Goal: Feedback & Contribution: Submit feedback/report problem

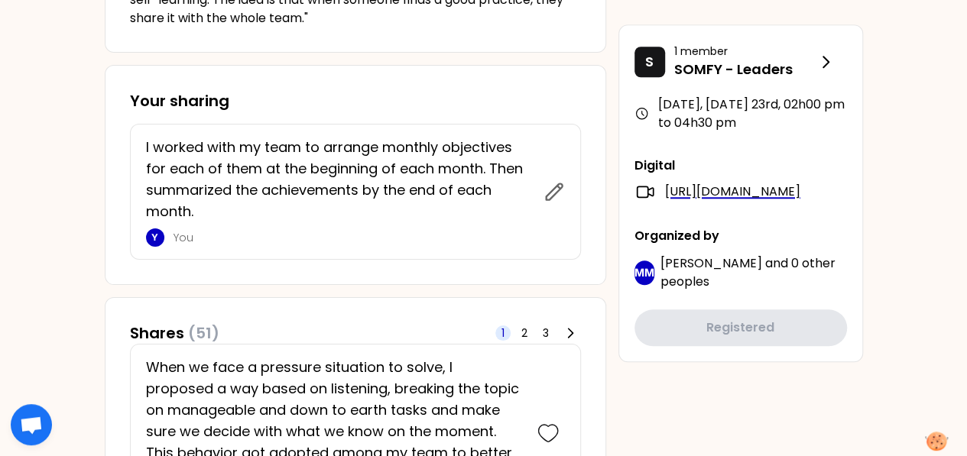
scroll to position [611, 0]
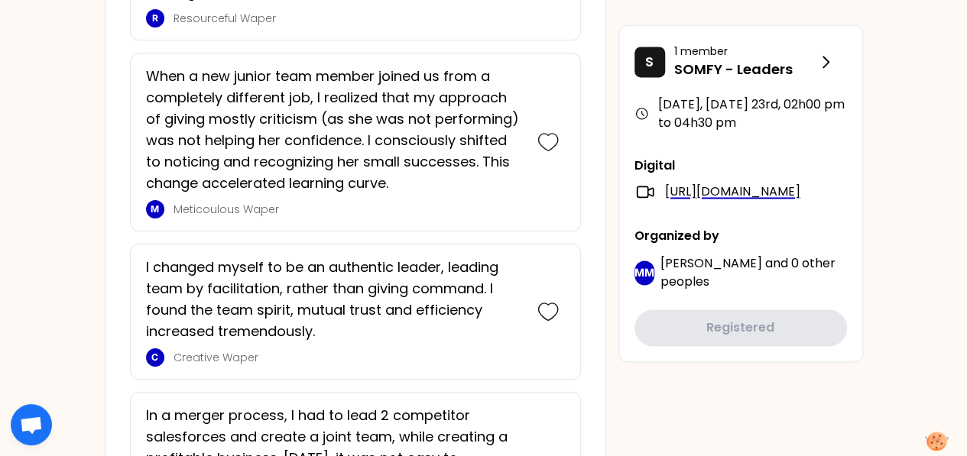
scroll to position [1146, 0]
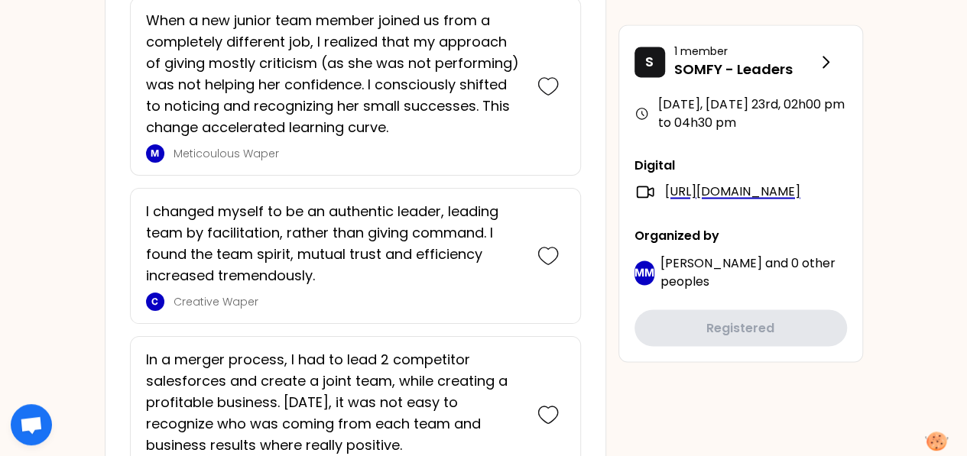
click at [263, 232] on p "I changed myself to be an authentic leader, leading team by facilitation, rathe…" at bounding box center [334, 244] width 376 height 86
click at [262, 232] on p "I changed myself to be an authentic leader, leading team by facilitation, rathe…" at bounding box center [334, 244] width 376 height 86
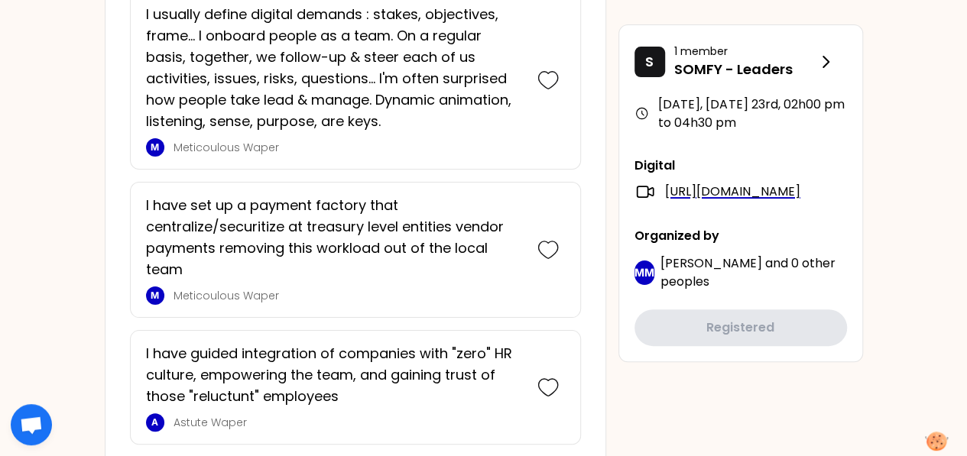
scroll to position [2980, 0]
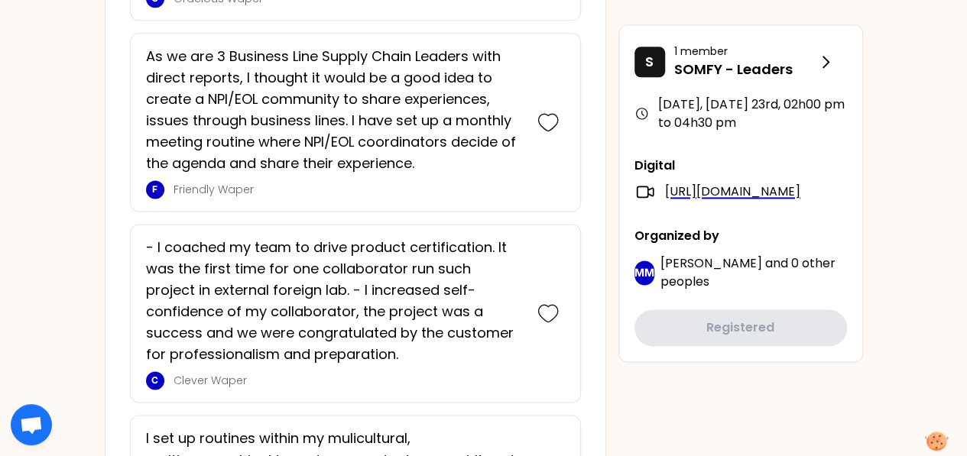
scroll to position [4034, 0]
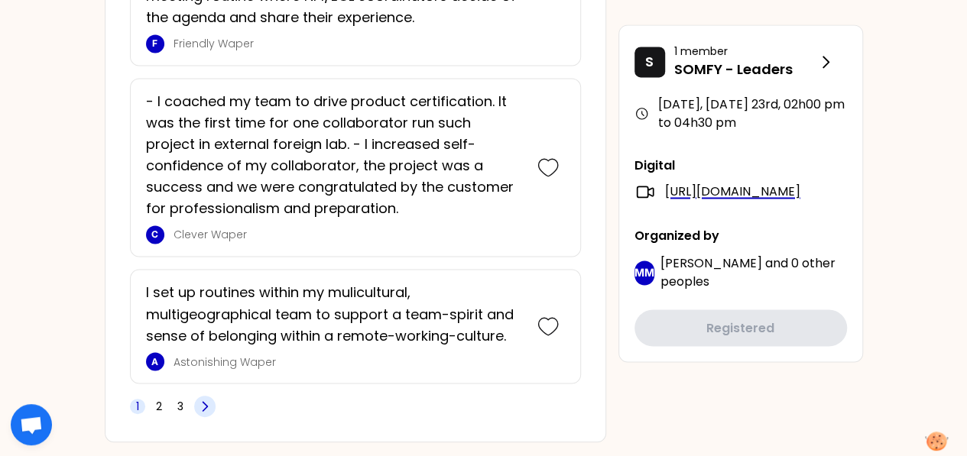
click at [208, 399] on icon at bounding box center [204, 406] width 15 height 15
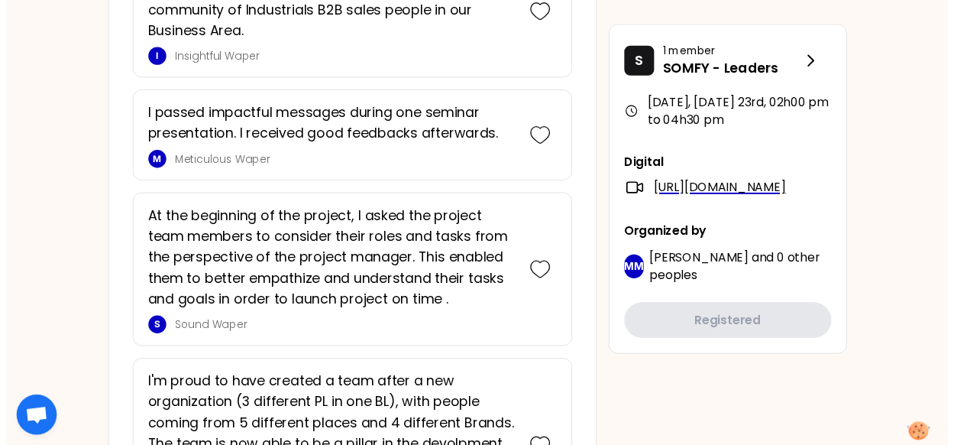
scroll to position [3334, 0]
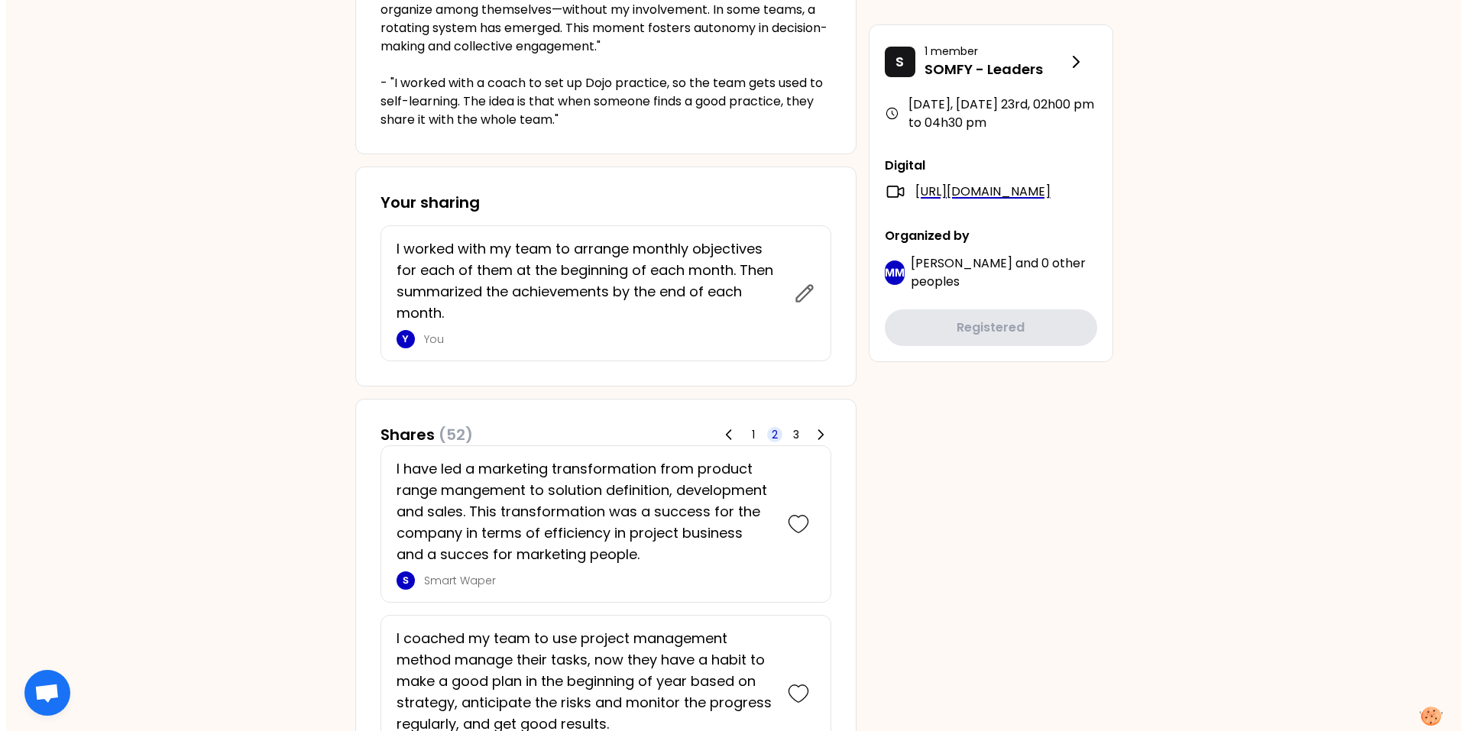
scroll to position [0, 0]
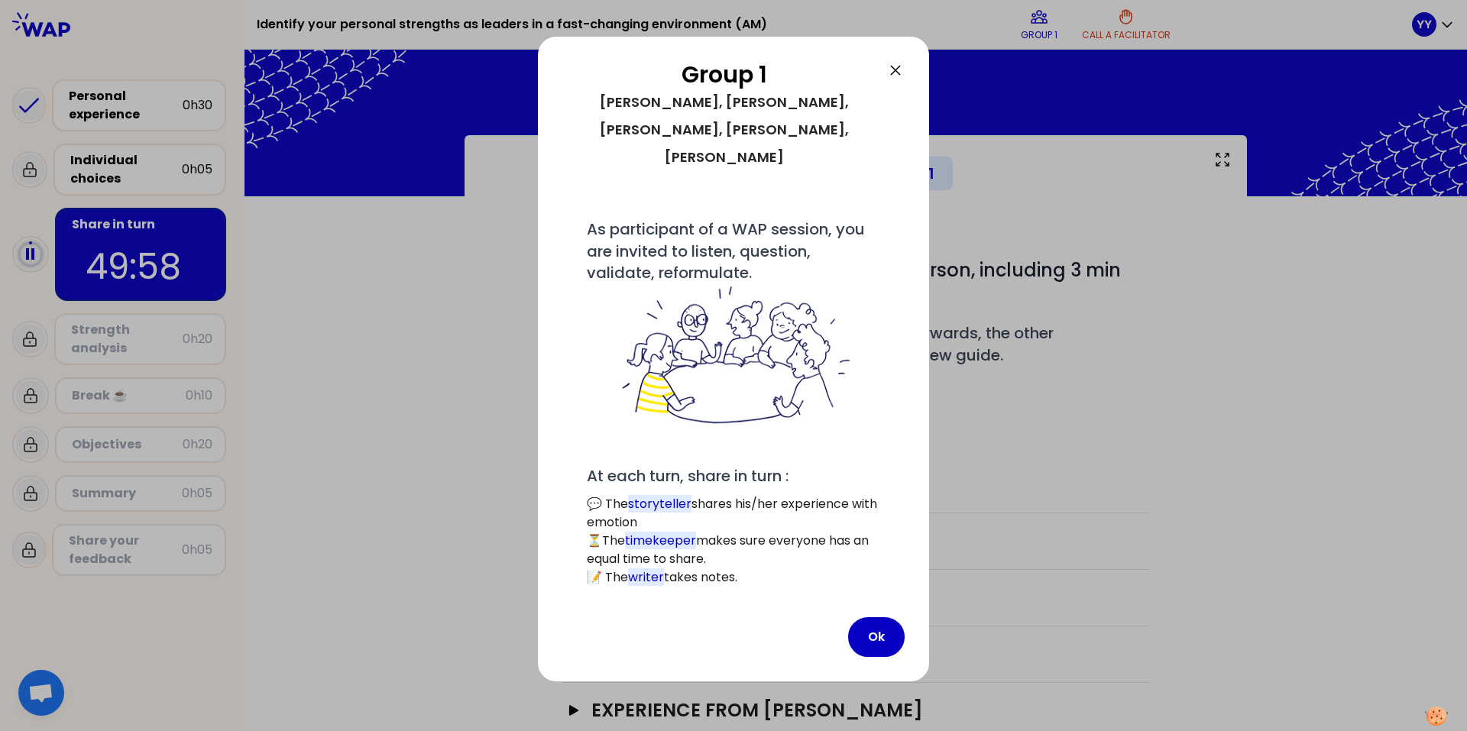
click at [898, 71] on icon at bounding box center [895, 70] width 18 height 18
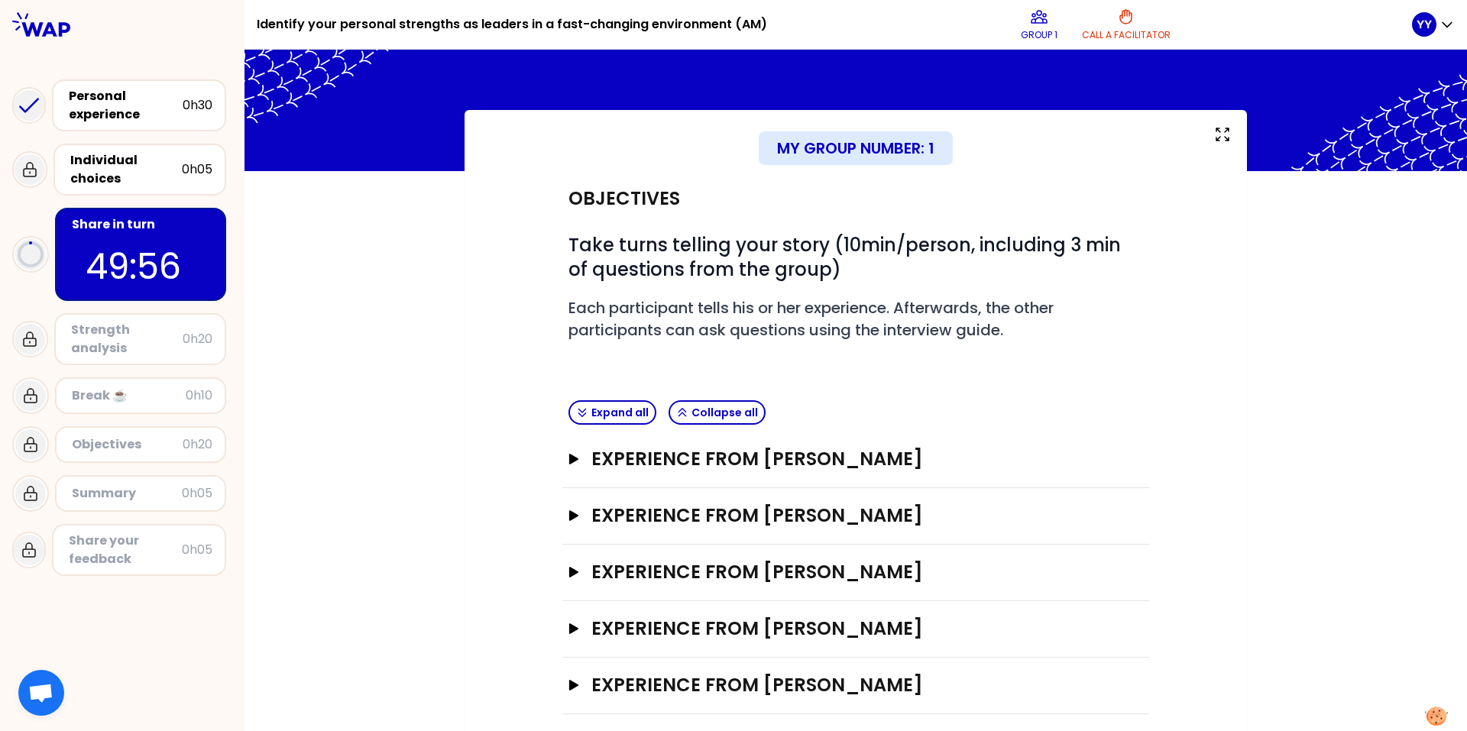
scroll to position [39, 0]
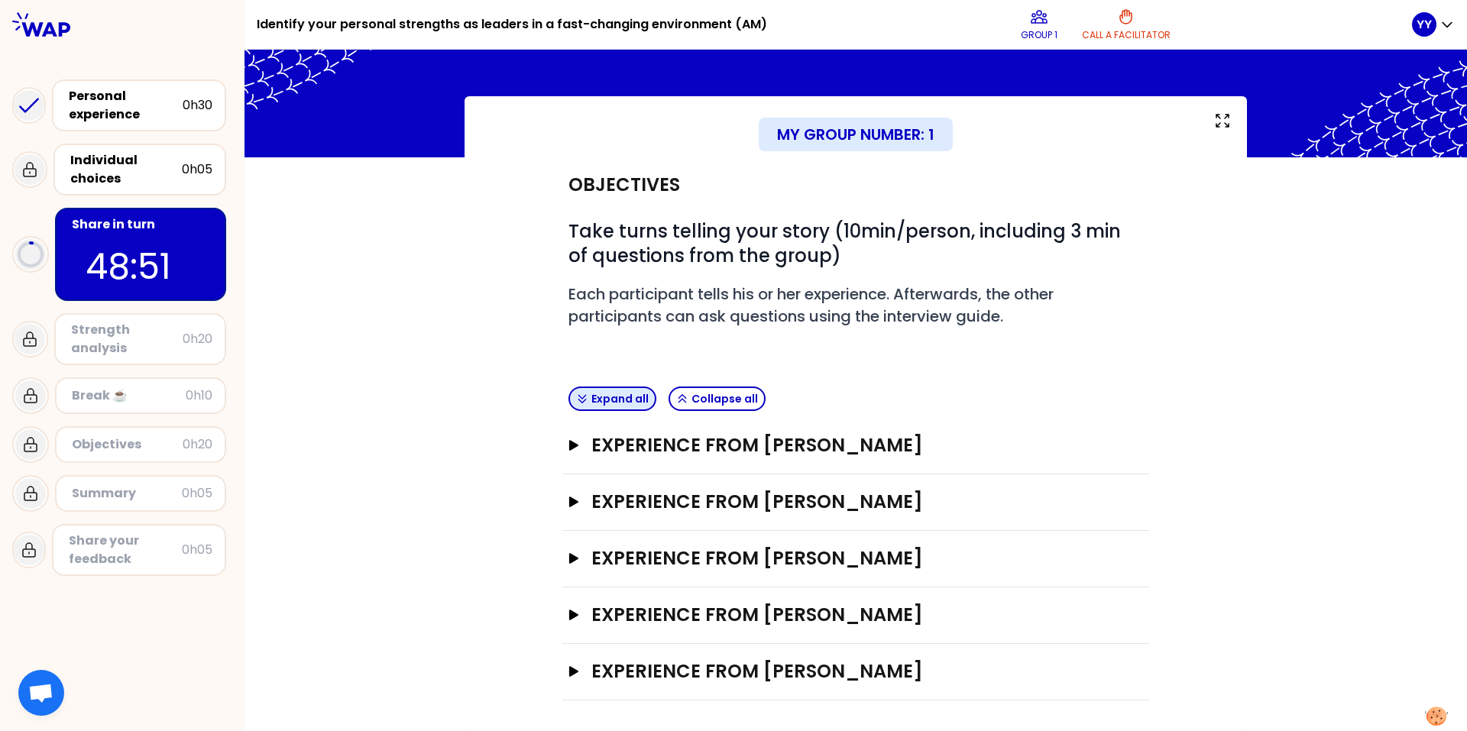
click at [578, 400] on icon "button" at bounding box center [581, 399] width 7 height 8
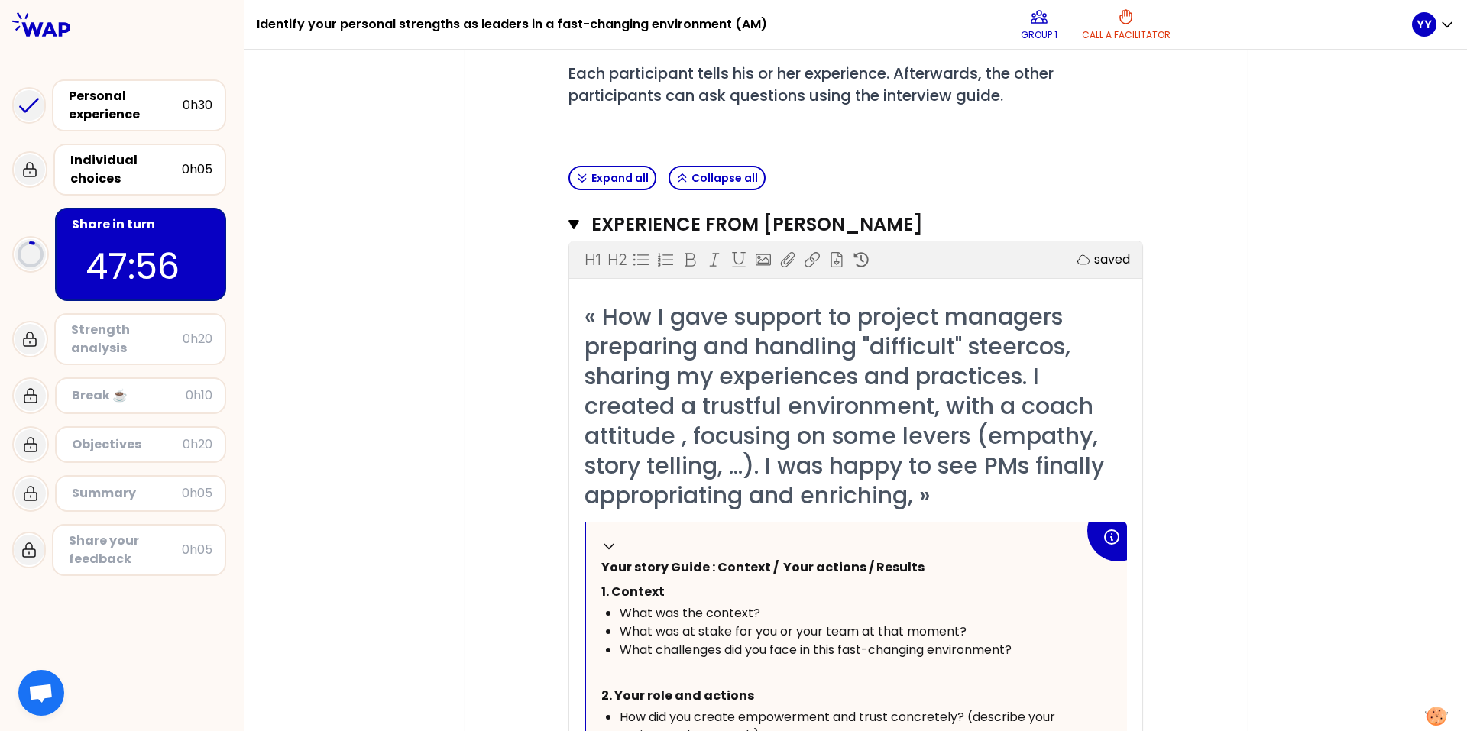
scroll to position [192, 0]
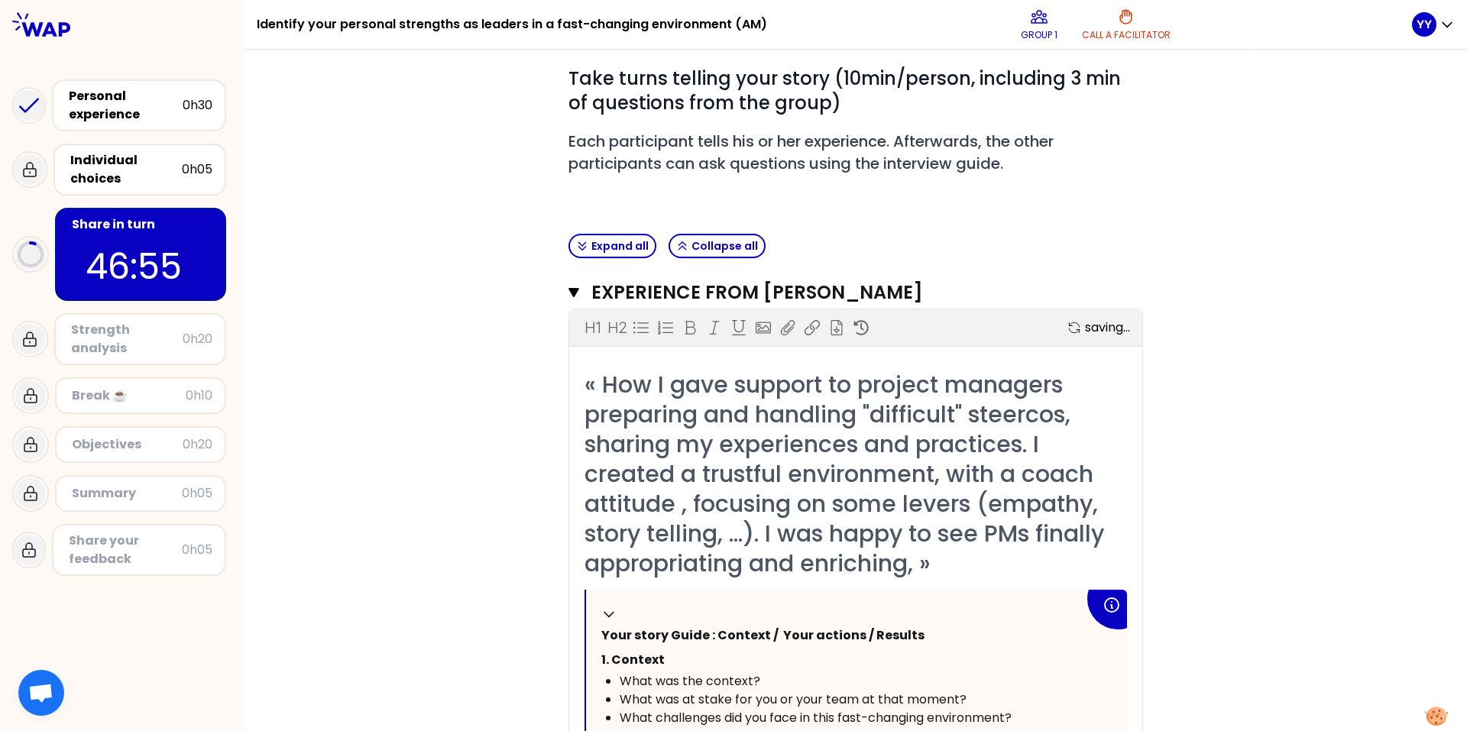
click at [977, 455] on span "« How I gave support to project managers preparing and handling "difficult" ste…" at bounding box center [848, 474] width 526 height 212
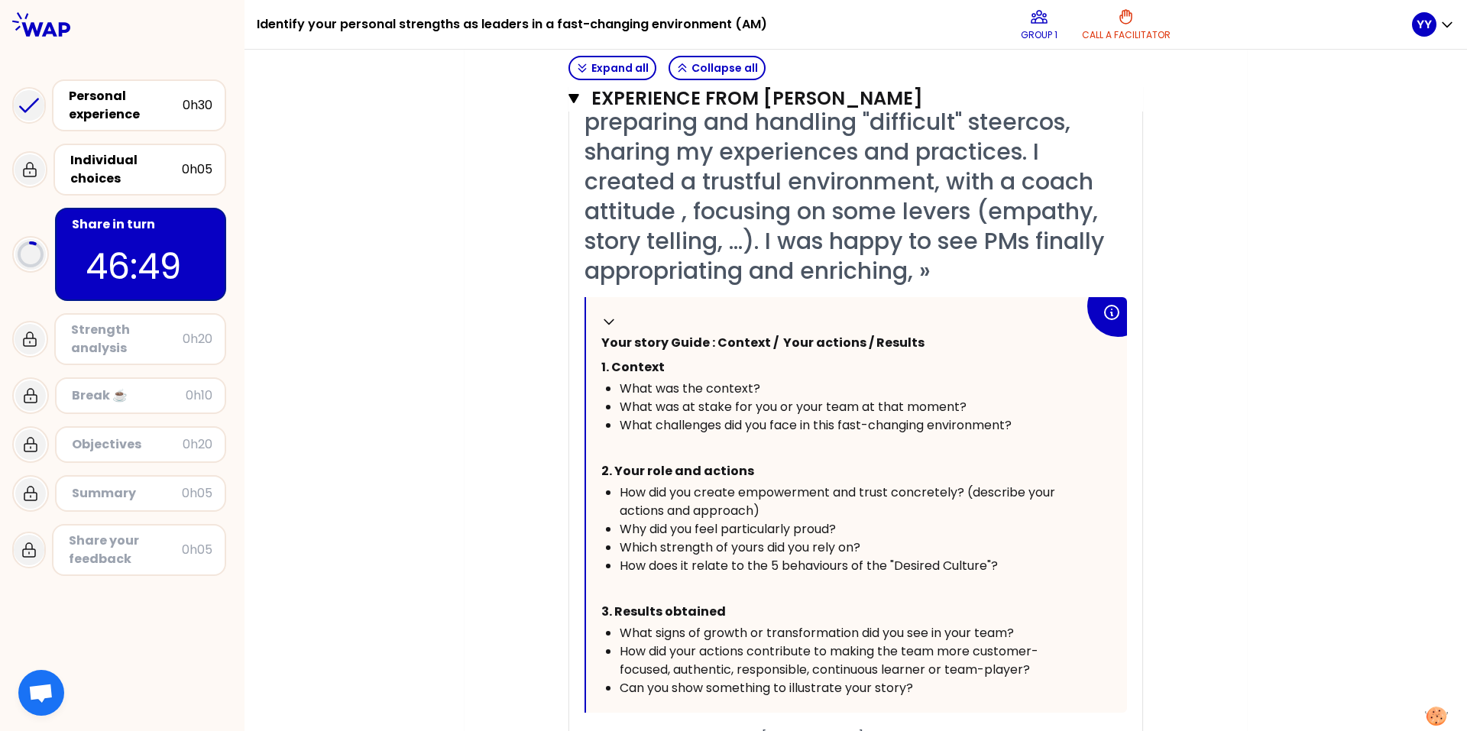
scroll to position [497, 0]
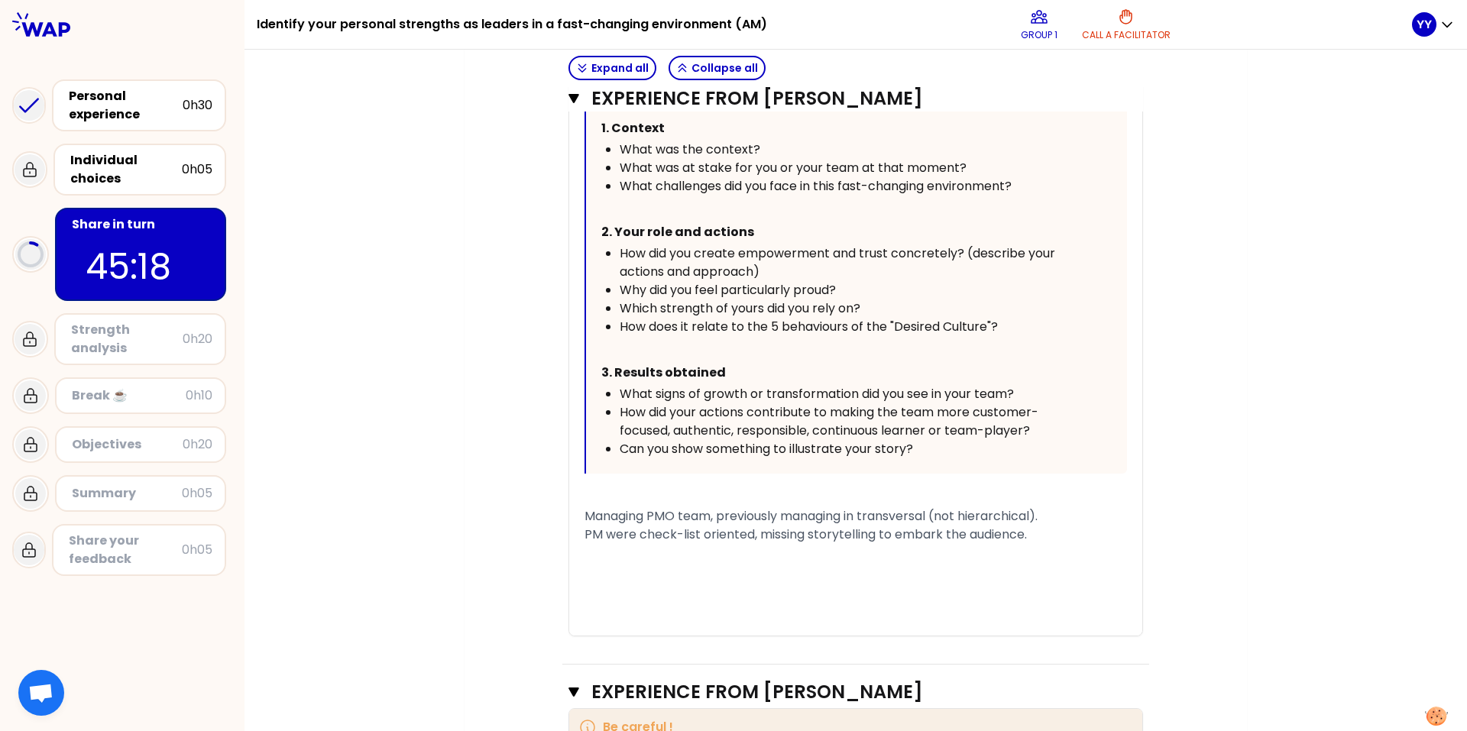
scroll to position [727, 0]
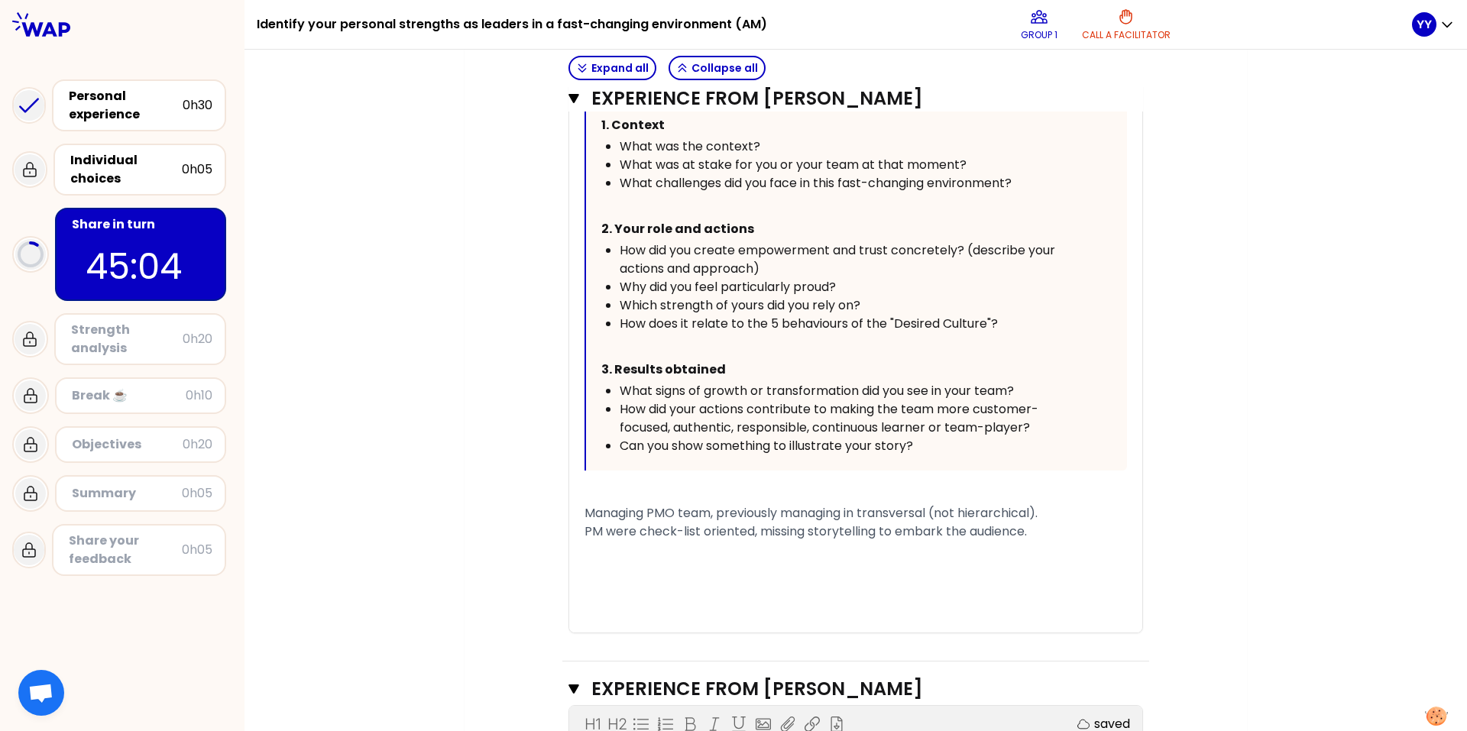
click at [827, 455] on span "PM were check-list oriented, missing storytelling to embark the audience." at bounding box center [806, 532] width 442 height 18
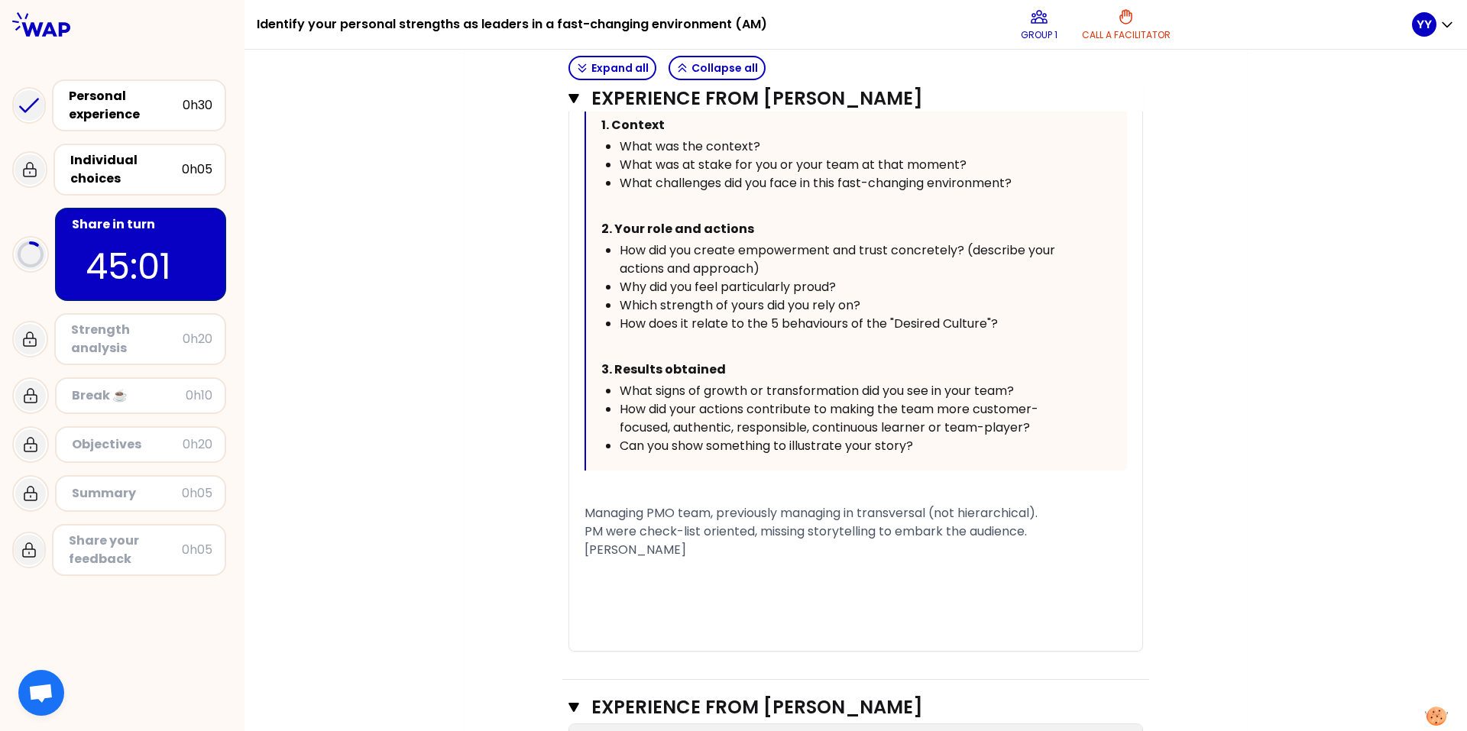
click at [794, 455] on div "[PERSON_NAME]" at bounding box center [856, 550] width 542 height 18
click at [918, 455] on span "PM were check-list oriented, missing storytelling to embark the audience." at bounding box center [806, 532] width 442 height 18
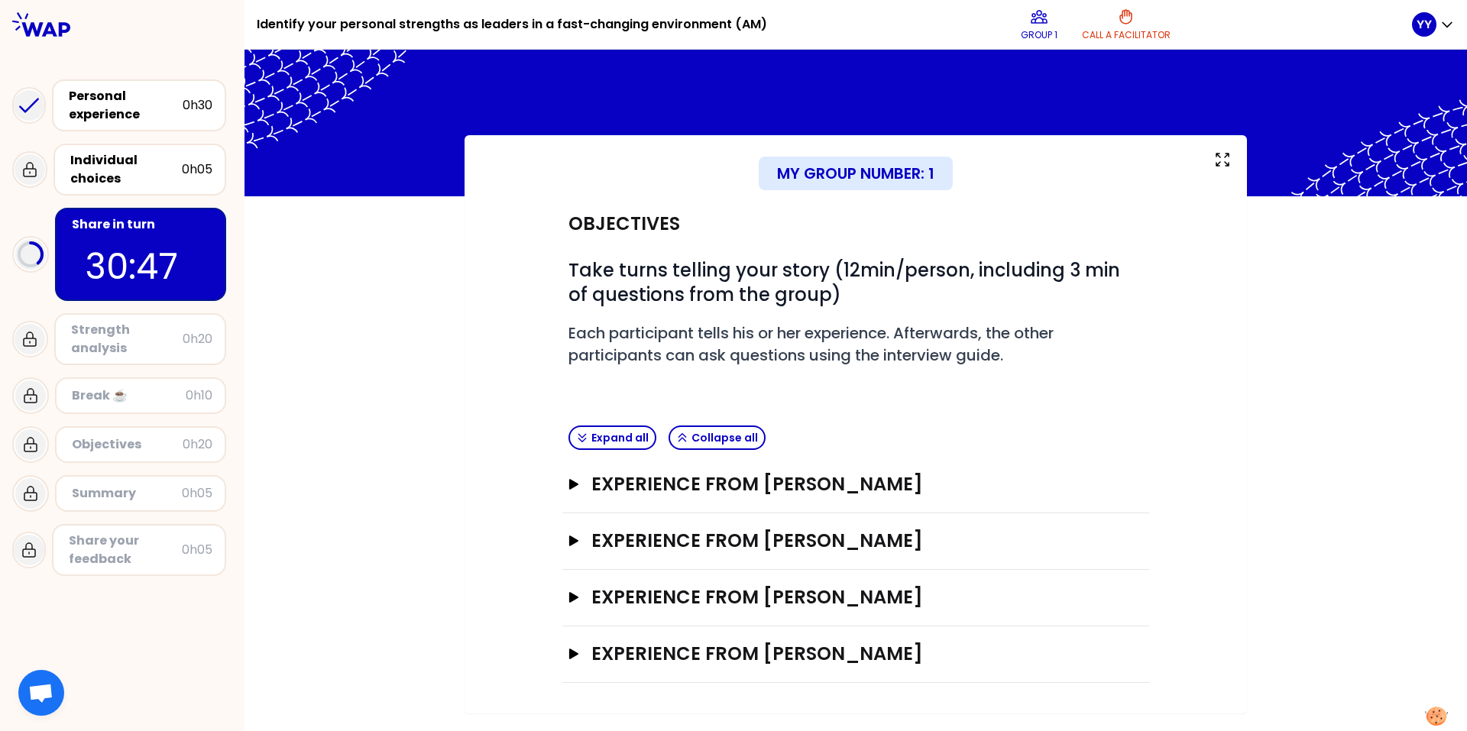
scroll to position [0, 0]
click at [607, 438] on button "Expand all" at bounding box center [612, 438] width 88 height 24
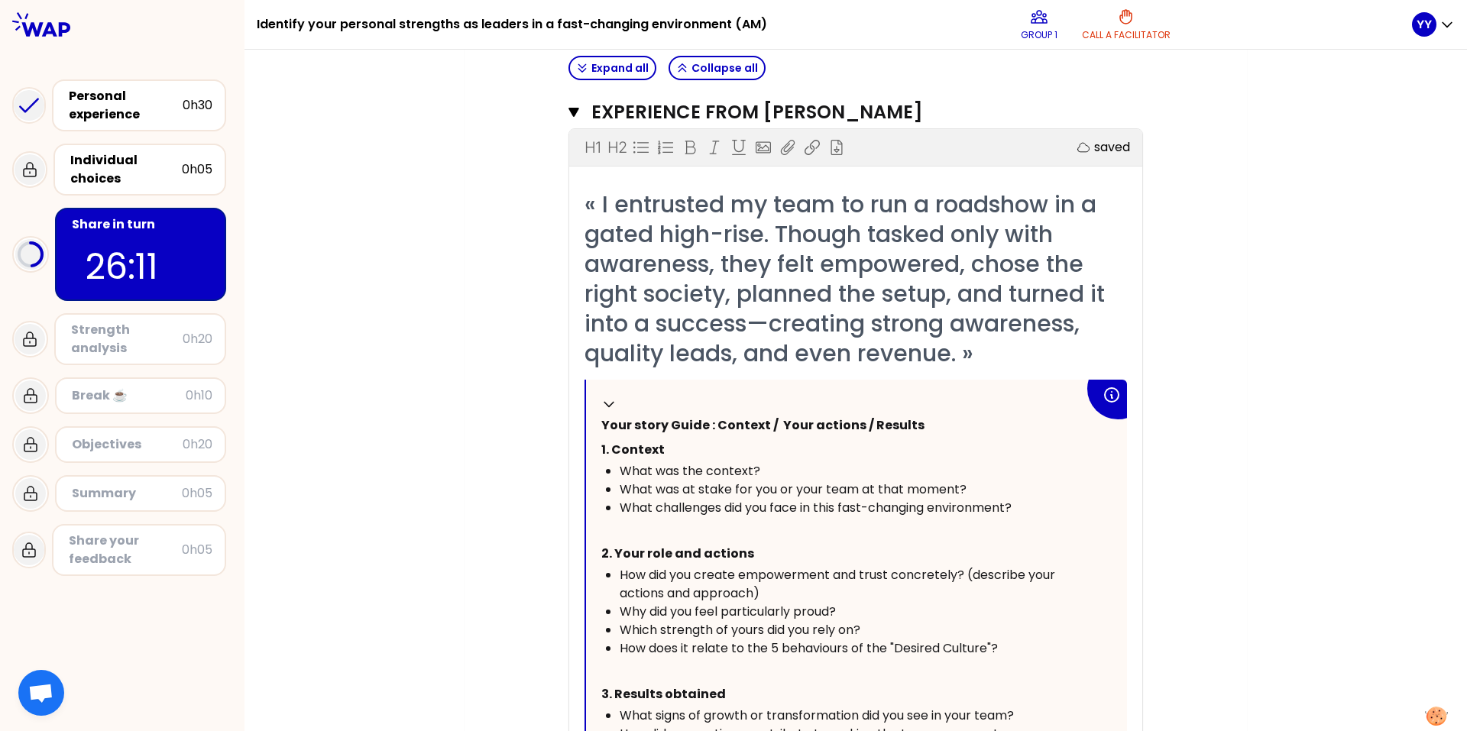
scroll to position [1299, 0]
click at [605, 403] on icon at bounding box center [608, 404] width 15 height 15
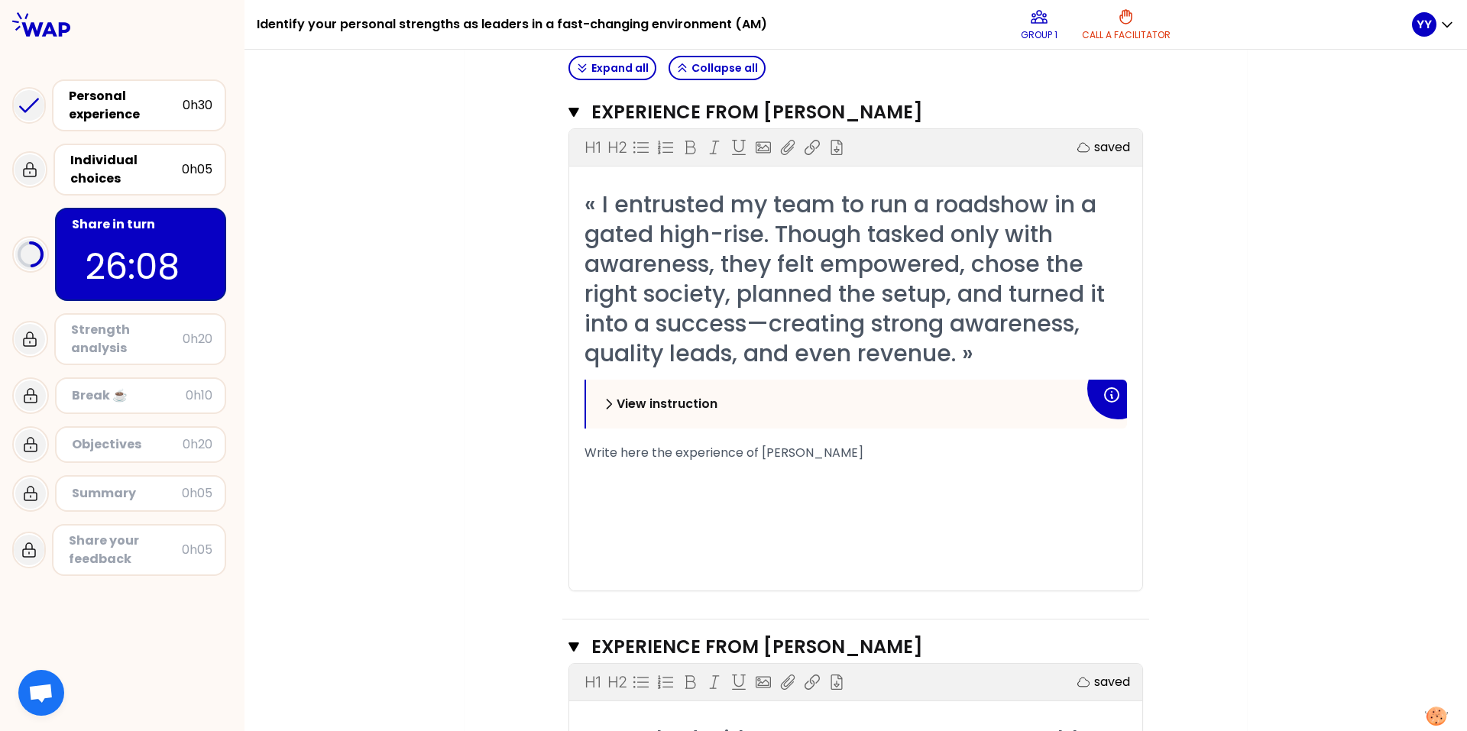
scroll to position [1222, 0]
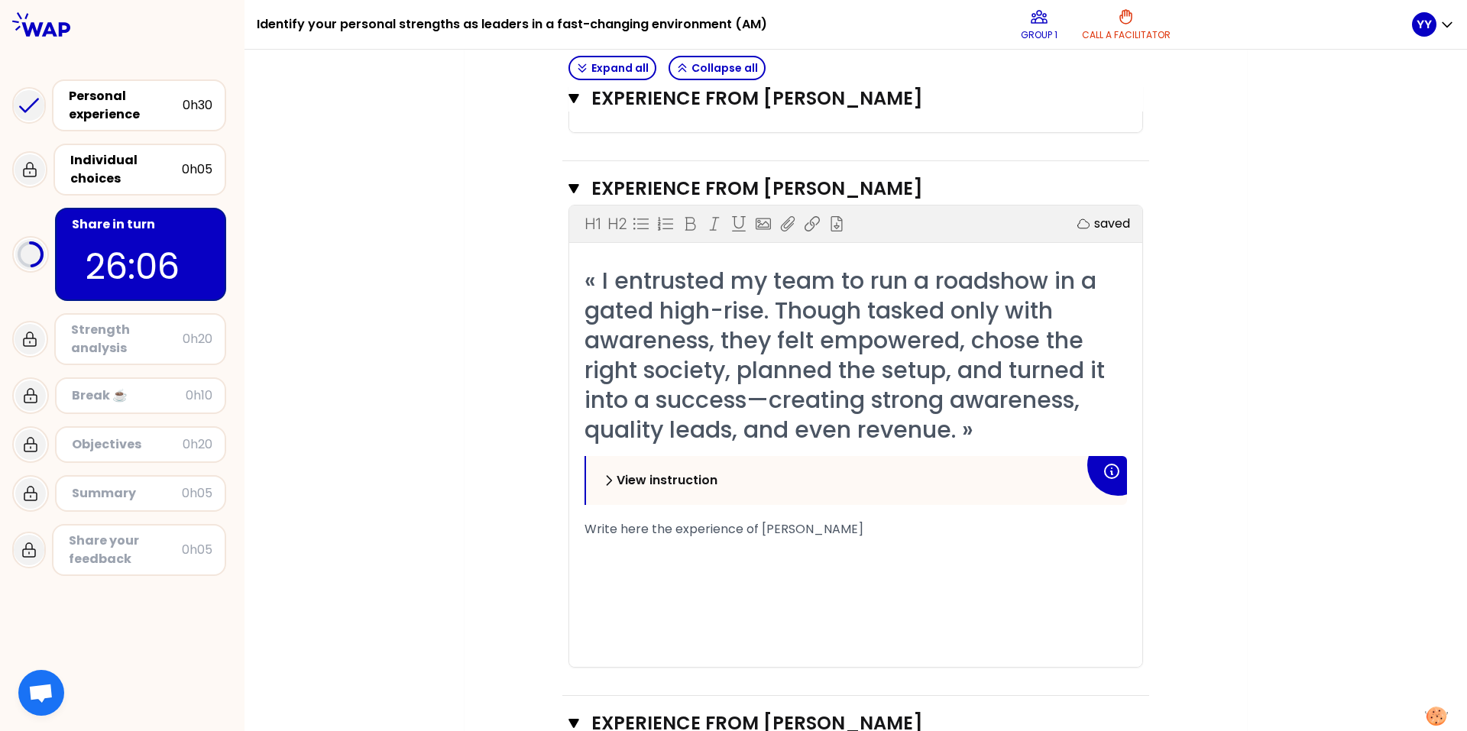
click at [977, 386] on div "My group number: 1 Objectives # Take turns telling your story (12min/person, in…" at bounding box center [856, 392] width 782 height 2958
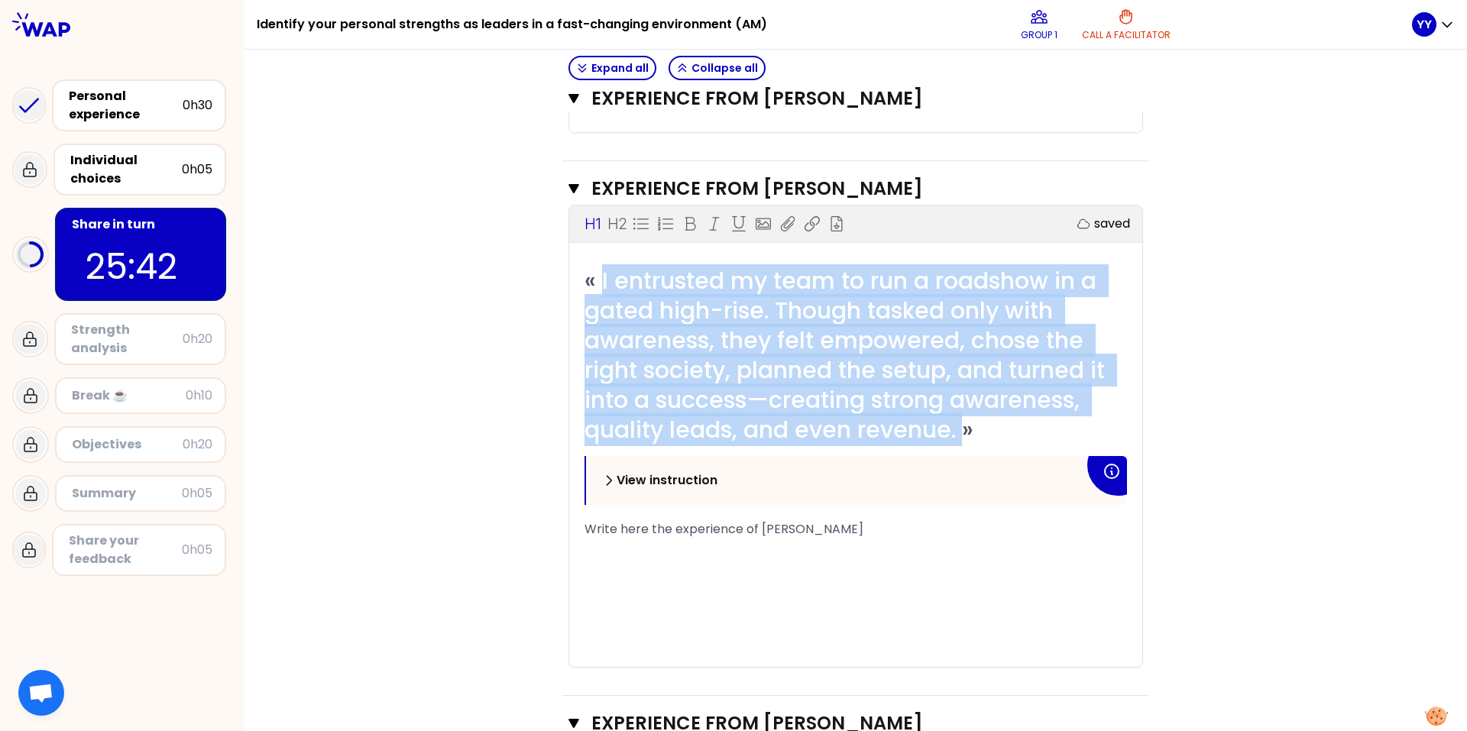
drag, startPoint x: 596, startPoint y: 280, endPoint x: 960, endPoint y: 430, distance: 393.3
click at [960, 430] on span "« I entrusted my team to run a roadshow in a gated high-rise. Though tasked onl…" at bounding box center [848, 355] width 526 height 182
copy span "I entrusted my team to run a roadshow in a gated high-rise. Though tasked only …"
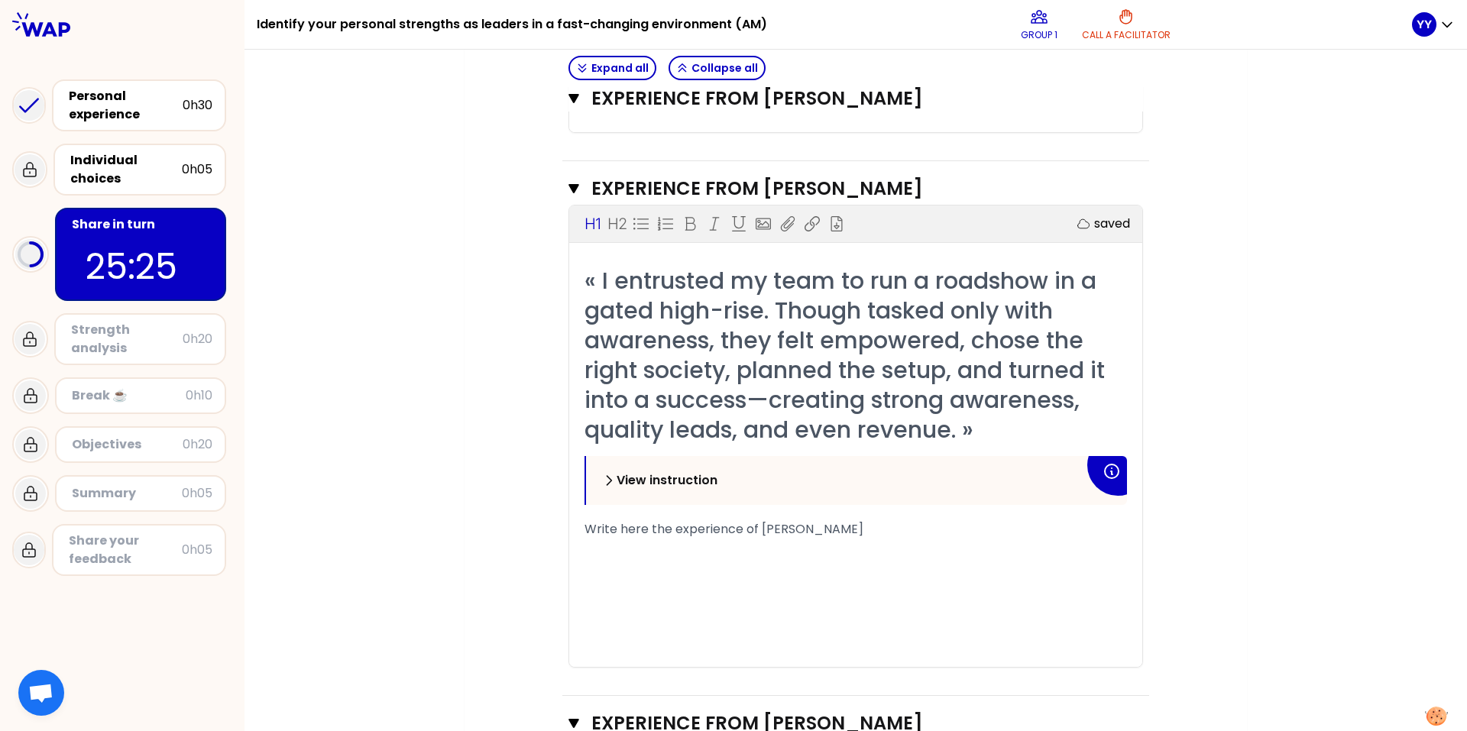
click at [977, 342] on div "My group number: 1 Objectives # Take turns telling your story (12min/person, in…" at bounding box center [856, 392] width 782 height 2958
click at [602, 455] on div "﻿" at bounding box center [856, 548] width 542 height 18
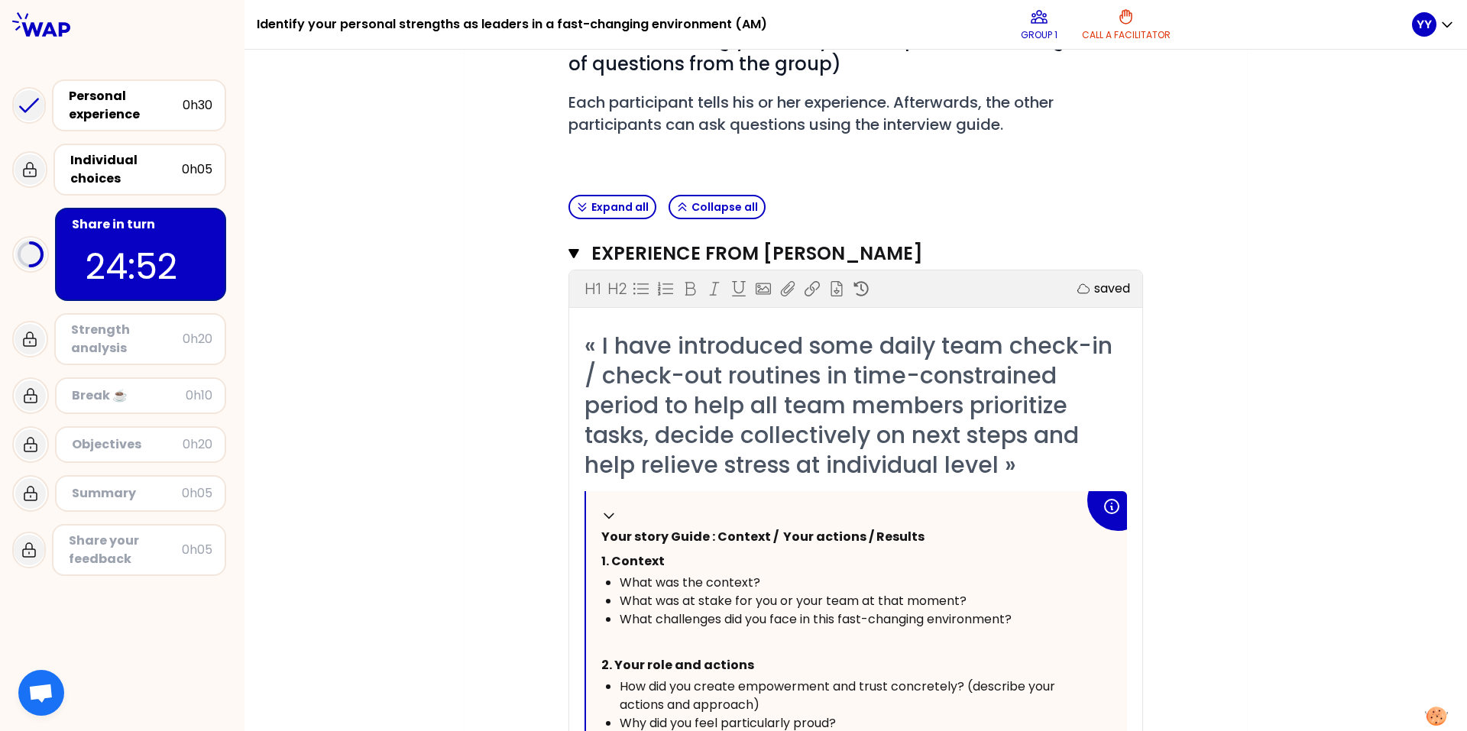
scroll to position [153, 0]
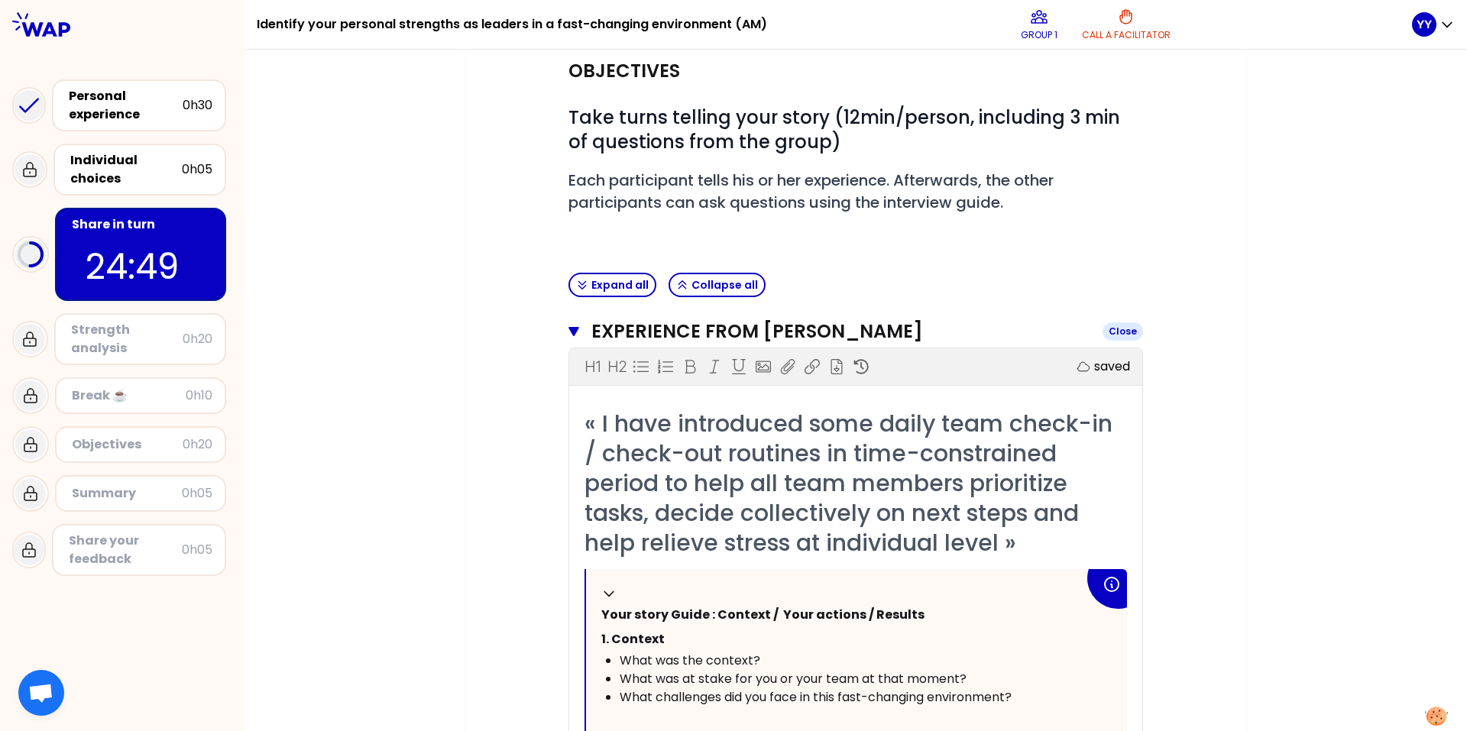
click at [568, 333] on icon "button" at bounding box center [573, 331] width 11 height 9
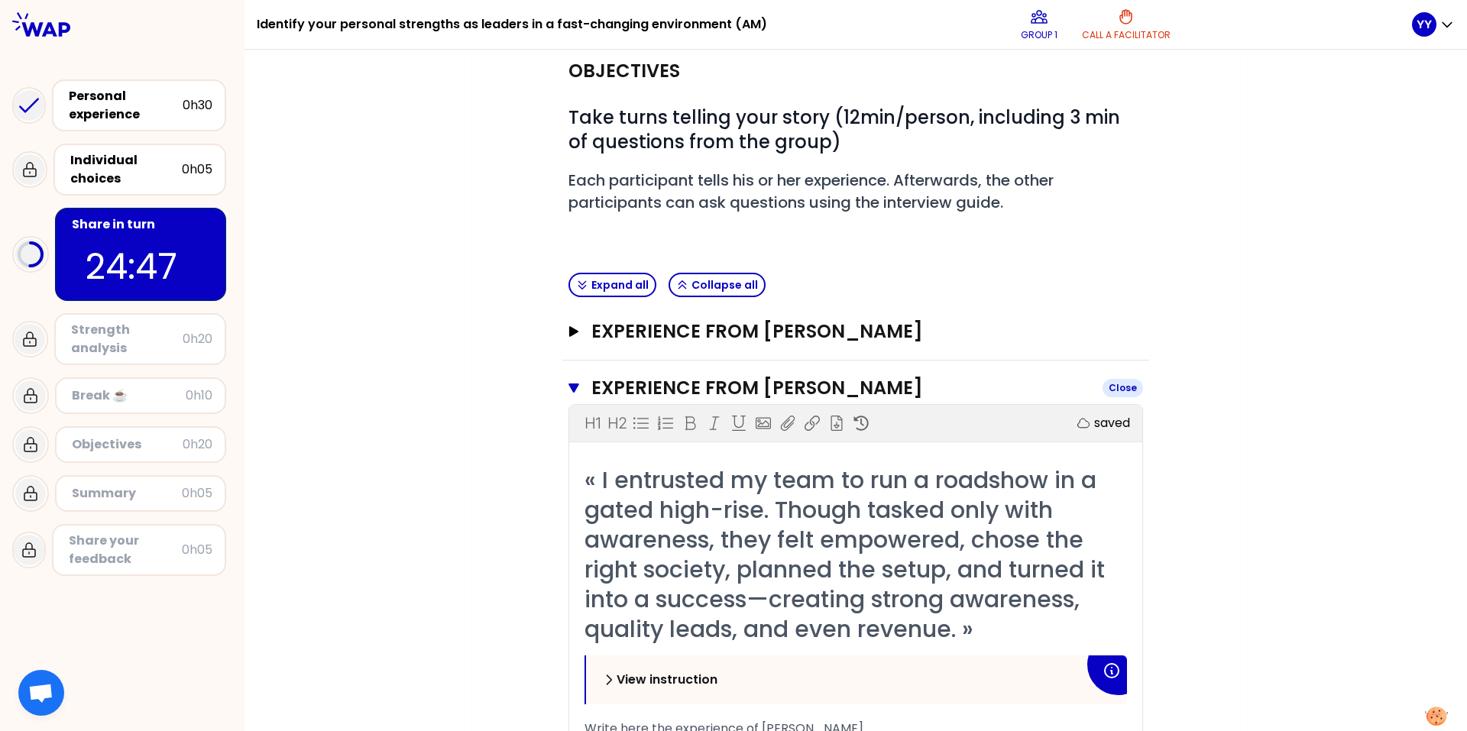
click at [569, 387] on icon "button" at bounding box center [573, 388] width 11 height 9
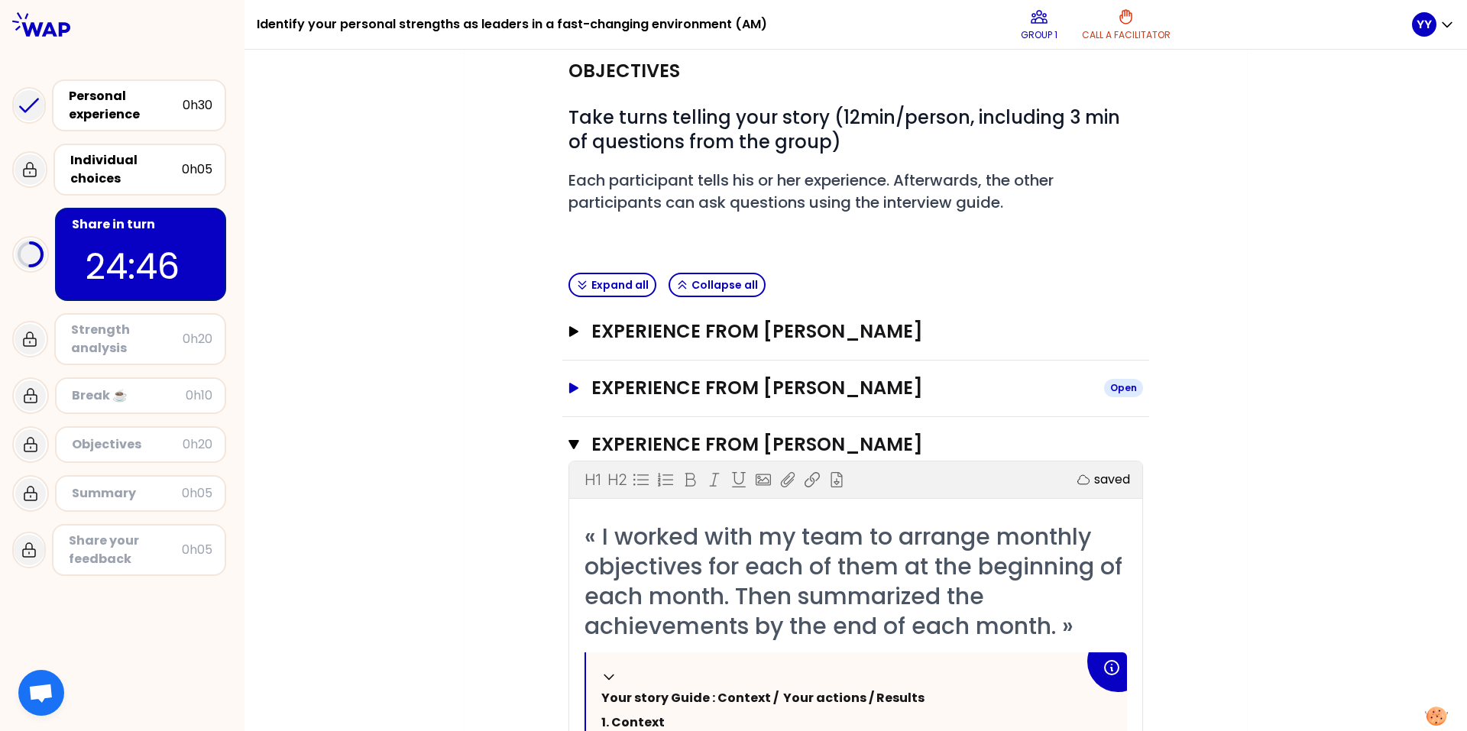
click at [569, 387] on icon "button" at bounding box center [573, 388] width 9 height 11
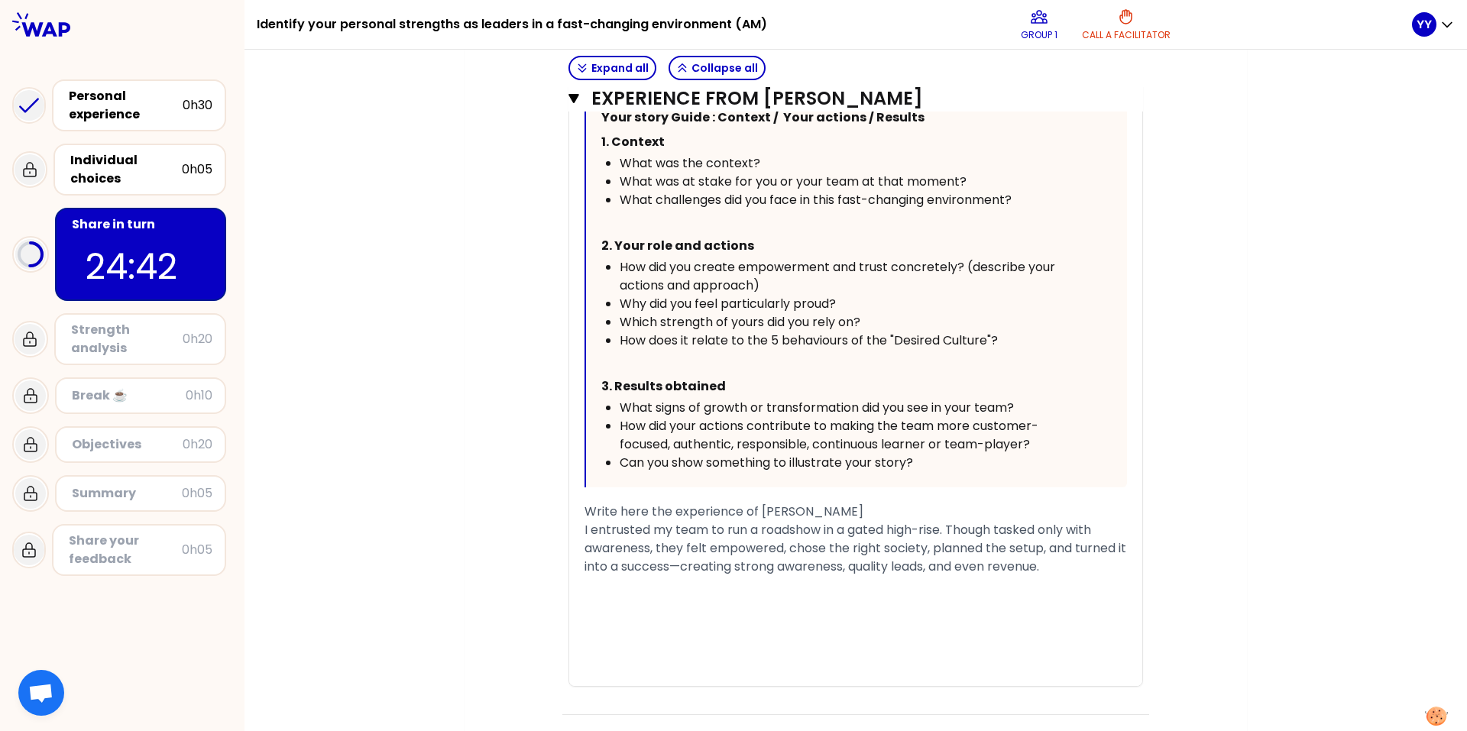
scroll to position [764, 0]
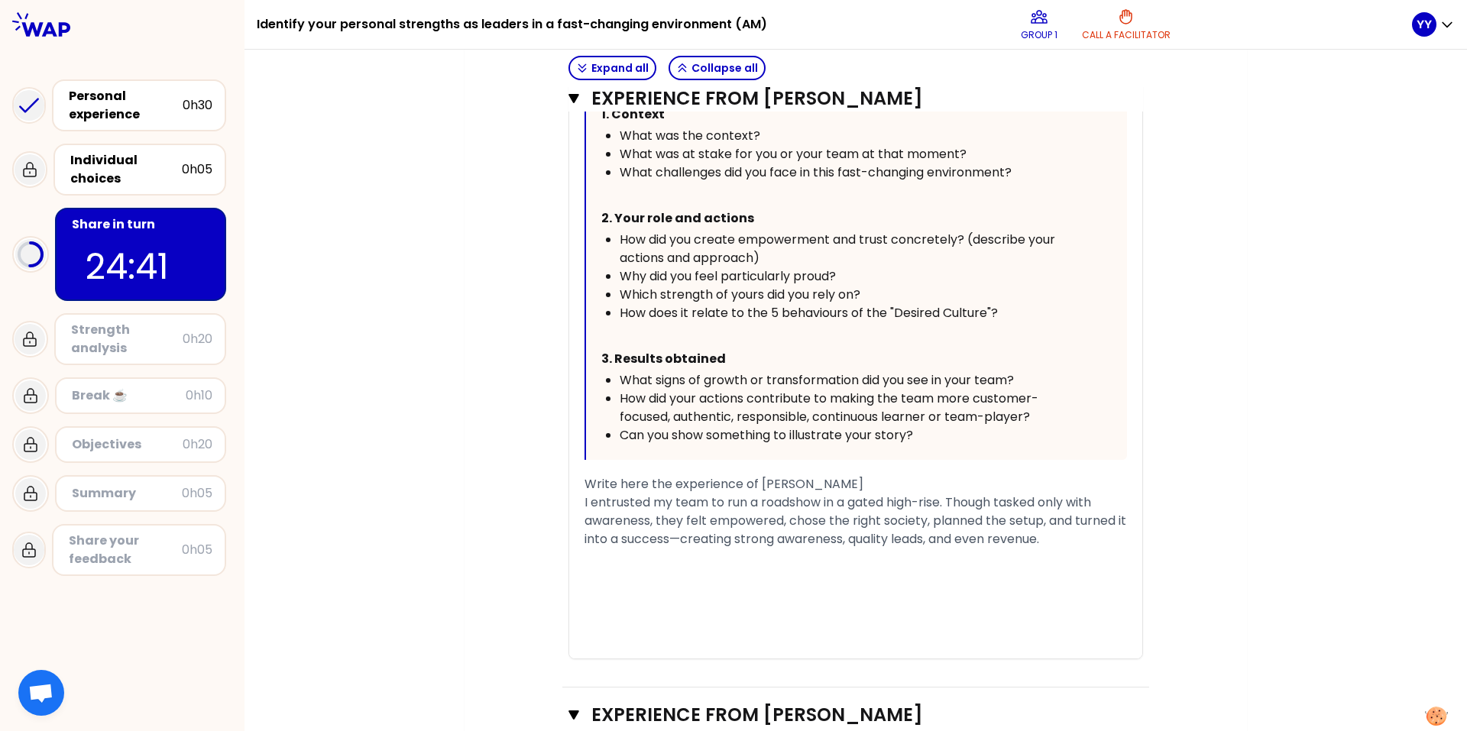
click at [633, 455] on div "I entrusted my team to run a roadshow in a gated high-rise. Though tasked only …" at bounding box center [856, 521] width 542 height 55
drag, startPoint x: 627, startPoint y: 555, endPoint x: 552, endPoint y: 555, distance: 74.9
click at [552, 455] on div "Objectives # Take turns telling your story (12min/person, including 3 min of qu…" at bounding box center [855, 641] width 721 height 2418
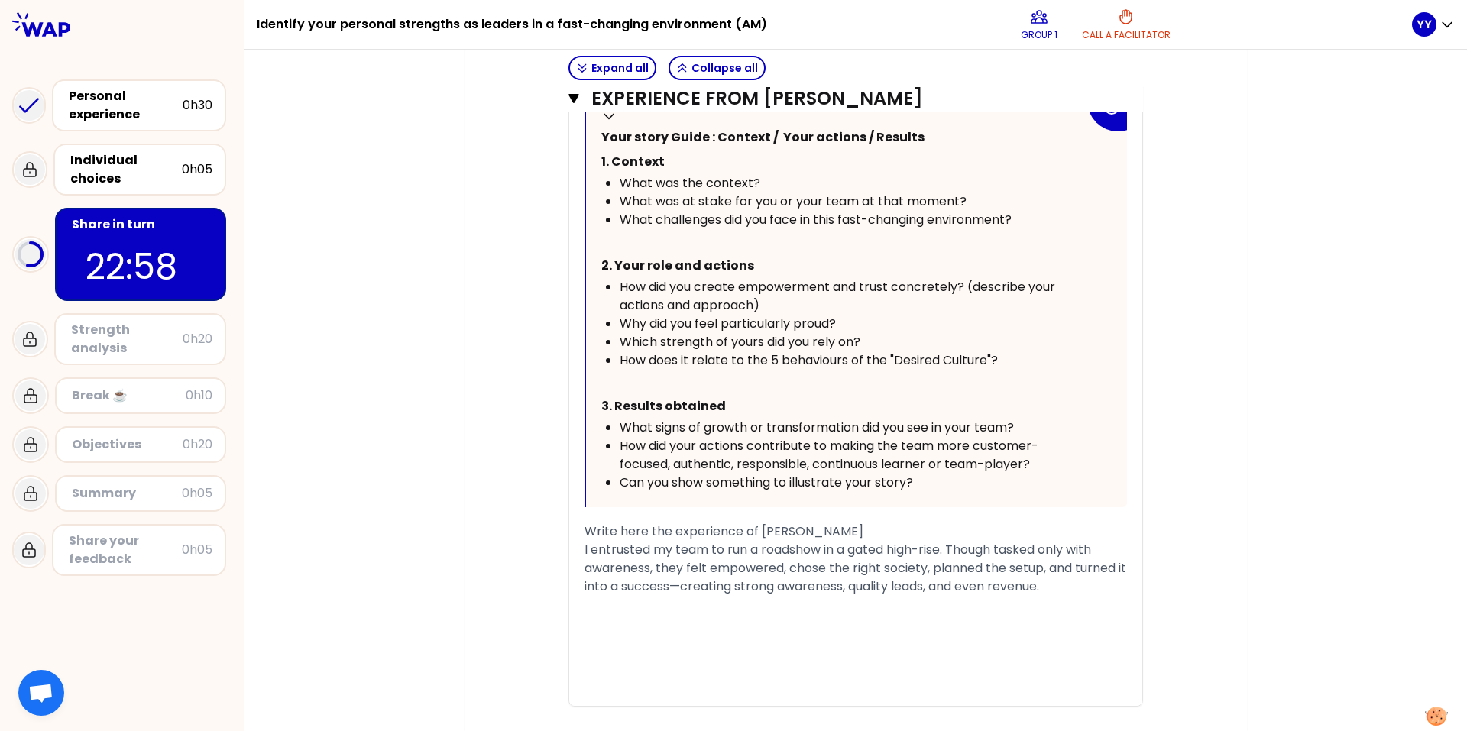
scroll to position [764, 0]
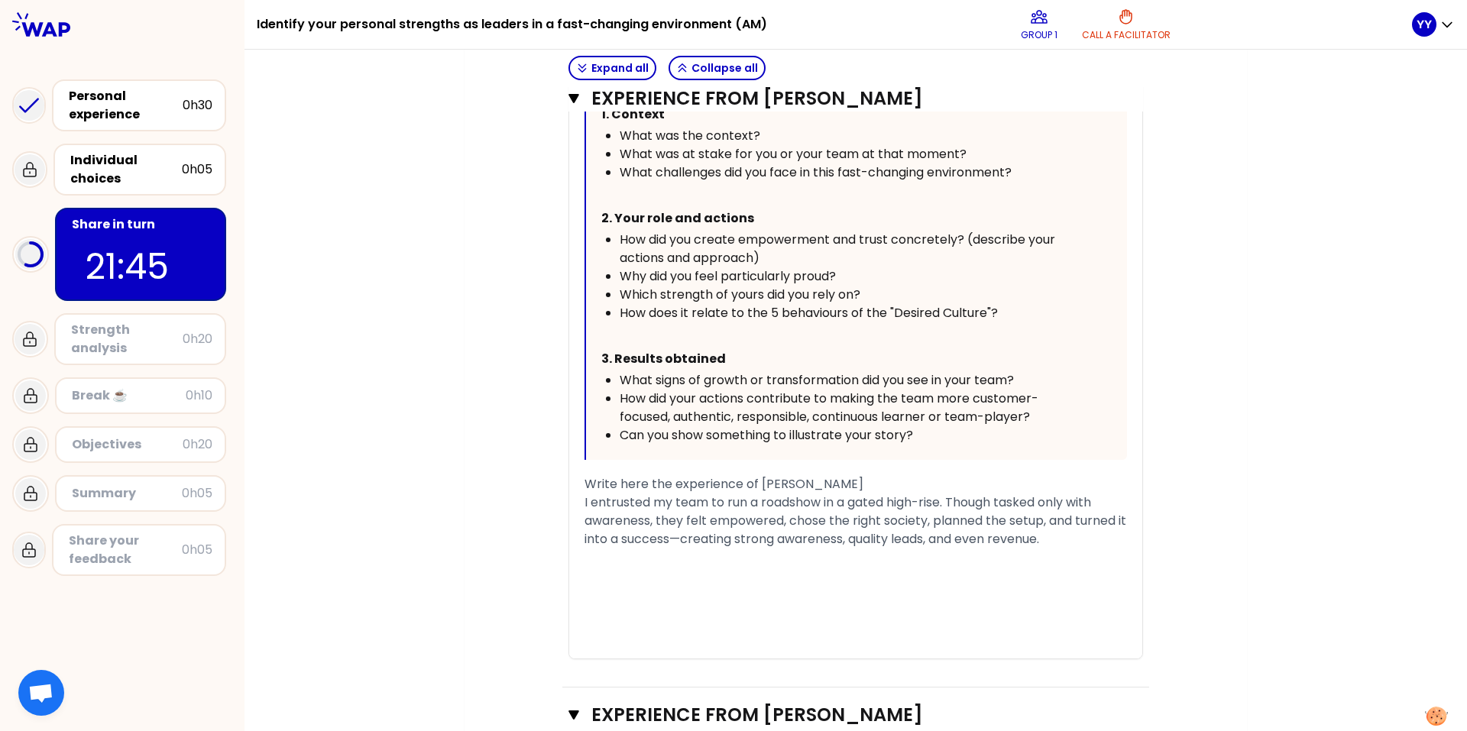
click at [977, 455] on div "My group number: 1 Objectives # Take turns telling your story (12min/person, in…" at bounding box center [856, 617] width 782 height 2492
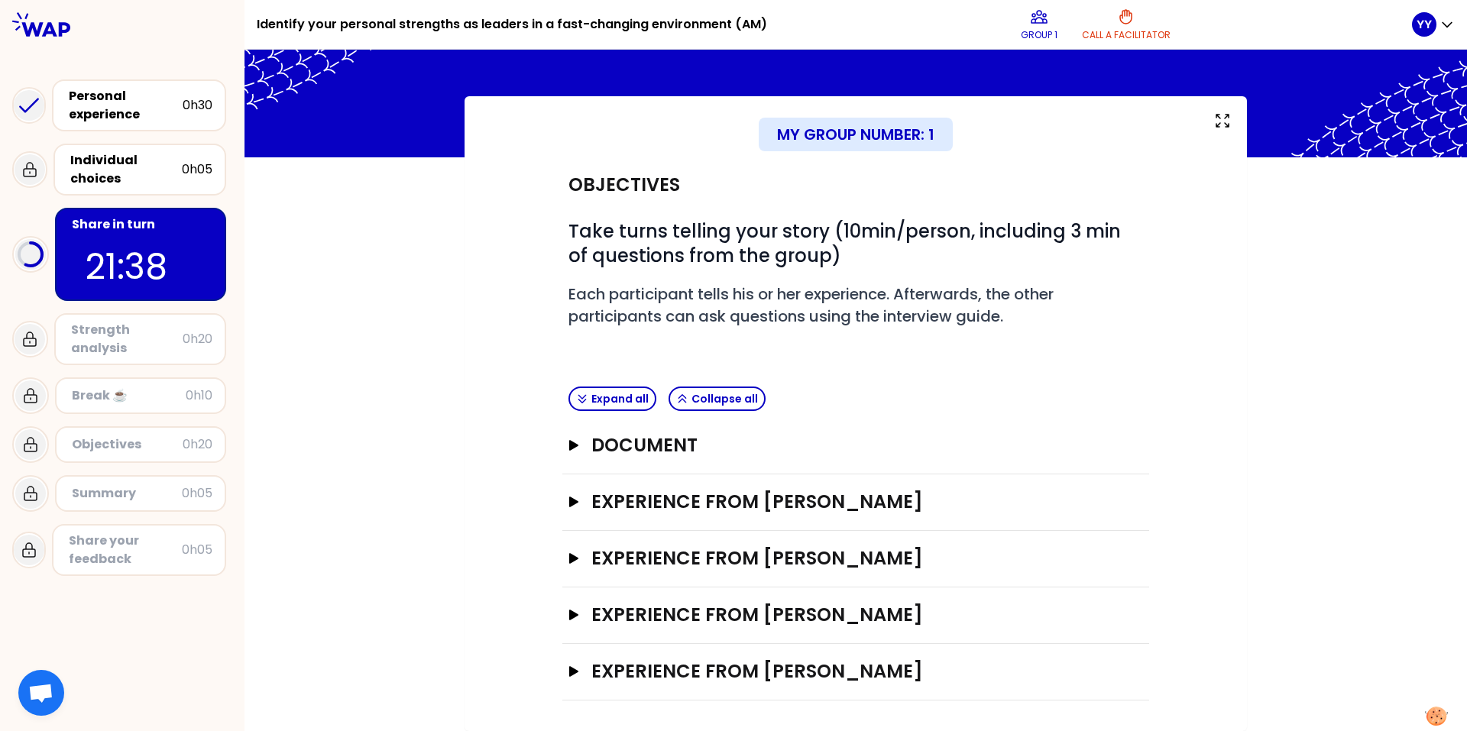
scroll to position [39, 0]
click at [572, 455] on icon "button" at bounding box center [574, 558] width 12 height 11
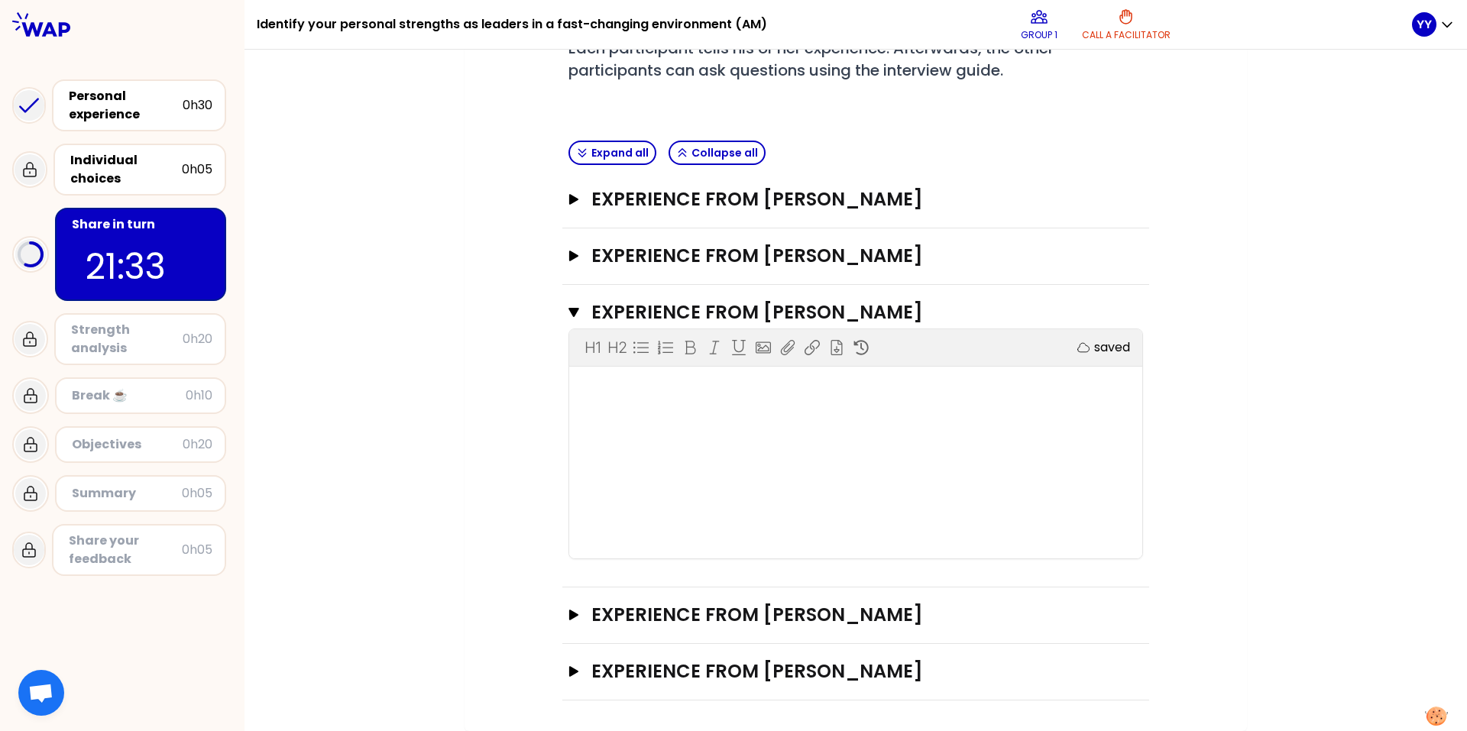
scroll to position [345, 0]
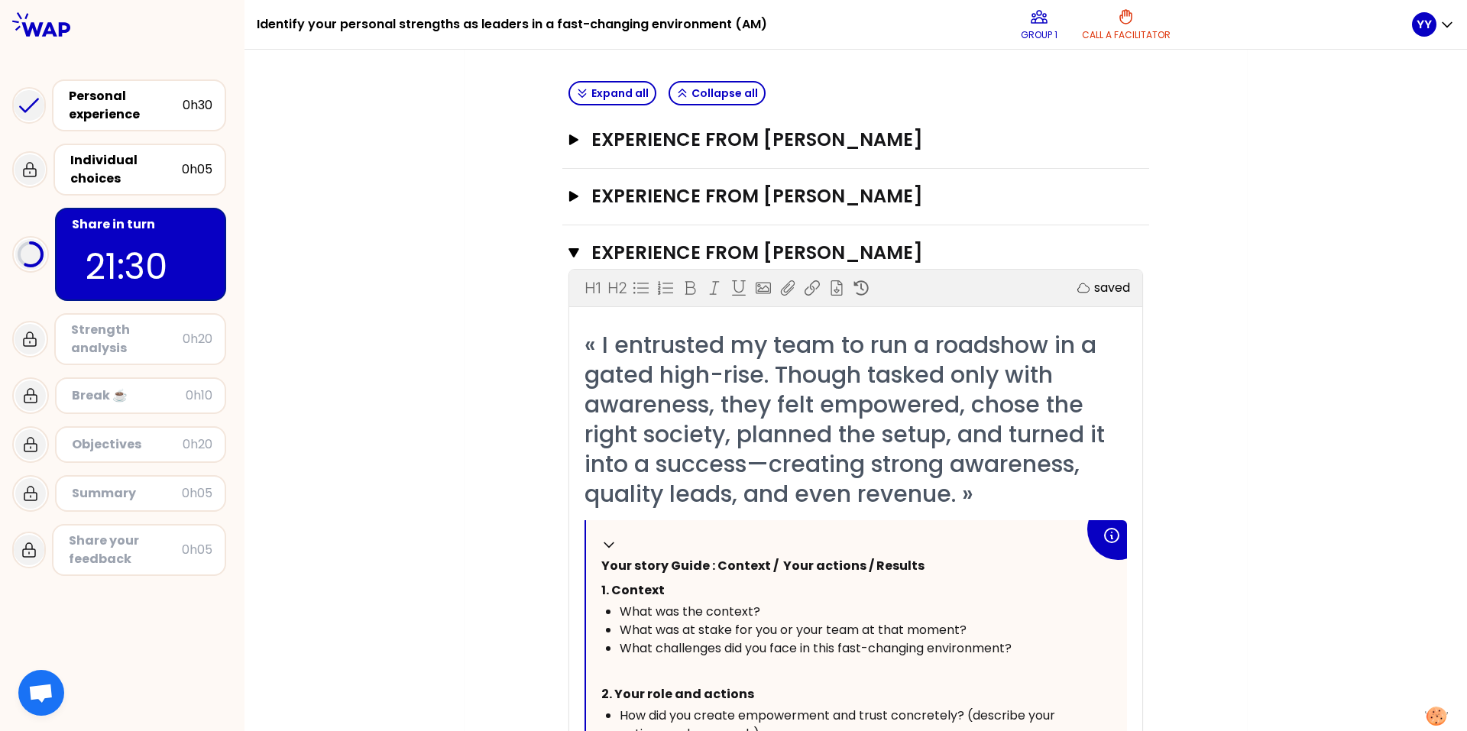
click at [977, 436] on div "My group number: 1 Objectives # Take turns telling your story (10min/person, in…" at bounding box center [855, 549] width 1222 height 1517
click at [977, 372] on div "My group number: 1 Objectives # Take turns telling your story (10min/person, in…" at bounding box center [855, 549] width 1222 height 1517
click at [977, 18] on icon at bounding box center [1126, 17] width 18 height 18
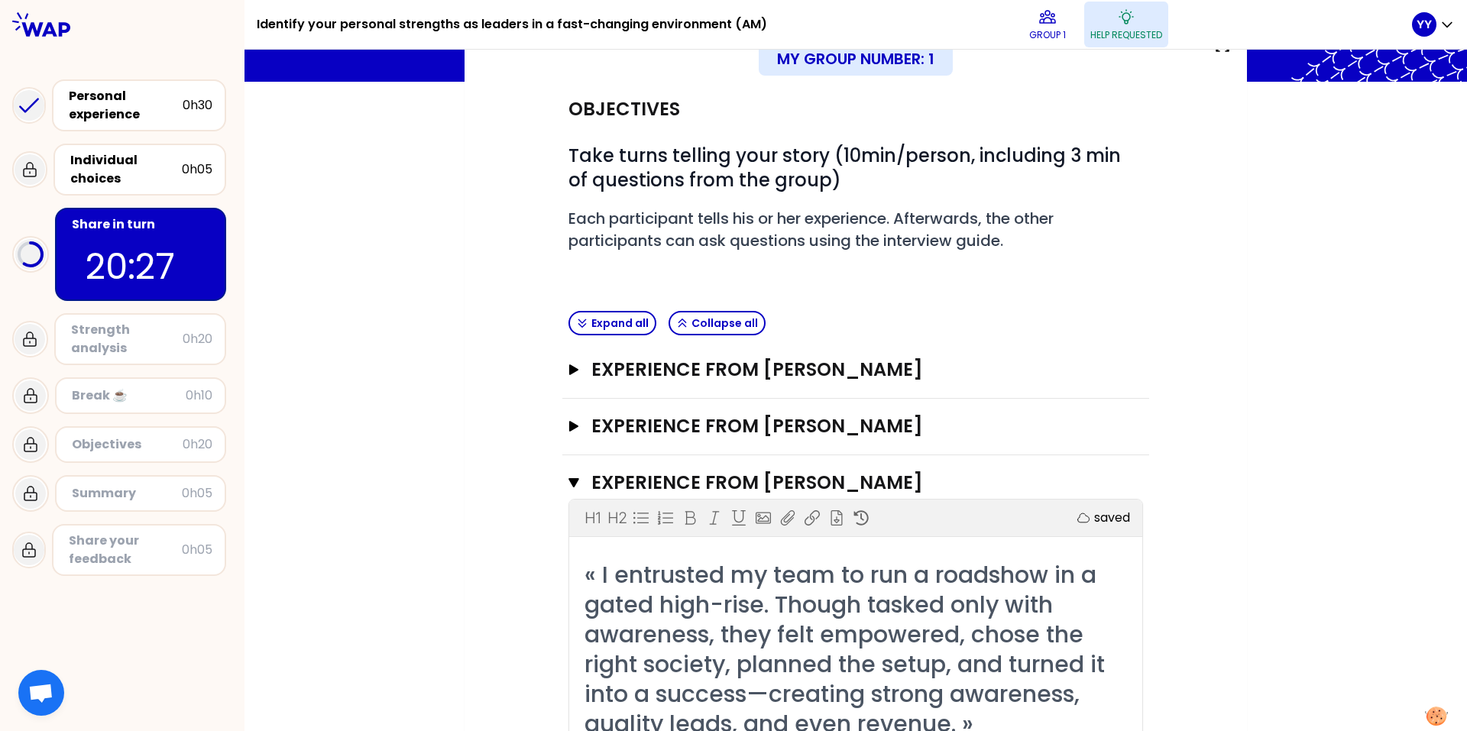
scroll to position [0, 0]
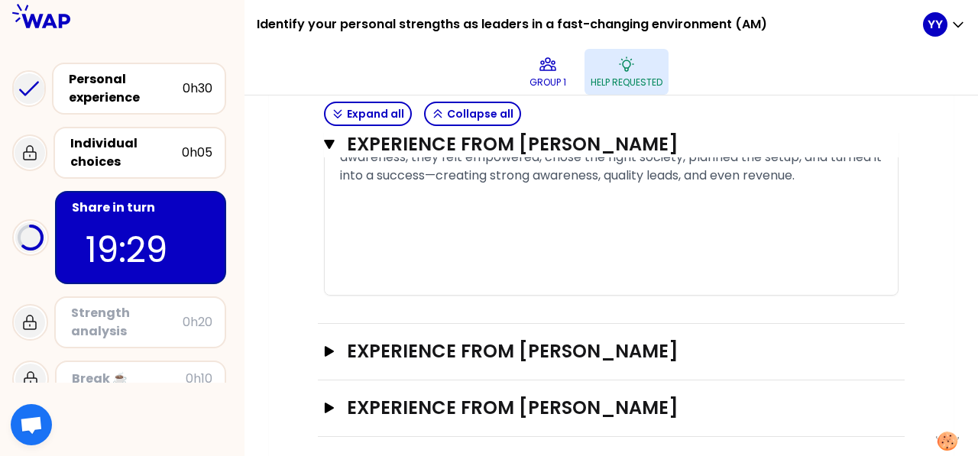
scroll to position [1273, 0]
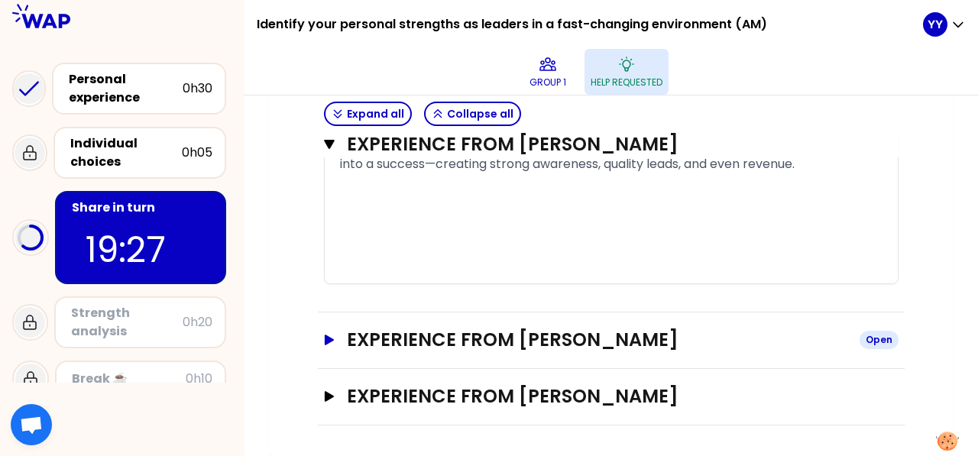
click at [334, 343] on icon "button" at bounding box center [329, 340] width 12 height 11
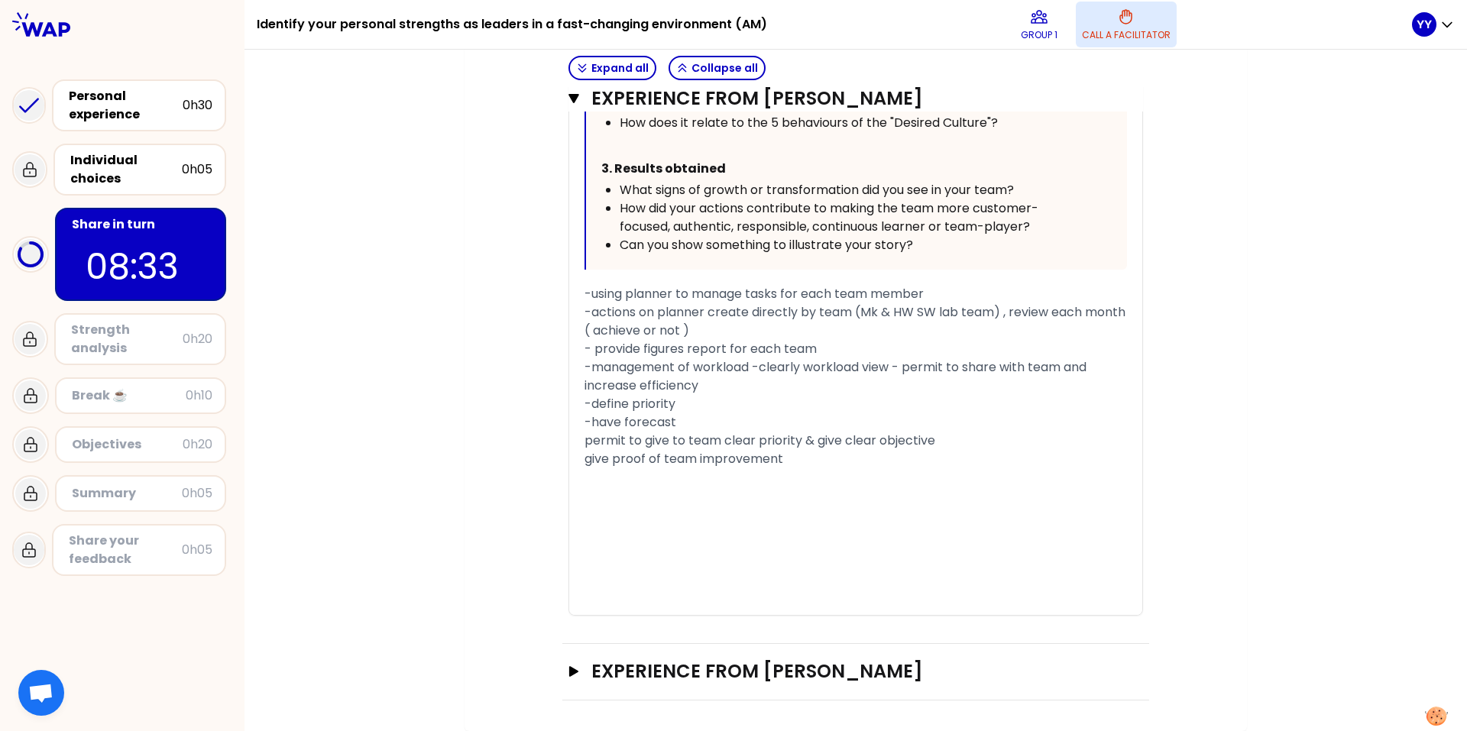
scroll to position [1926, 0]
click at [977, 455] on div "give proof of team improvement" at bounding box center [856, 459] width 542 height 18
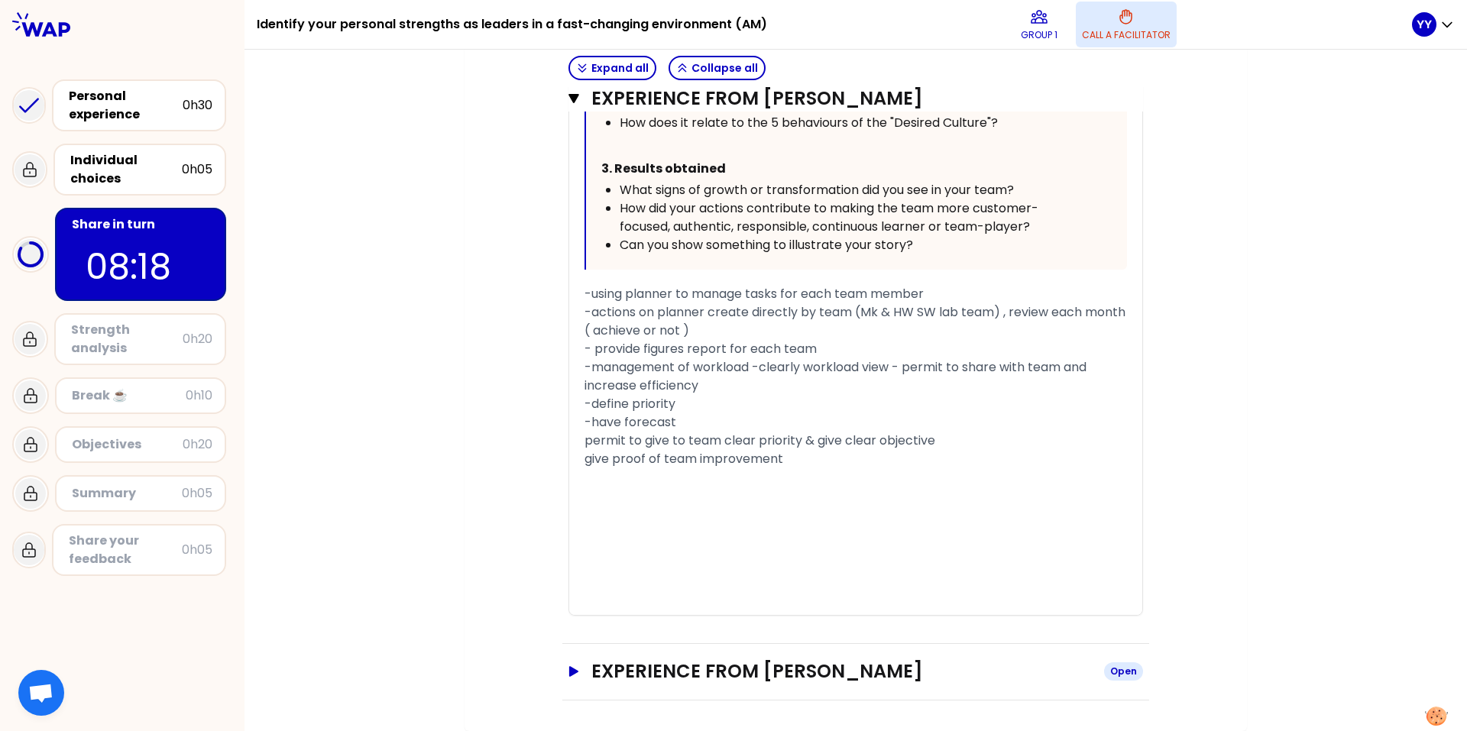
click at [568, 455] on icon "button" at bounding box center [574, 671] width 12 height 11
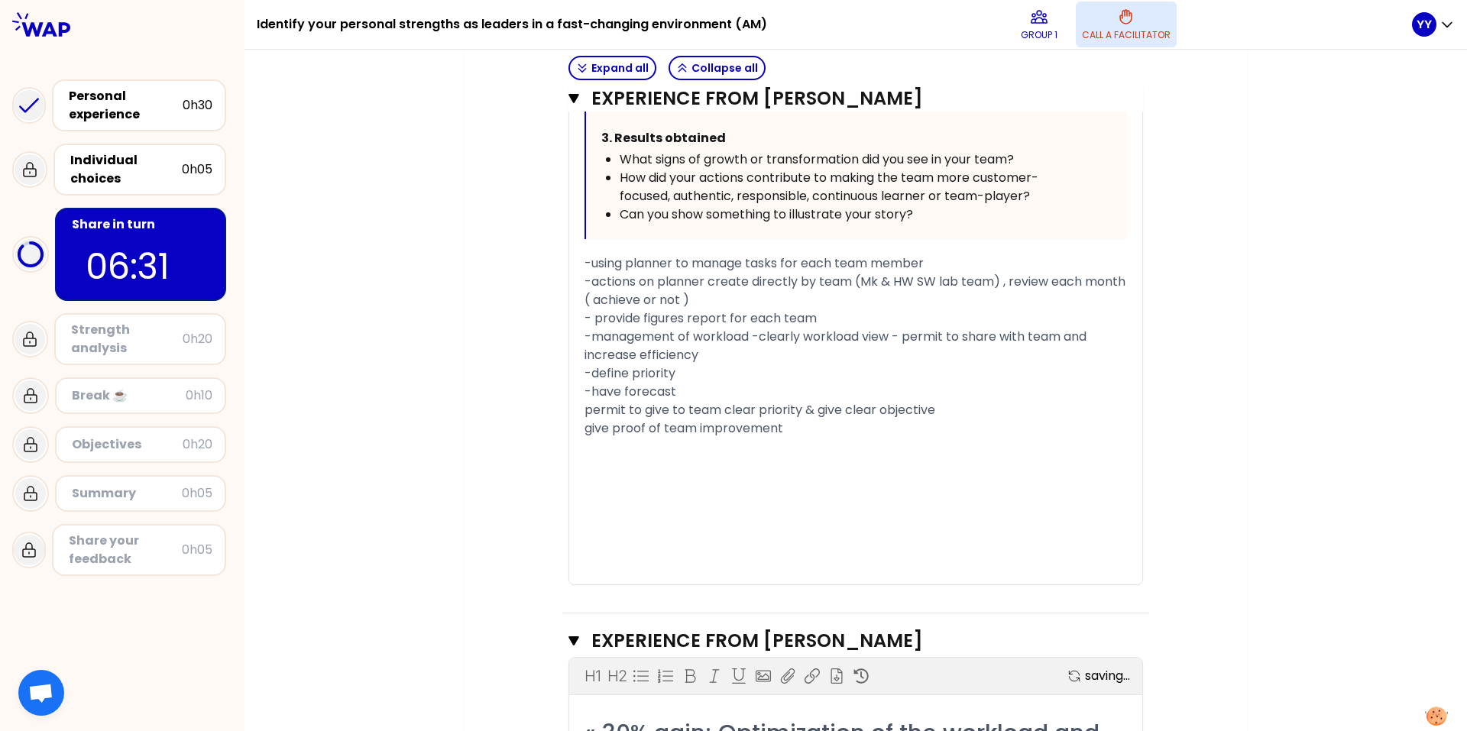
scroll to position [1867, 0]
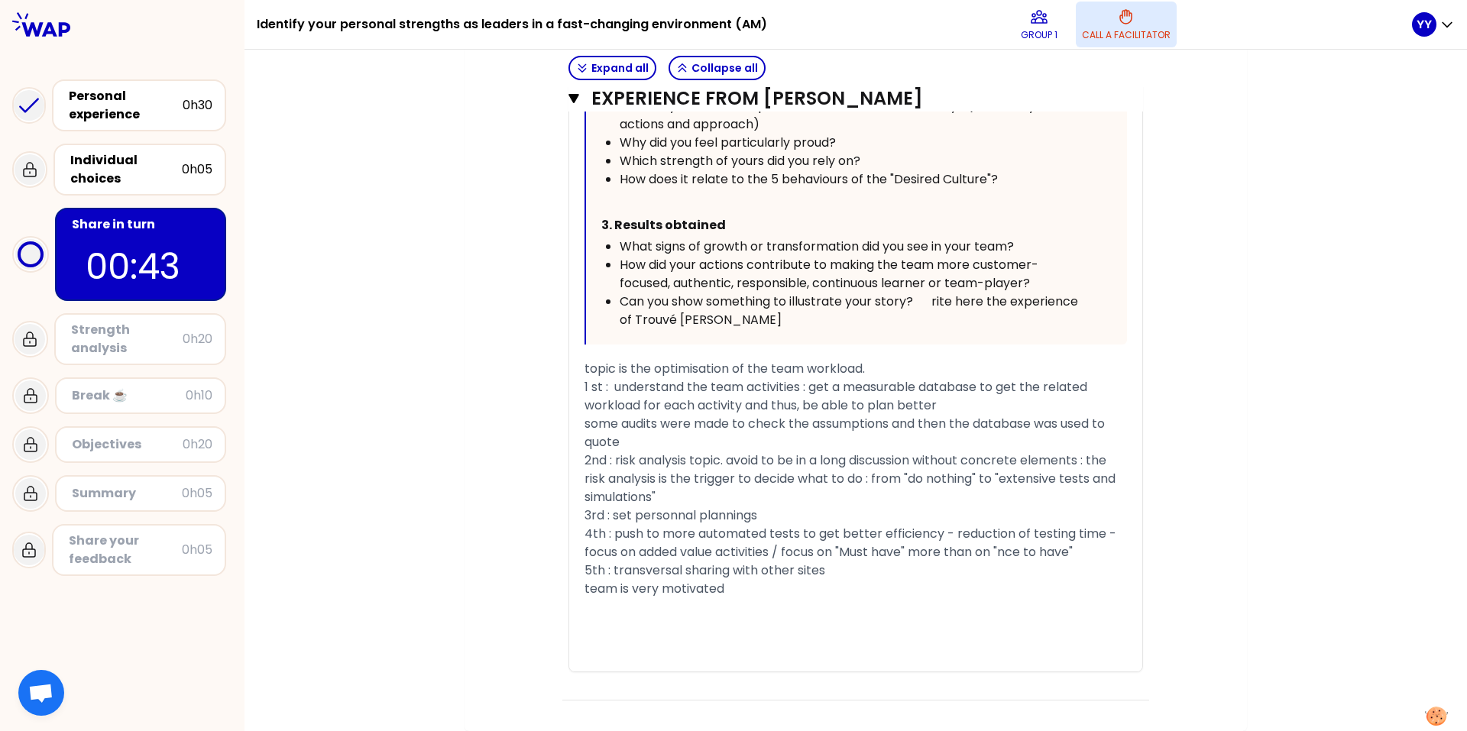
scroll to position [2962, 0]
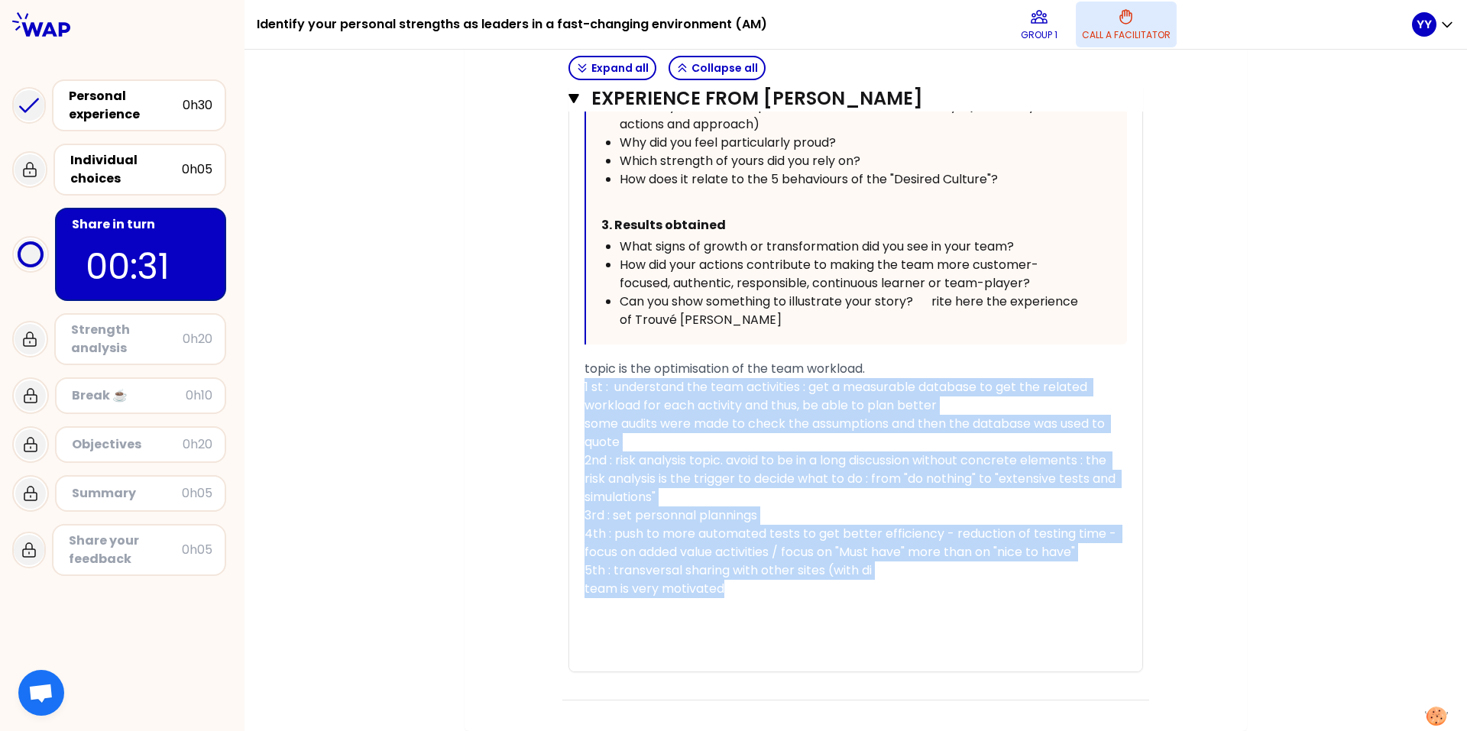
drag, startPoint x: 744, startPoint y: 587, endPoint x: 559, endPoint y: 362, distance: 290.9
click at [562, 362] on div "Experience from Trouvé [PERSON_NAME] Close H1 H2 Export saving... « 30% gain; O…" at bounding box center [855, 172] width 587 height 1055
copy div "1 st : understand the team activities : get a measurable database to get the re…"
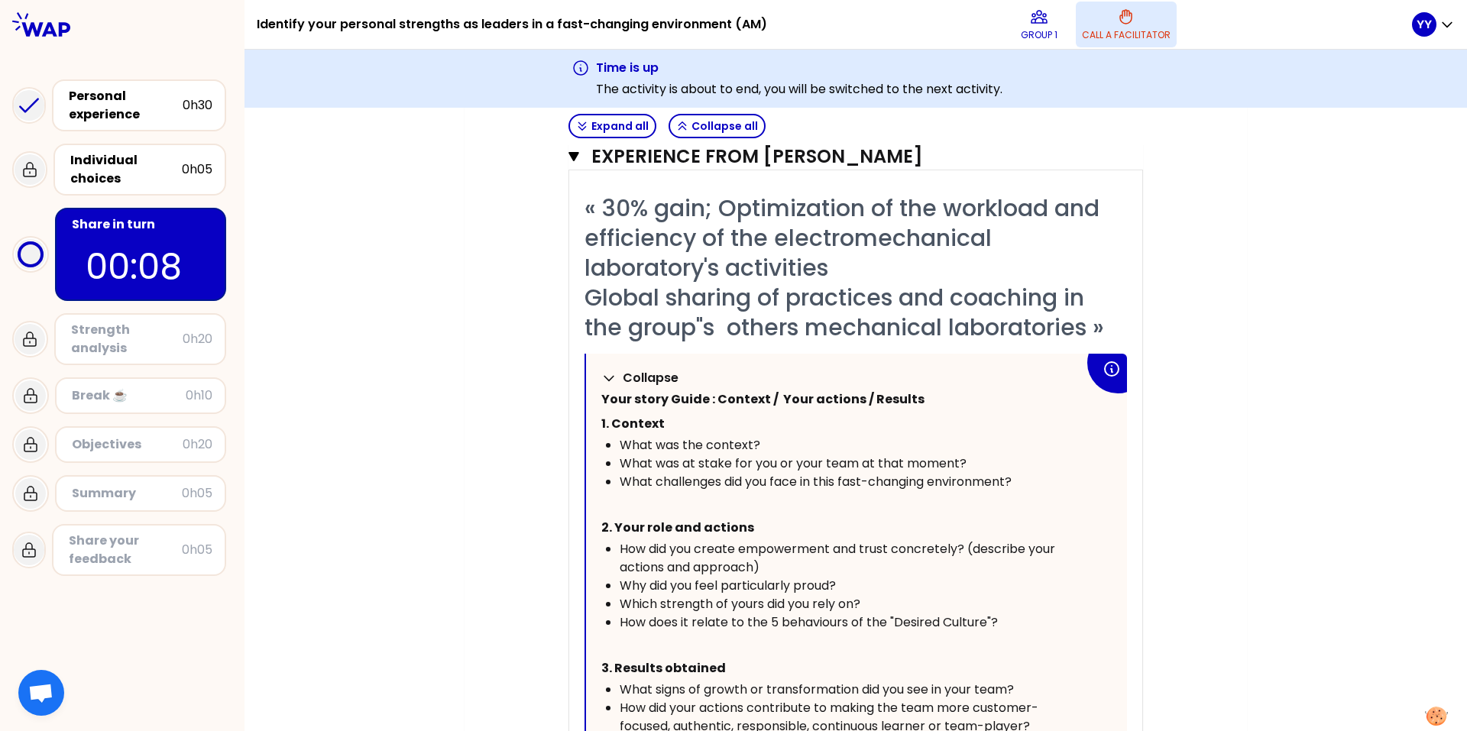
scroll to position [2427, 0]
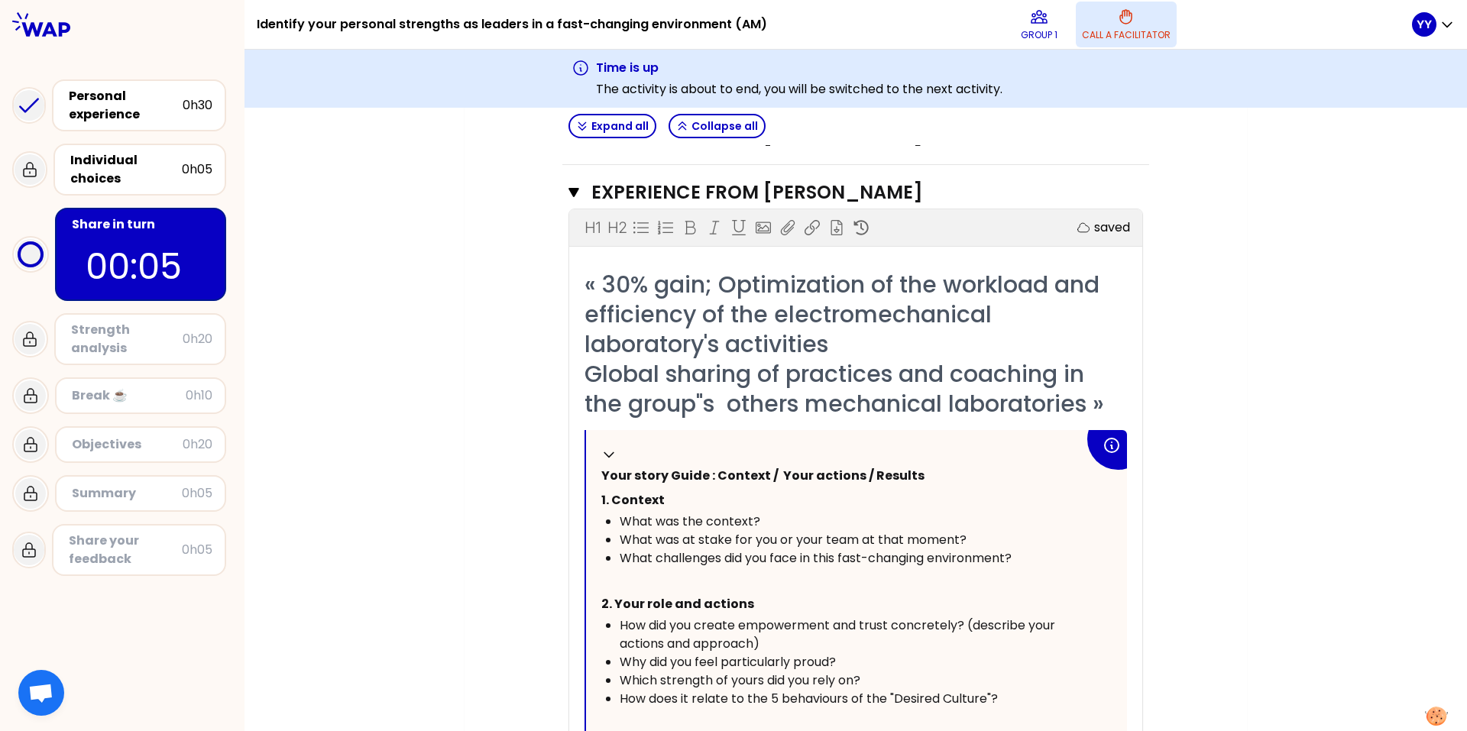
click at [155, 342] on div "Strength analysis" at bounding box center [127, 339] width 112 height 37
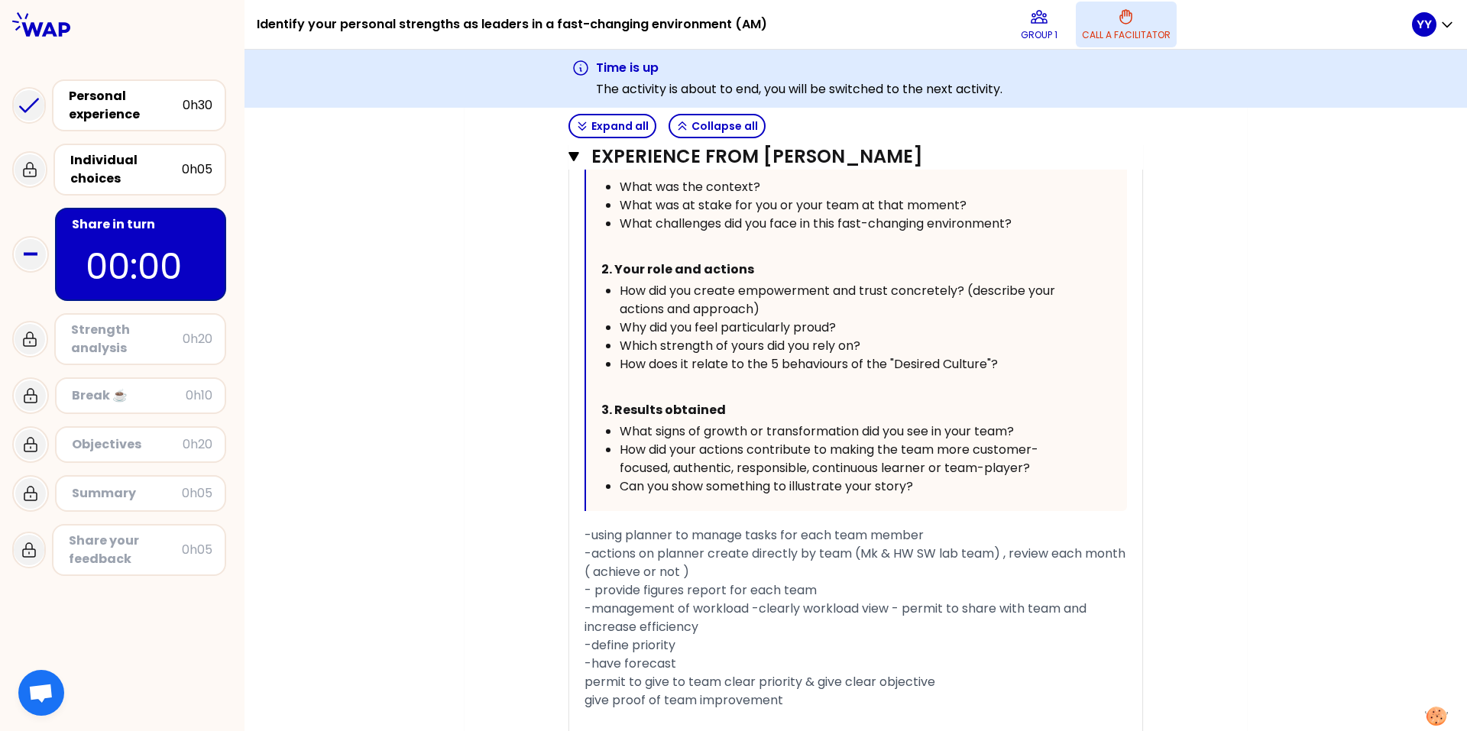
scroll to position [1491, 0]
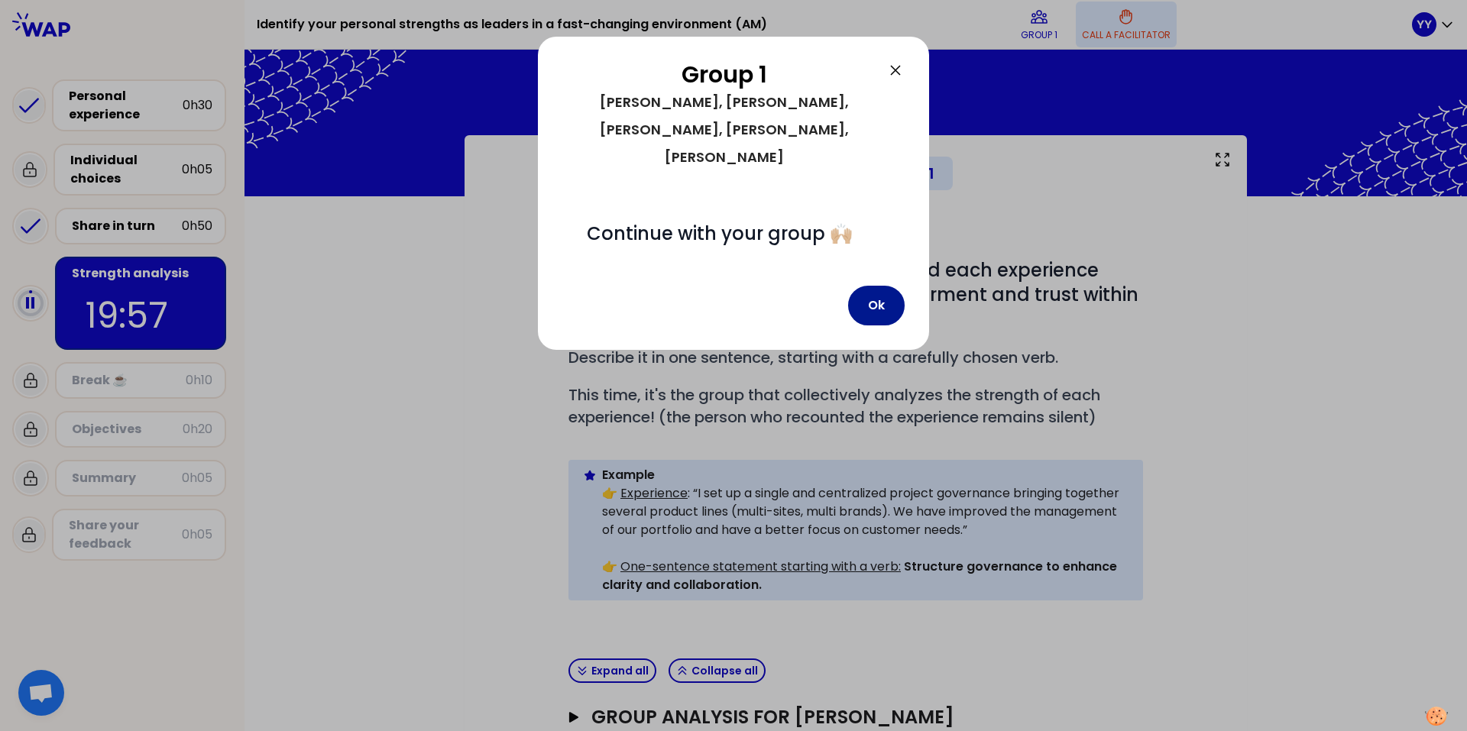
click at [887, 286] on button "Ok" at bounding box center [876, 306] width 57 height 40
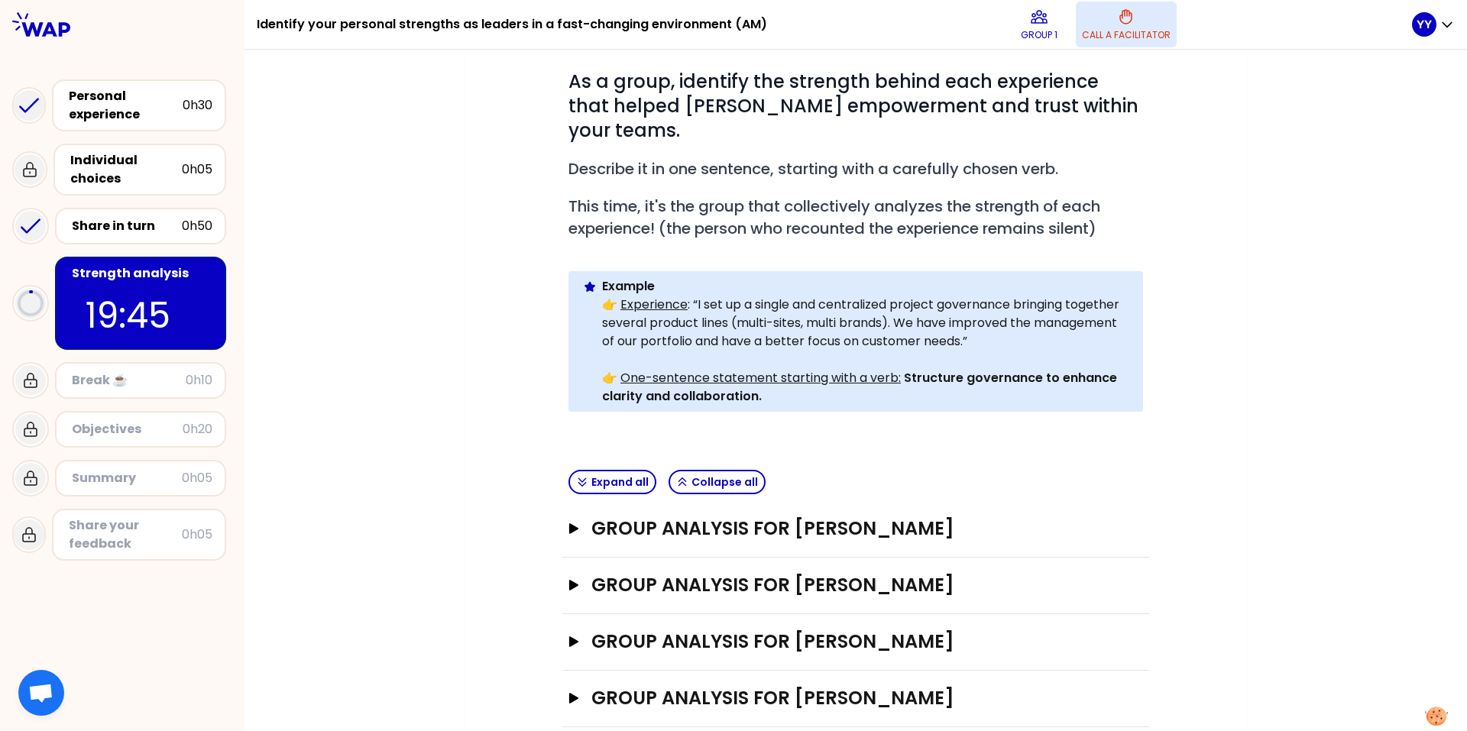
scroll to position [248, 0]
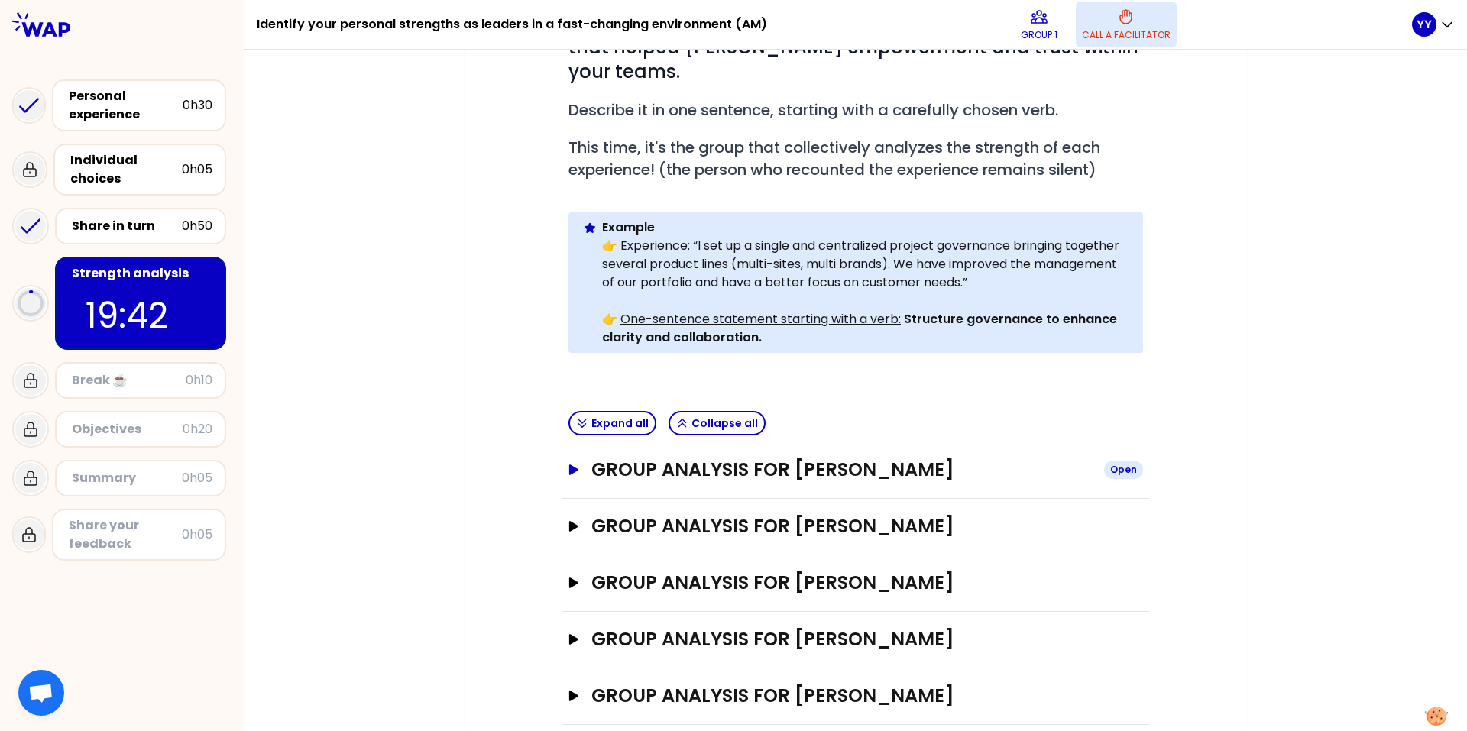
click at [569, 455] on icon "button" at bounding box center [573, 470] width 9 height 11
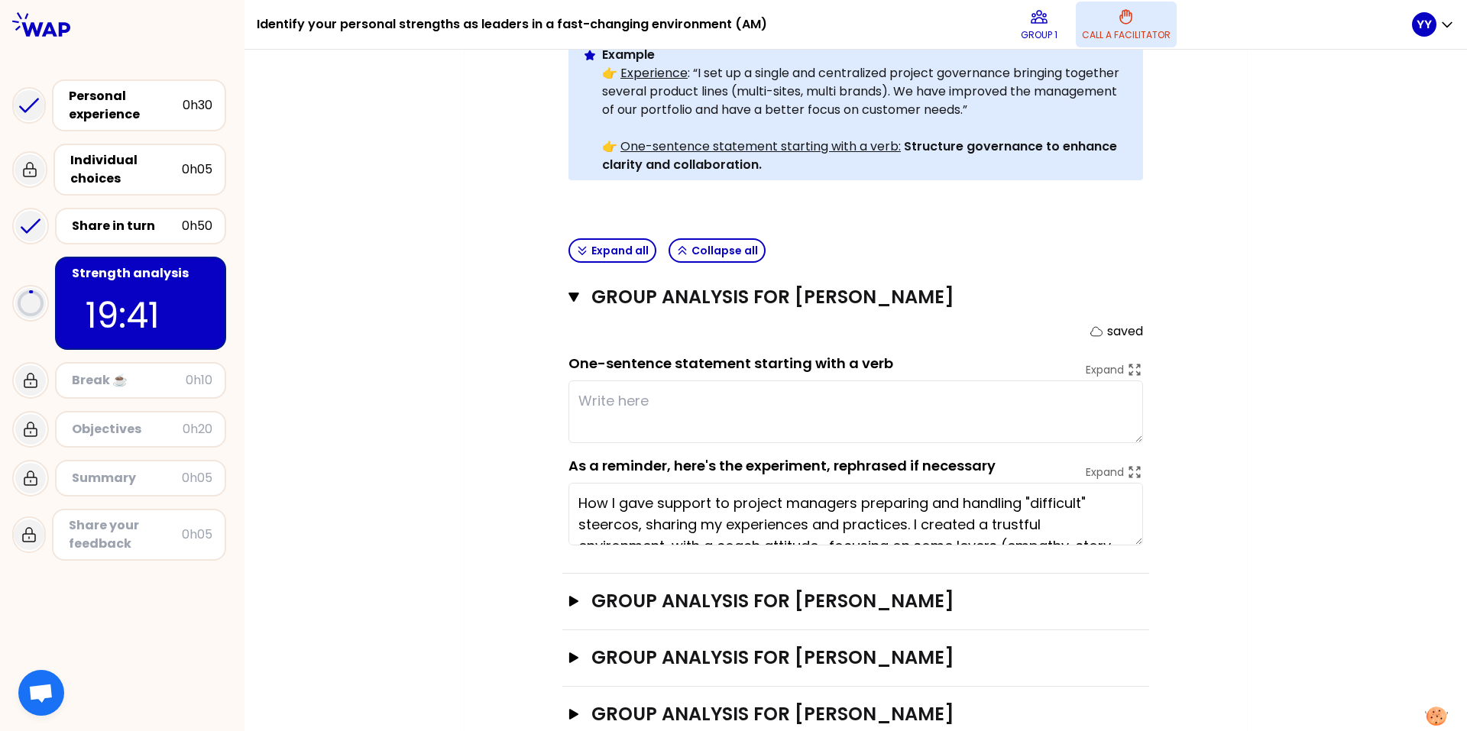
scroll to position [477, 0]
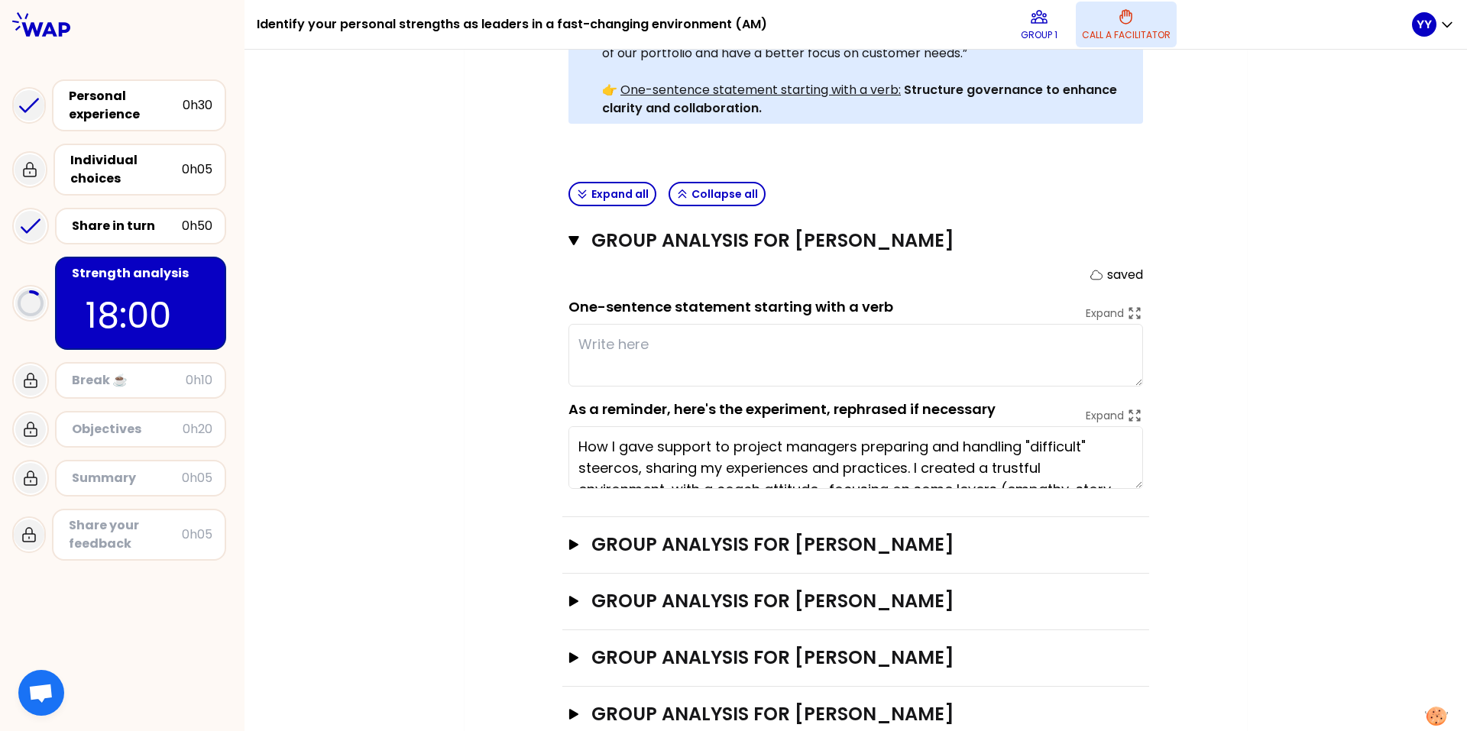
click at [977, 382] on div "My group number: 1 Objectives # As a group, identify the strength behind each e…" at bounding box center [856, 216] width 782 height 1116
click at [977, 361] on div "My group number: 1 Objectives # As a group, identify the strength behind each e…" at bounding box center [855, 216] width 1222 height 1116
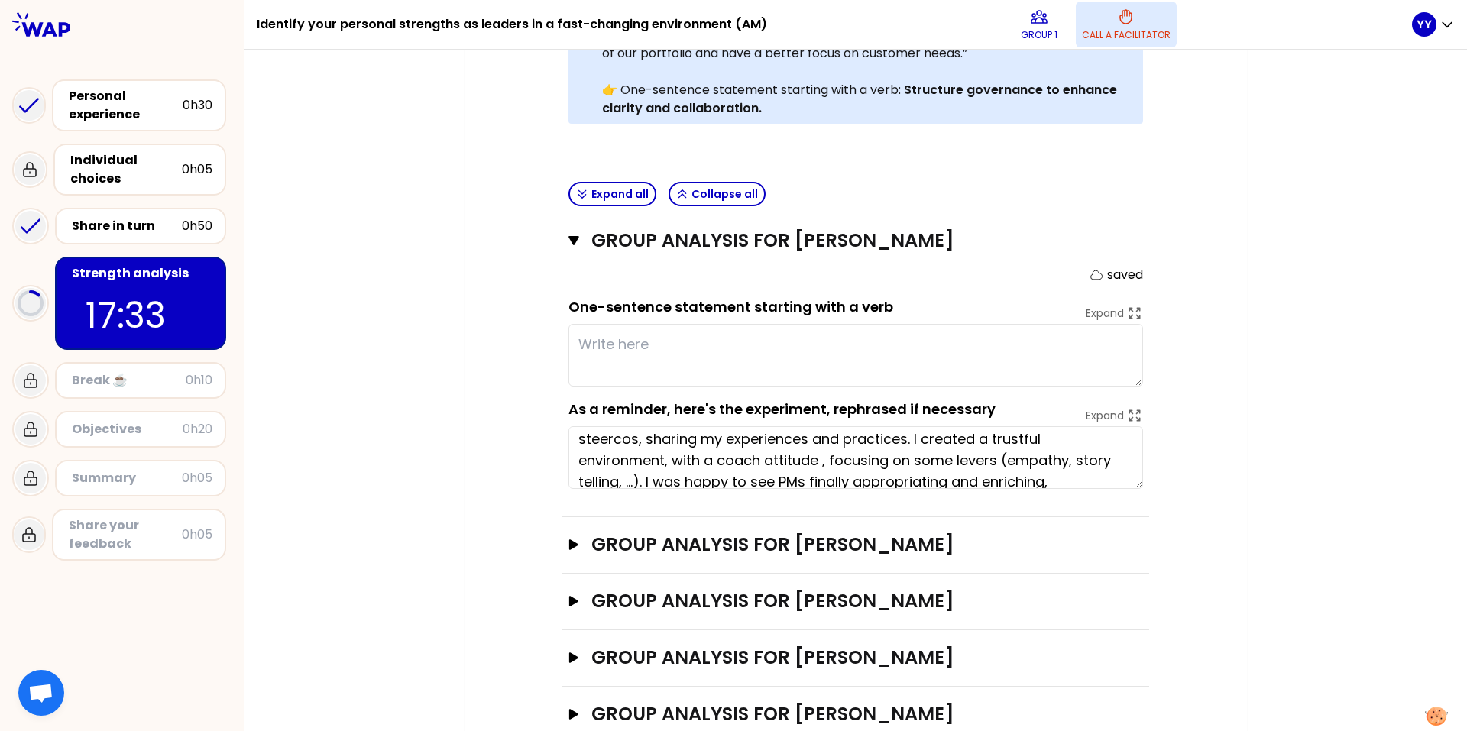
scroll to position [43, 0]
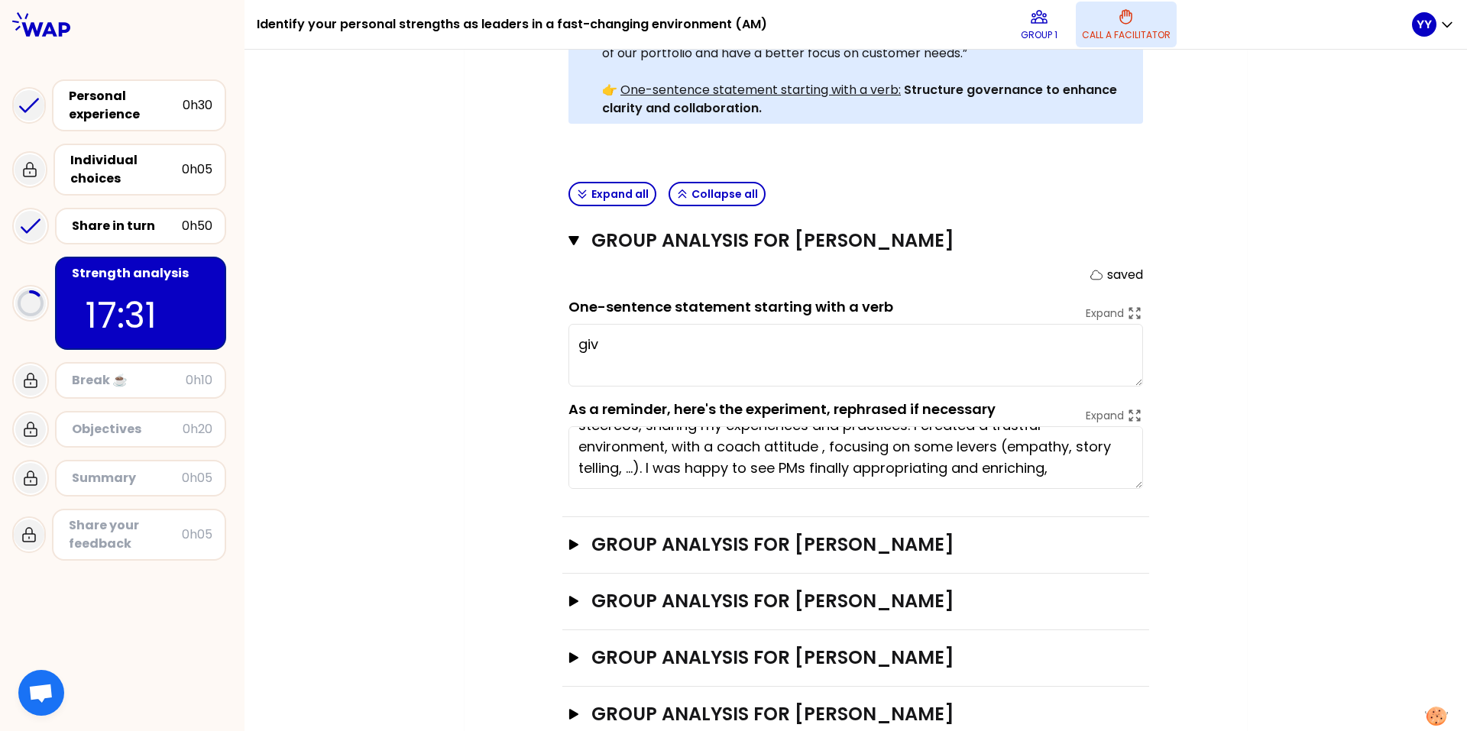
type textarea "g"
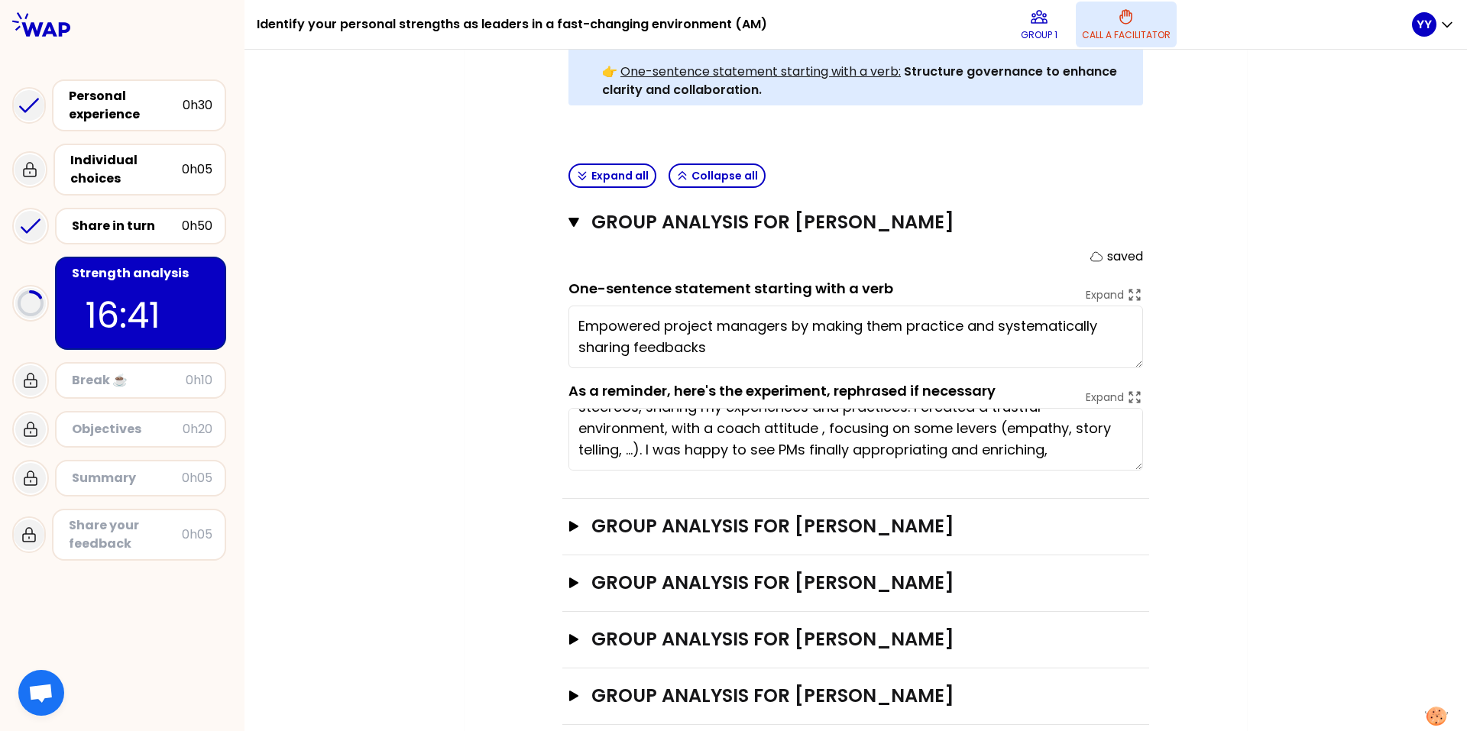
scroll to position [0, 0]
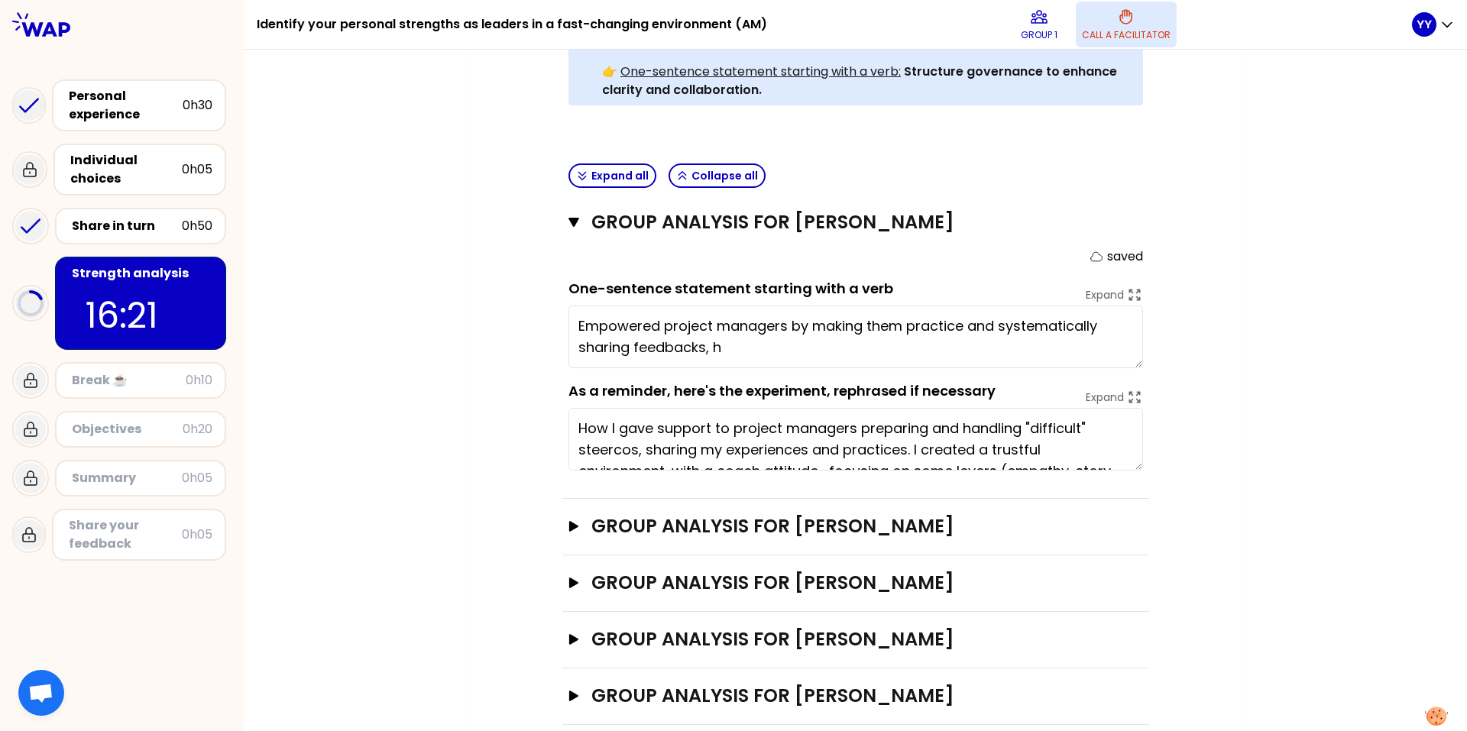
click at [877, 410] on textarea "How I gave support to project managers preparing and handling "difficult" steer…" at bounding box center [855, 439] width 575 height 63
drag, startPoint x: 913, startPoint y: 423, endPoint x: 1034, endPoint y: 423, distance: 120.7
click at [977, 423] on textarea "How I gave support to project managers preparing and handling "difficult" steer…" at bounding box center [855, 439] width 575 height 63
click at [802, 321] on textarea "Empowered project managers by making them practice and systematically sharing f…" at bounding box center [855, 337] width 575 height 63
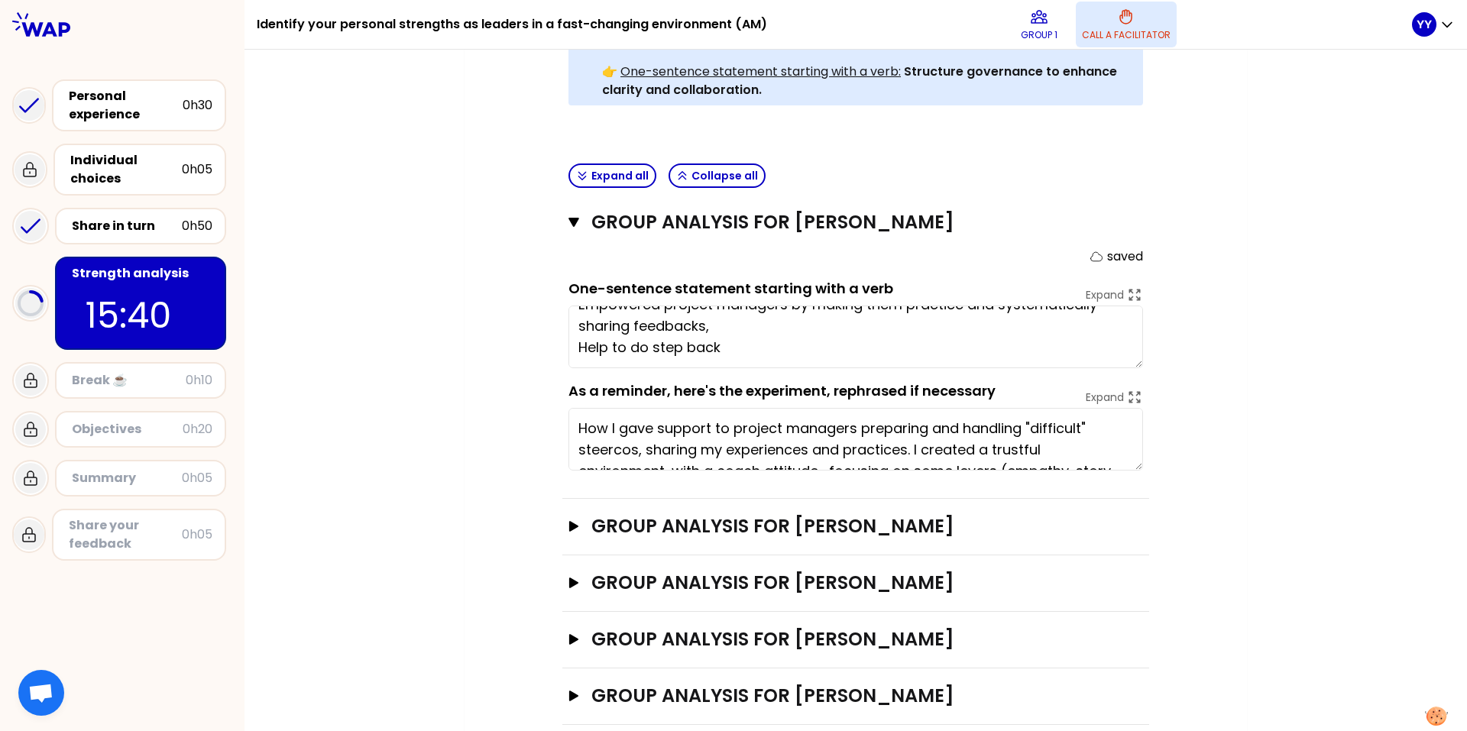
click at [824, 330] on textarea "Empowered project managers by making them practice and systematically sharing f…" at bounding box center [855, 337] width 575 height 63
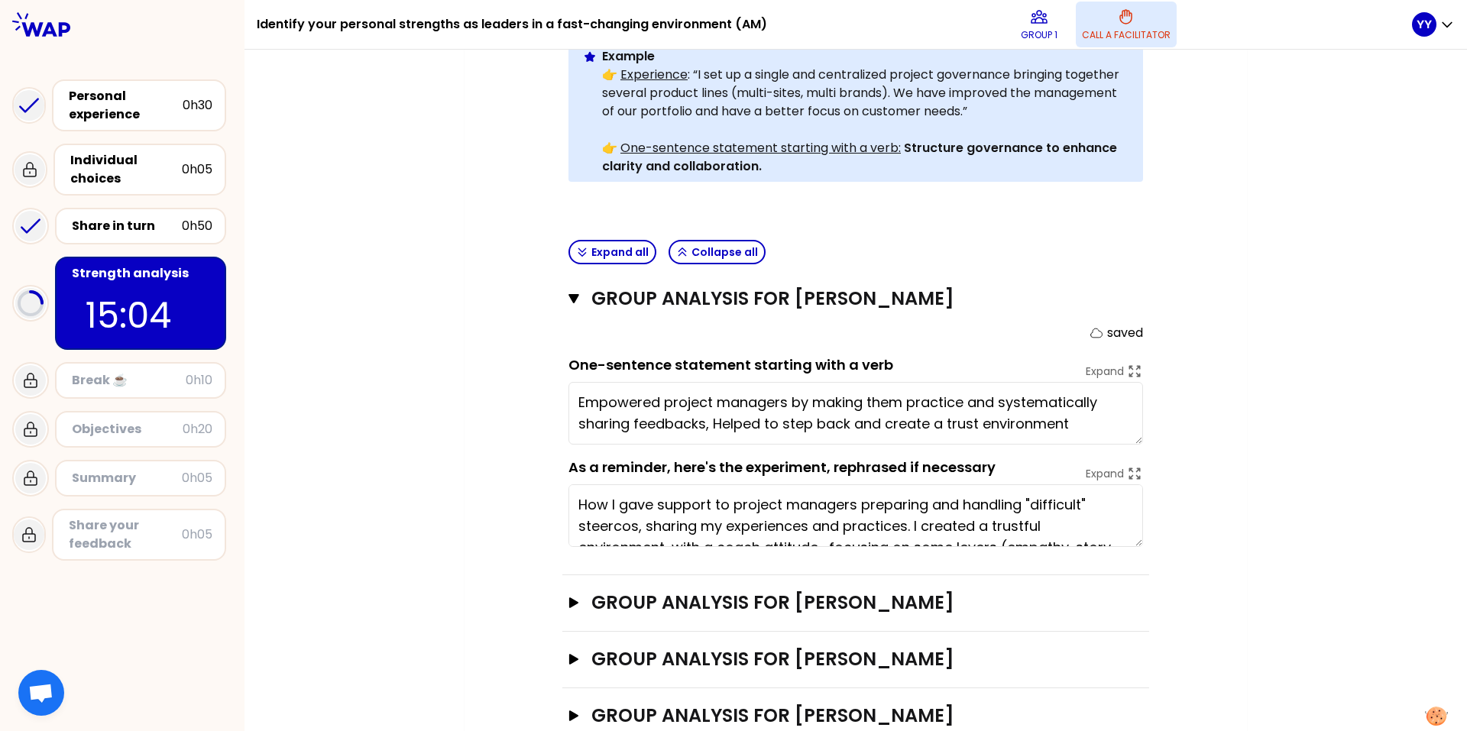
scroll to position [0, 0]
type textarea "Empowered project managers by making them practice and systematically sharing f…"
click at [977, 441] on div "My group number: 1 Objectives # As a group, identify the strength behind each e…" at bounding box center [855, 275] width 1222 height 1116
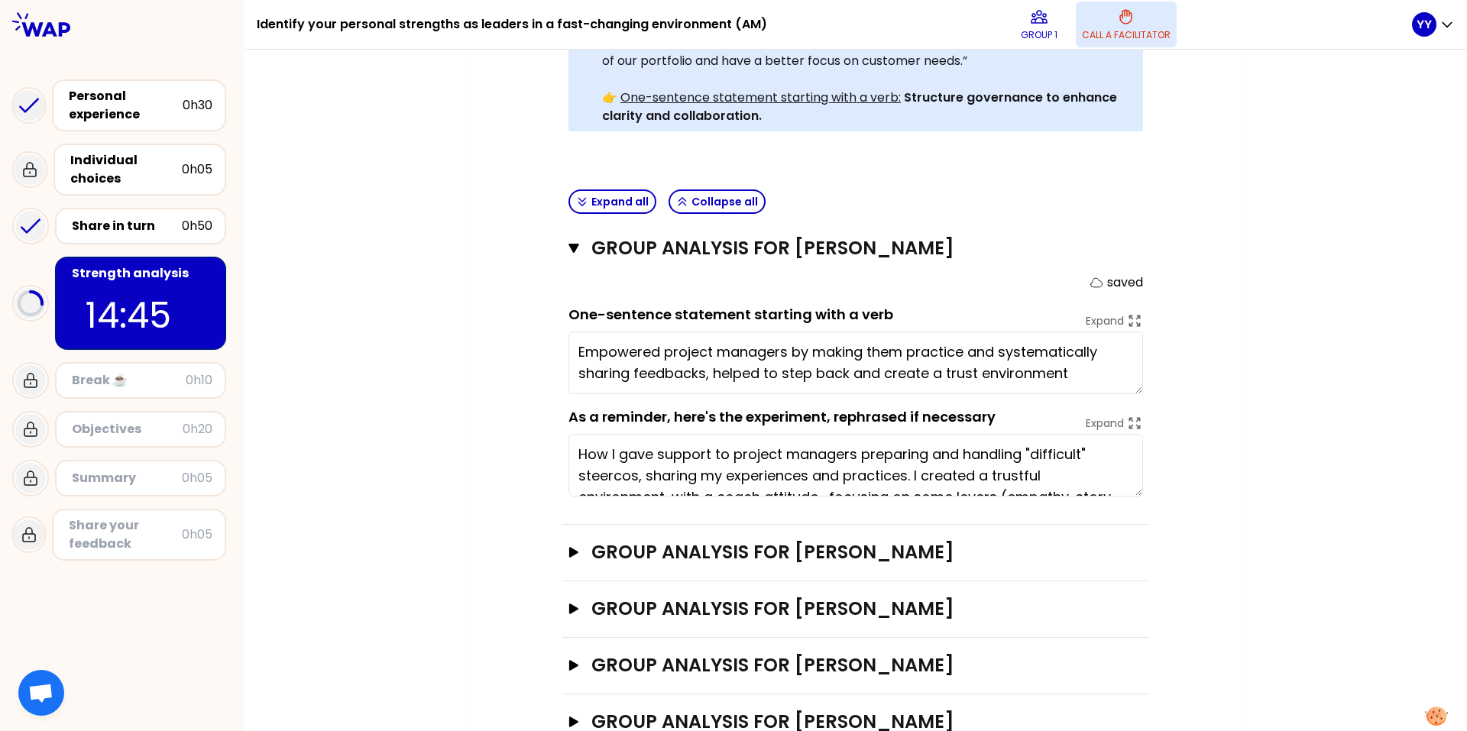
scroll to position [495, 0]
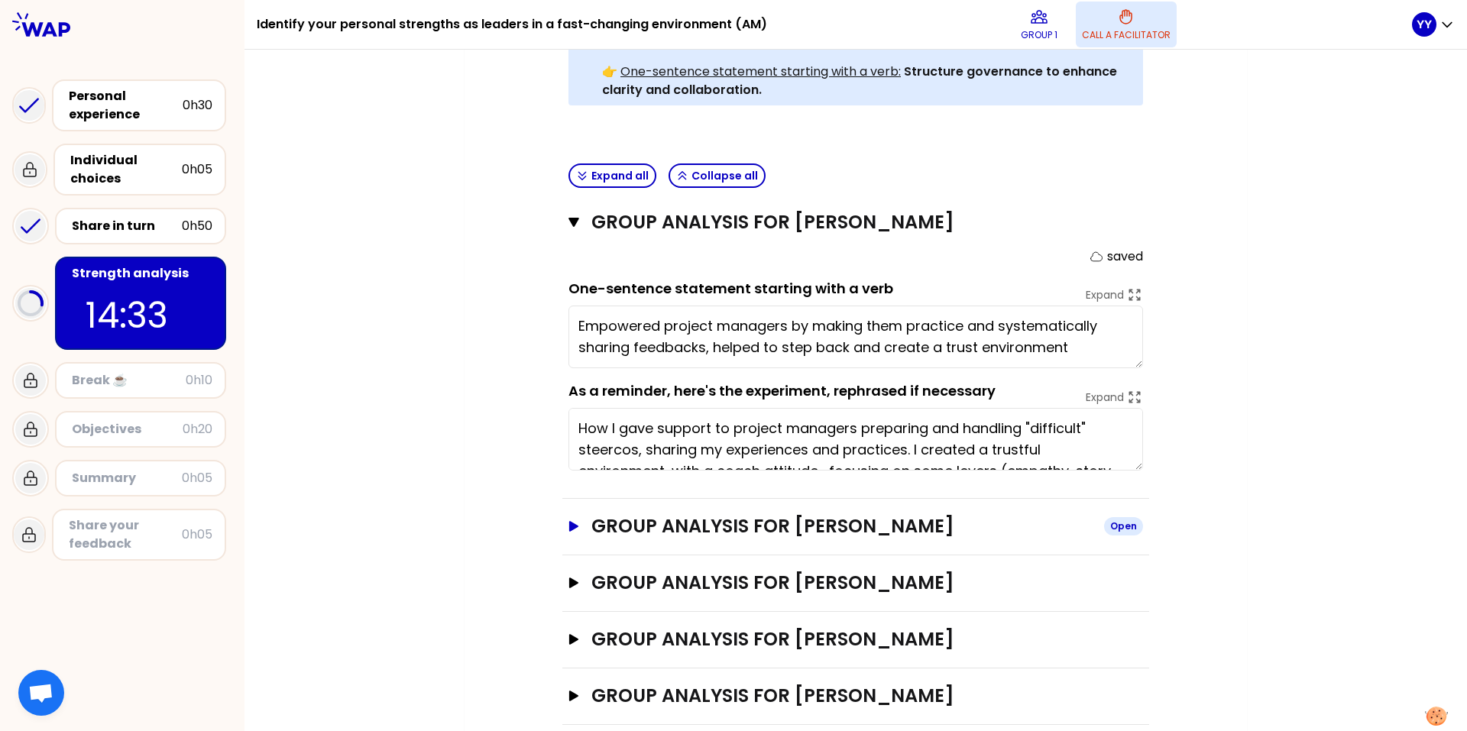
click at [569, 455] on icon "button" at bounding box center [573, 526] width 9 height 11
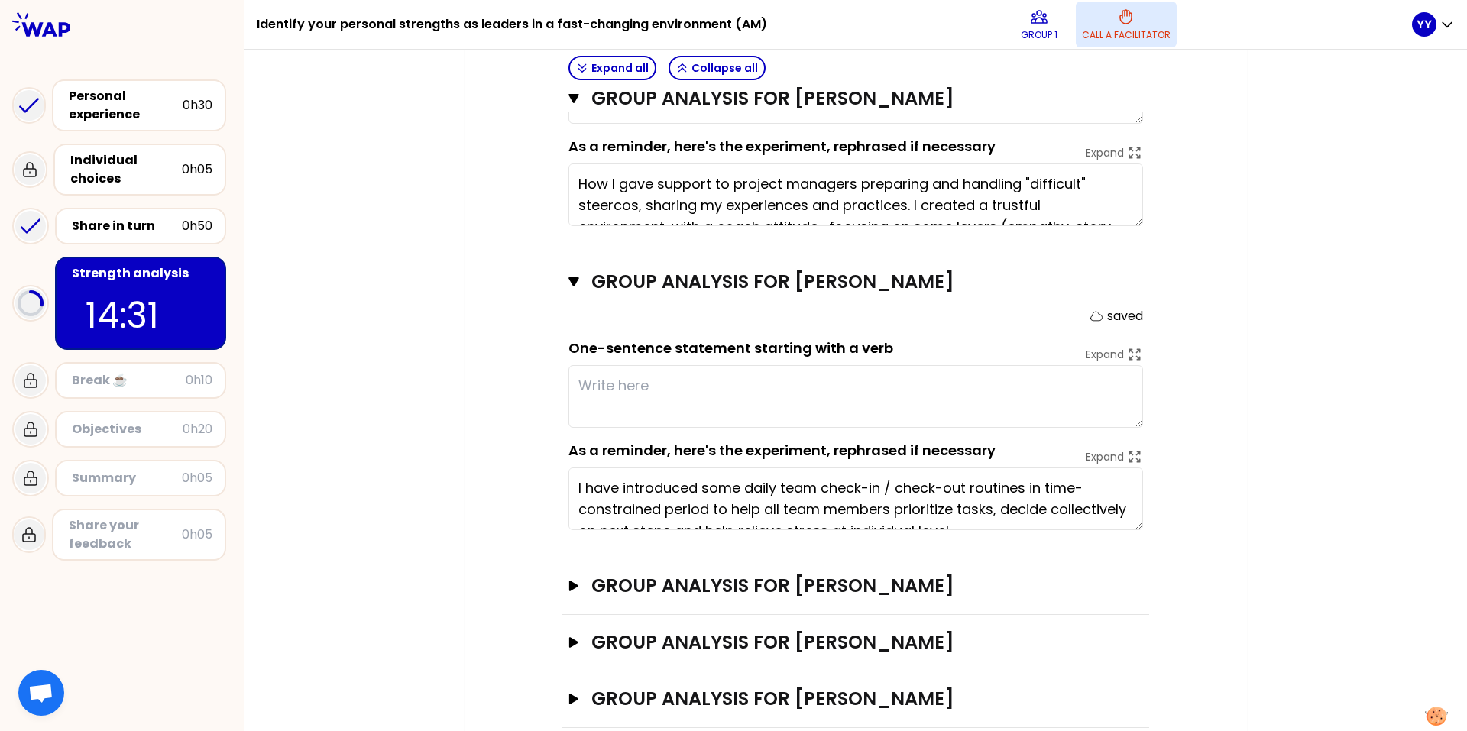
scroll to position [743, 0]
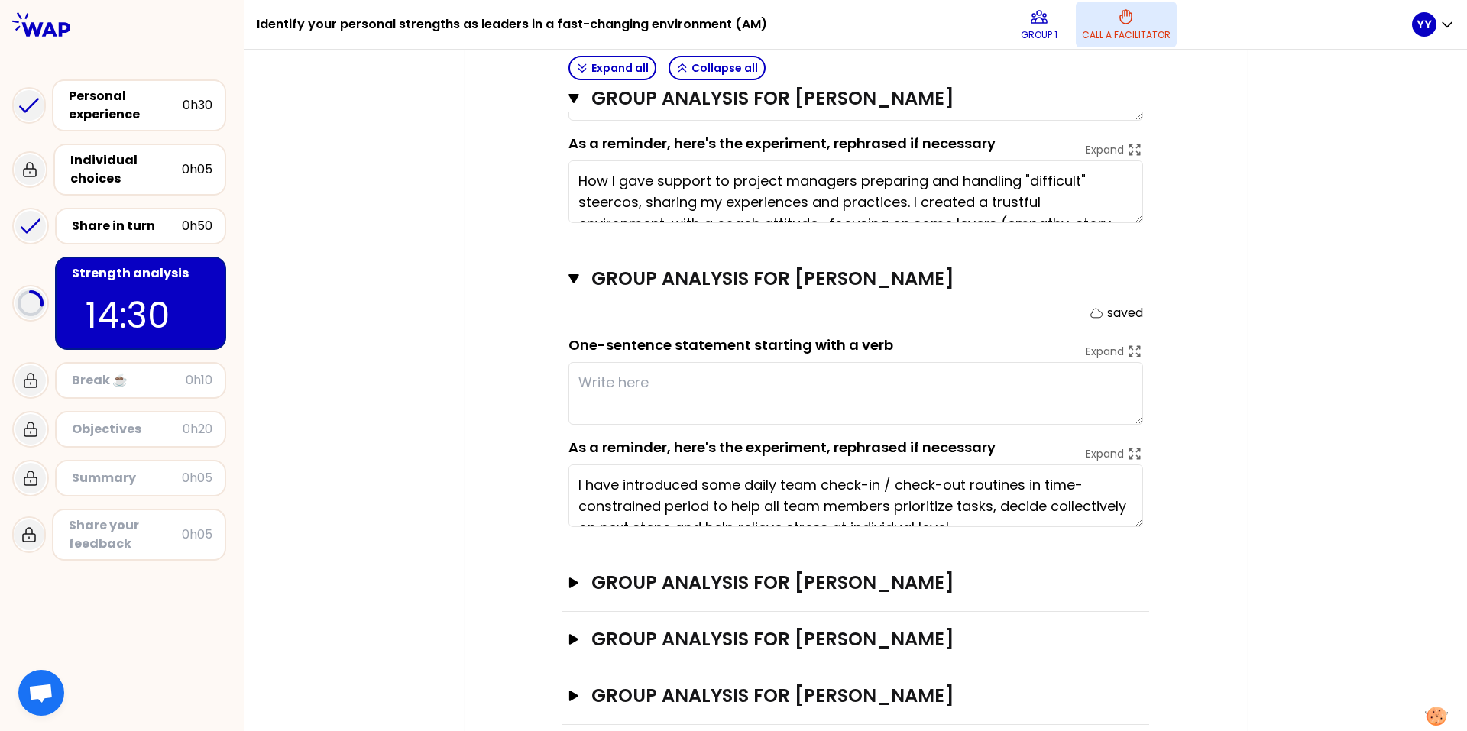
click at [973, 455] on textarea "I have introduced some daily team check-in / check-out routines in time-constra…" at bounding box center [855, 496] width 575 height 63
click at [977, 445] on icon at bounding box center [1134, 453] width 17 height 17
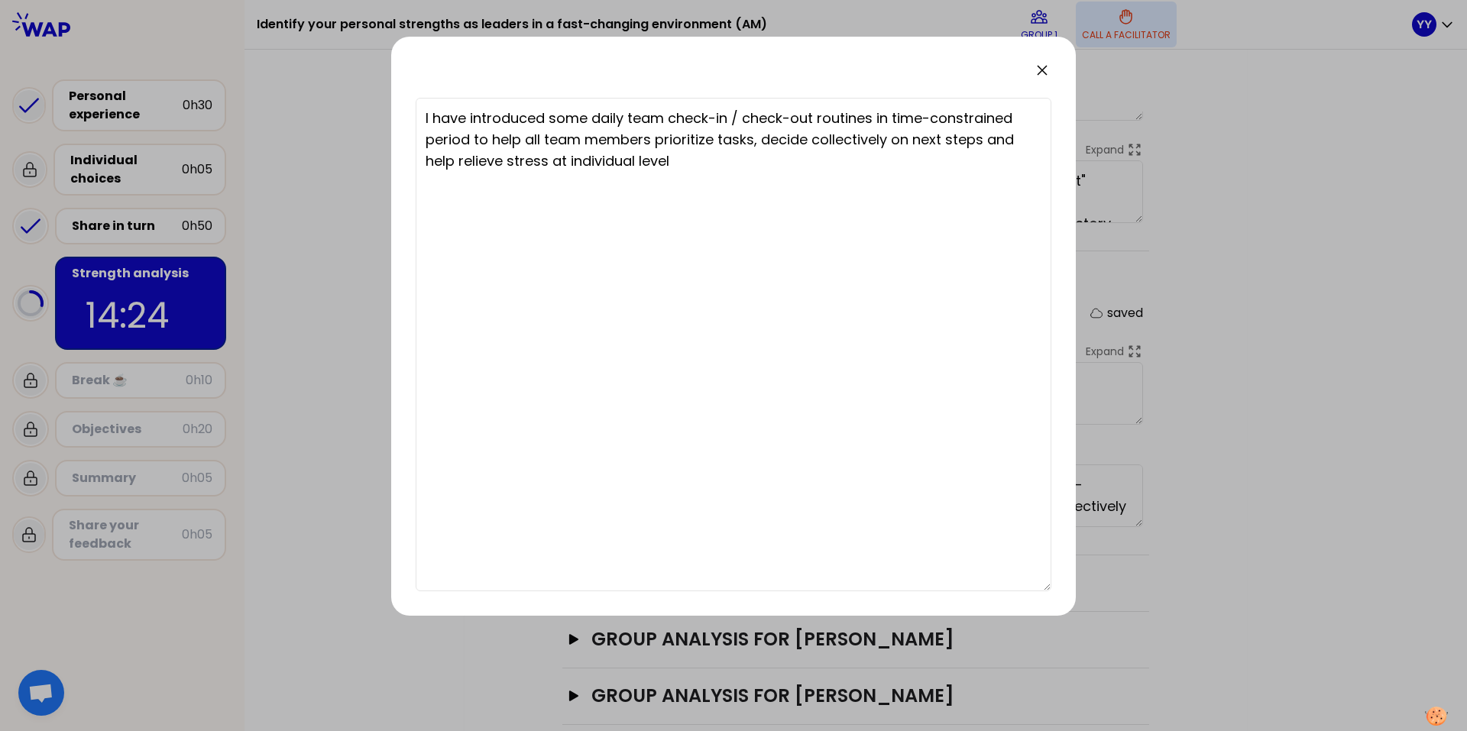
drag, startPoint x: 886, startPoint y: 44, endPoint x: 747, endPoint y: 168, distance: 185.6
click at [747, 168] on div "I have introduced some daily team check-in / check-out routines in time-constra…" at bounding box center [733, 326] width 685 height 579
click at [749, 151] on textarea "I have introduced some daily team check-in / check-out routines in time-constra…" at bounding box center [734, 345] width 636 height 494
click at [977, 65] on icon at bounding box center [1042, 70] width 18 height 18
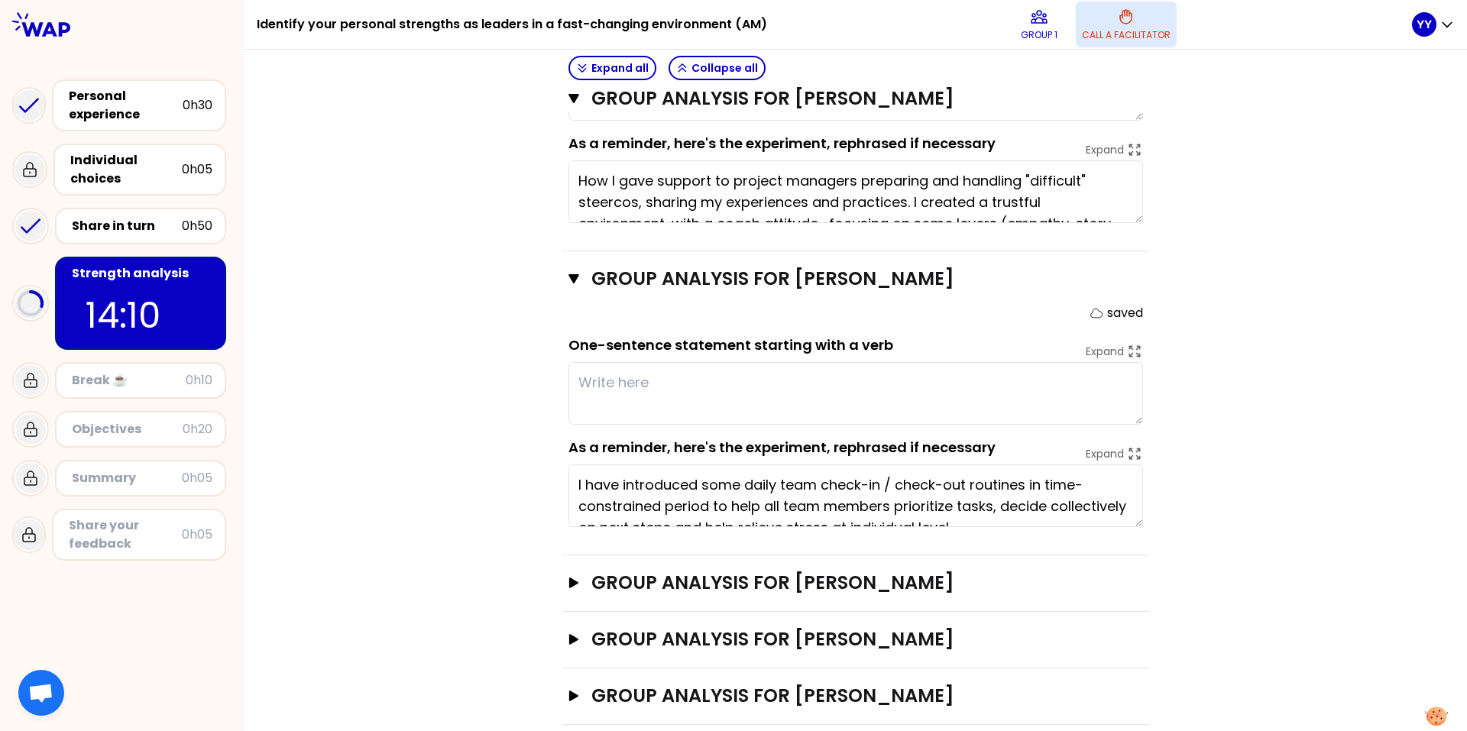
click at [977, 455] on textarea "I have introduced some daily team check-in / check-out routines in time-constra…" at bounding box center [855, 496] width 575 height 63
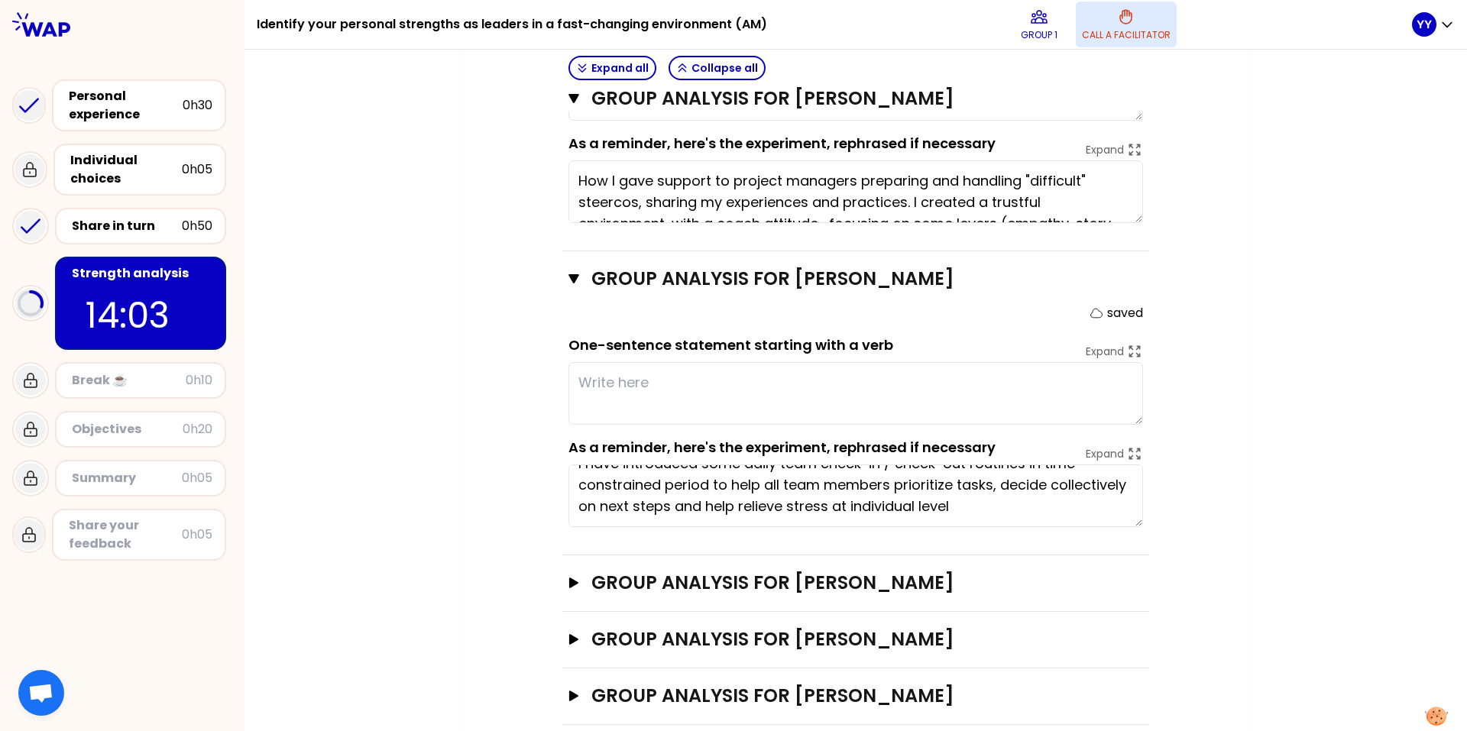
click at [977, 455] on textarea "I have introduced some daily team check-in / check-out routines in time-constra…" at bounding box center [855, 496] width 575 height 63
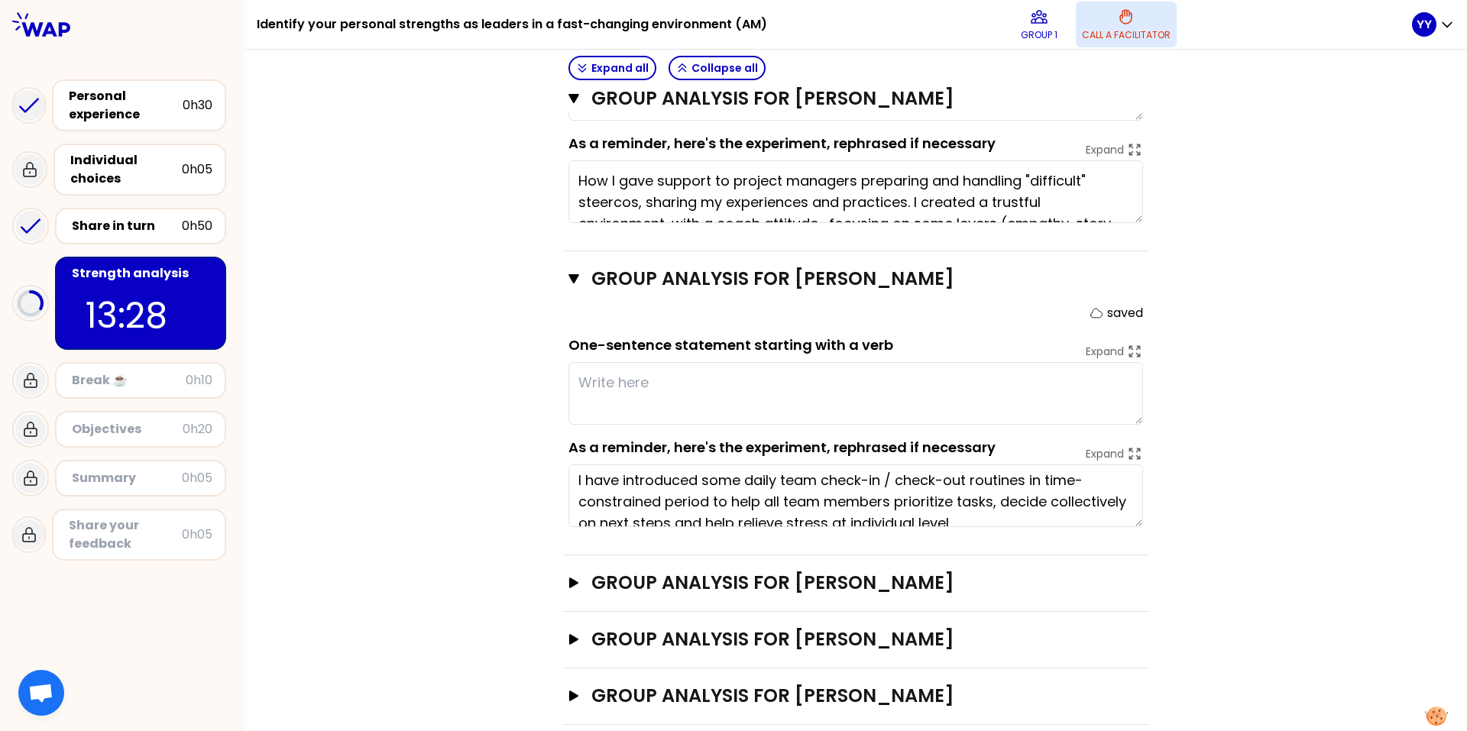
scroll to position [0, 0]
click at [977, 429] on div "My group number: 1 Objectives # As a group, identify the strength behind each e…" at bounding box center [856, 74] width 782 height 1363
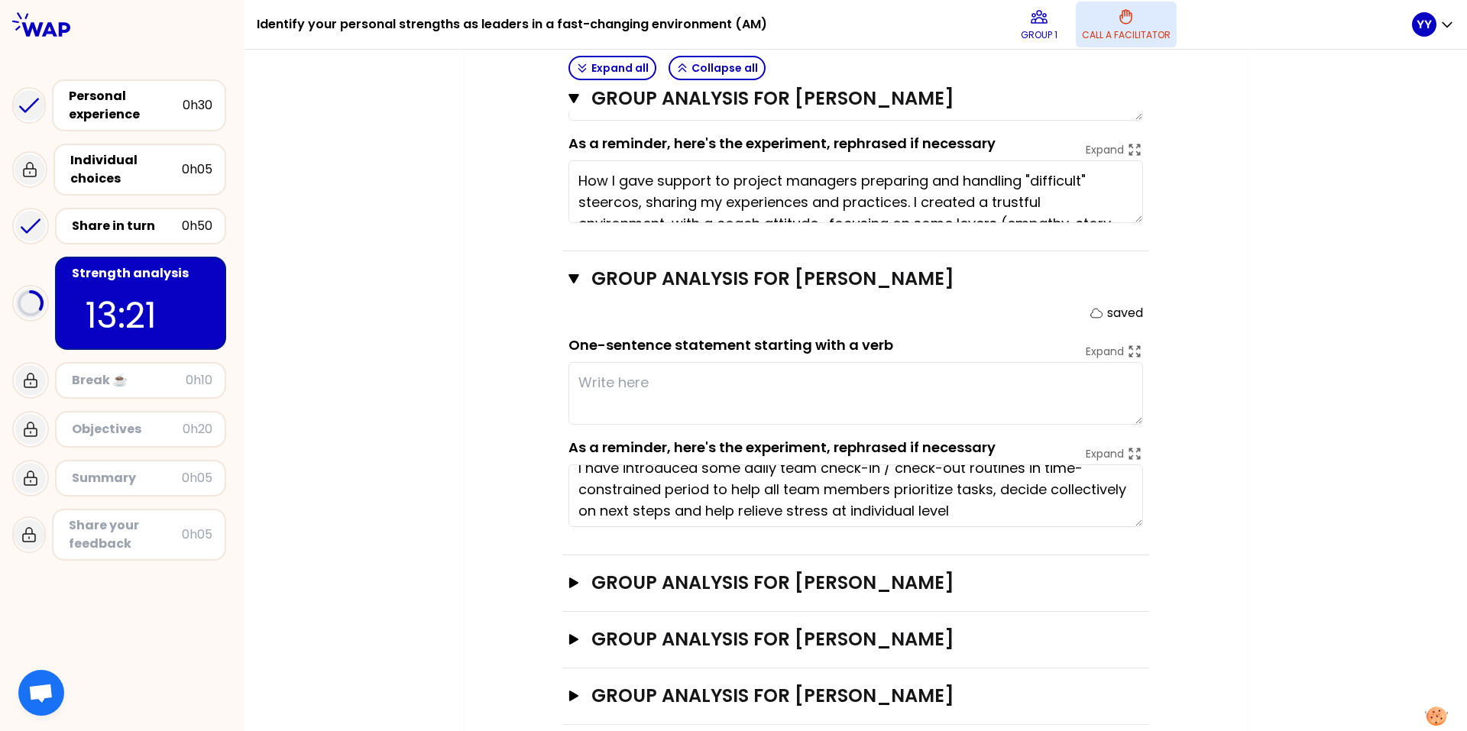
scroll to position [21, 0]
type textarea "managemen"
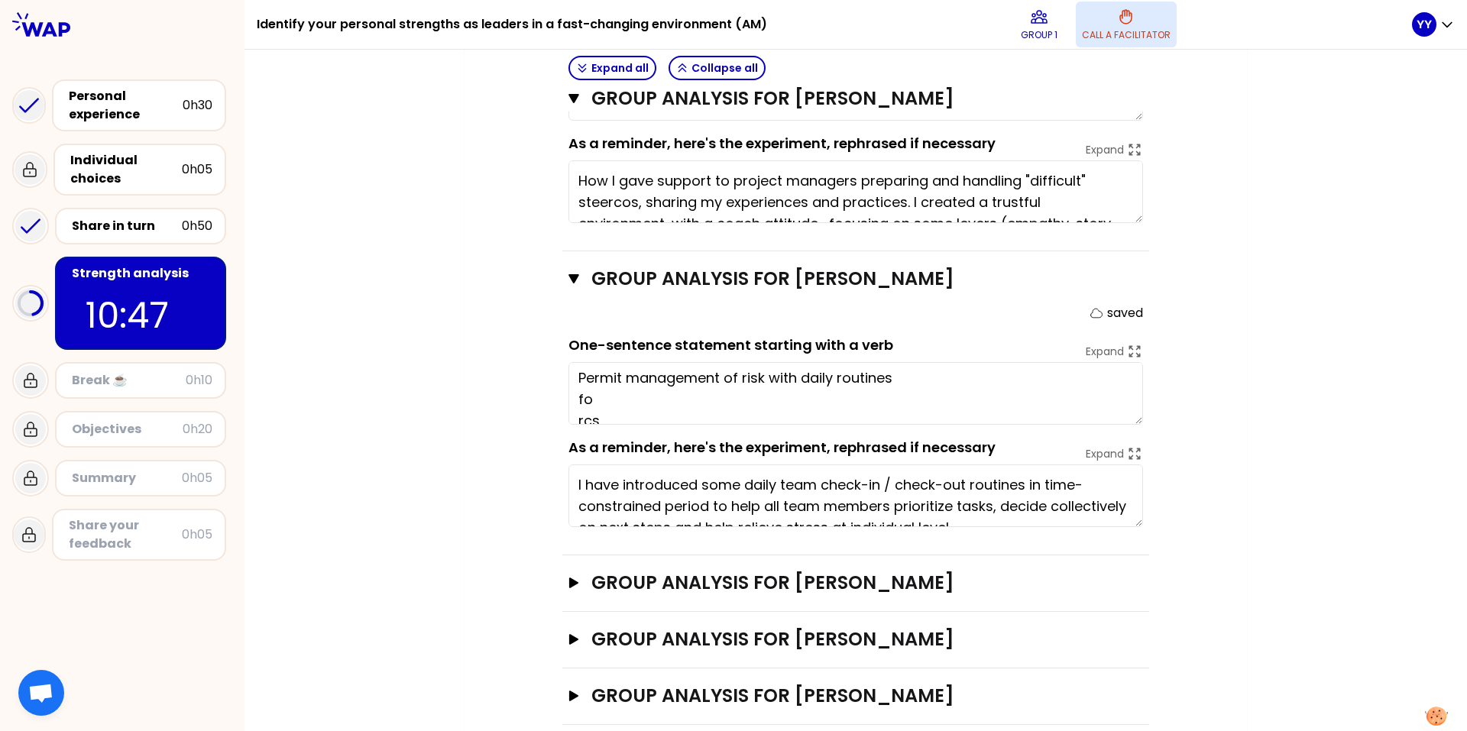
scroll to position [0, 0]
click at [977, 455] on textarea "I have introduced some daily team check-in / check-out routines in time-constra…" at bounding box center [855, 496] width 575 height 63
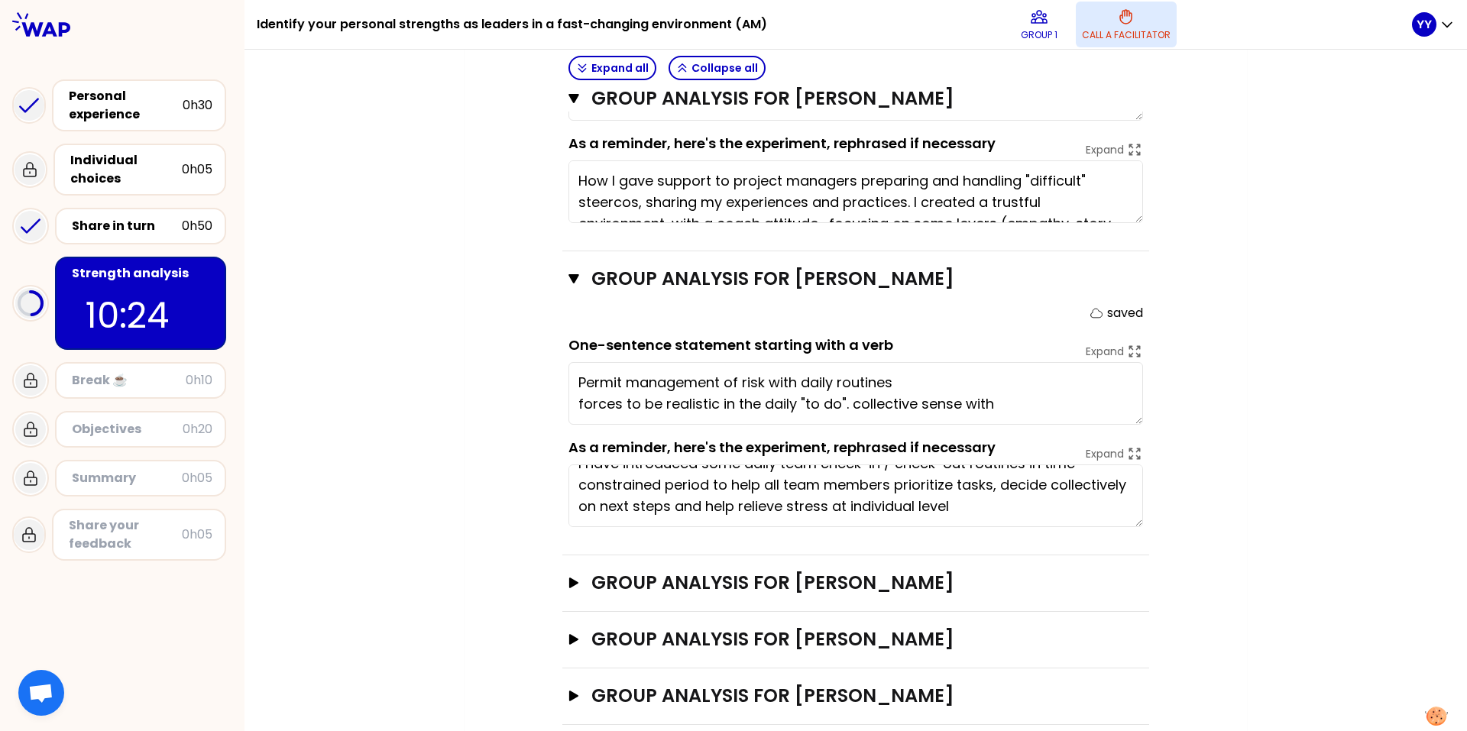
click at [977, 430] on div "My group number: 1 Objectives # As a group, identify the strength behind each e…" at bounding box center [855, 74] width 1222 height 1363
click at [977, 381] on div "My group number: 1 Objectives # As a group, identify the strength behind each e…" at bounding box center [856, 74] width 782 height 1363
click at [977, 373] on textarea "Permit management of risk with daily routines forces to be realistic in the dai…" at bounding box center [855, 393] width 575 height 63
click at [977, 355] on div "My group number: 1 Objectives # As a group, identify the strength behind each e…" at bounding box center [855, 74] width 1222 height 1363
type textarea "Permit management of risk with daily routines forces to be realistic in the dai…"
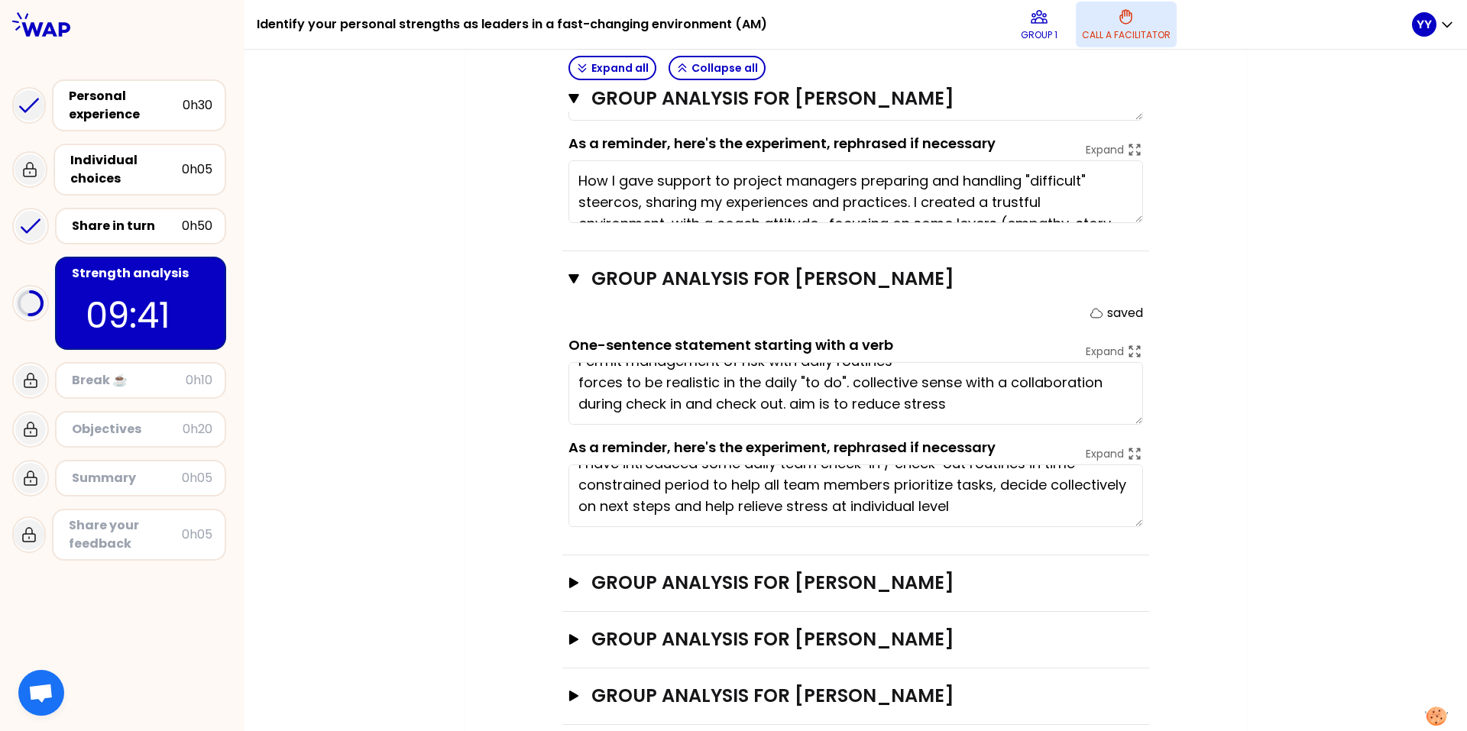
click at [977, 375] on textarea "Permit management of risk with daily routines forces to be realistic in the dai…" at bounding box center [855, 393] width 575 height 63
click at [977, 362] on div "My group number: 1 Objectives # As a group, identify the strength behind each e…" at bounding box center [855, 74] width 1222 height 1363
click at [569, 455] on icon "button" at bounding box center [573, 639] width 9 height 11
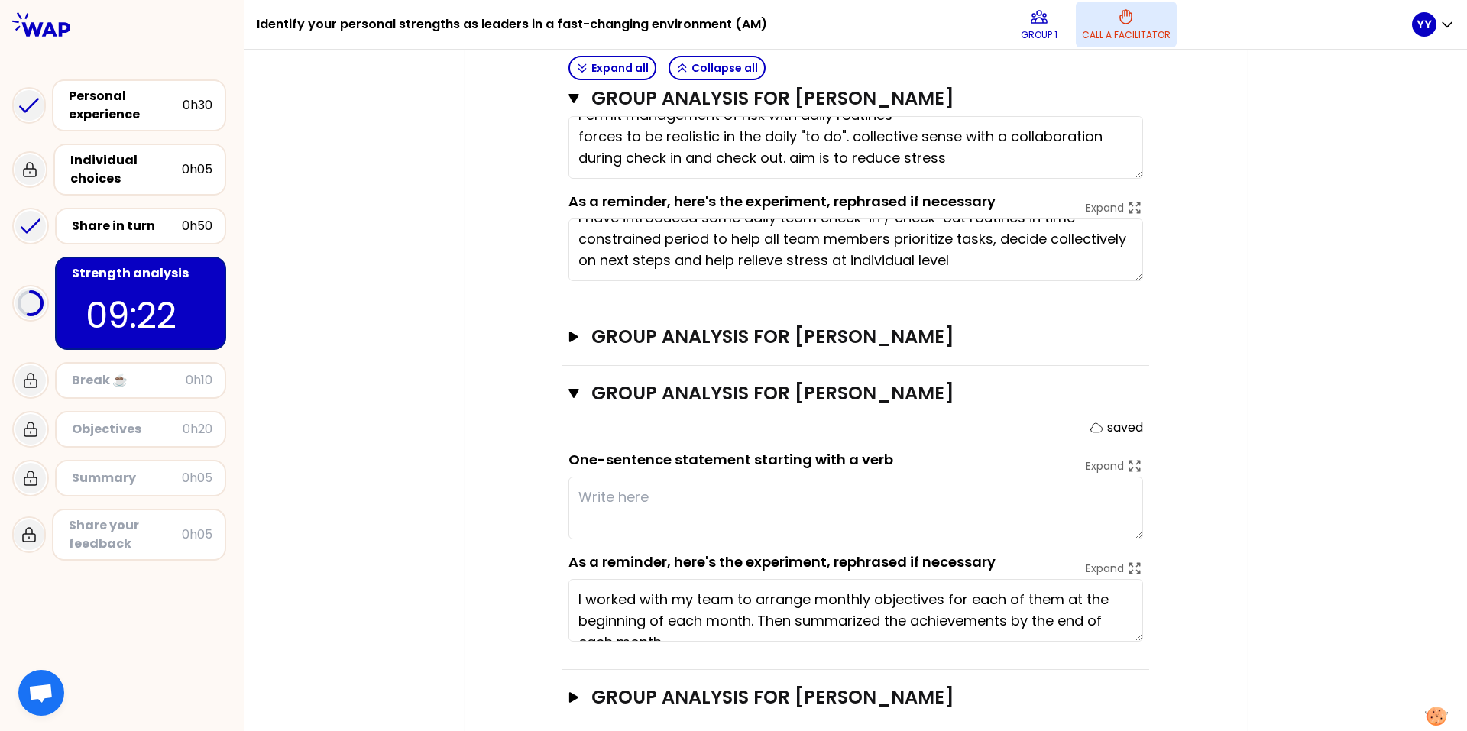
scroll to position [990, 0]
click at [568, 455] on button "Group analysis for Trouvé Damien Open" at bounding box center [855, 696] width 575 height 24
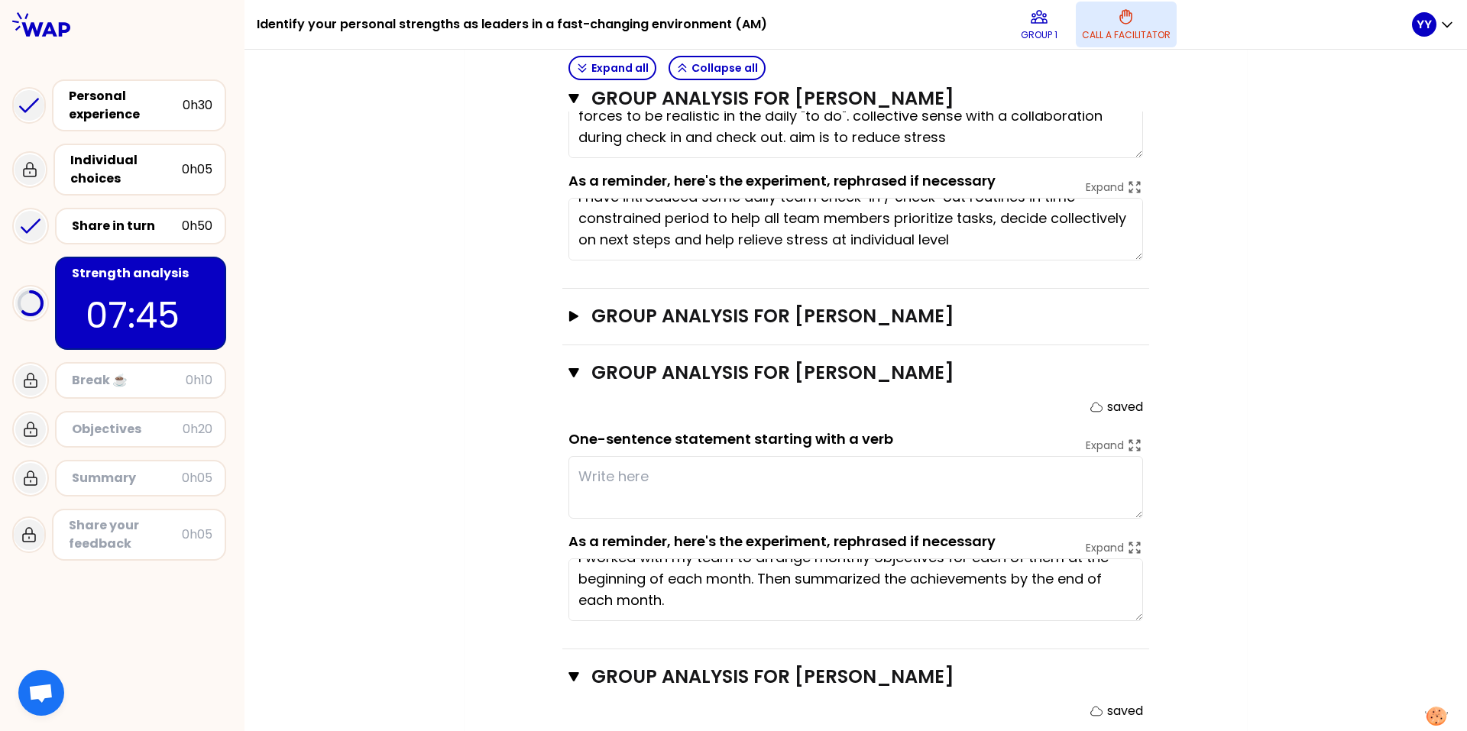
scroll to position [1009, 0]
click at [974, 455] on textarea "I worked with my team to arrange monthly objectives for each of them at the beg…" at bounding box center [855, 590] width 575 height 63
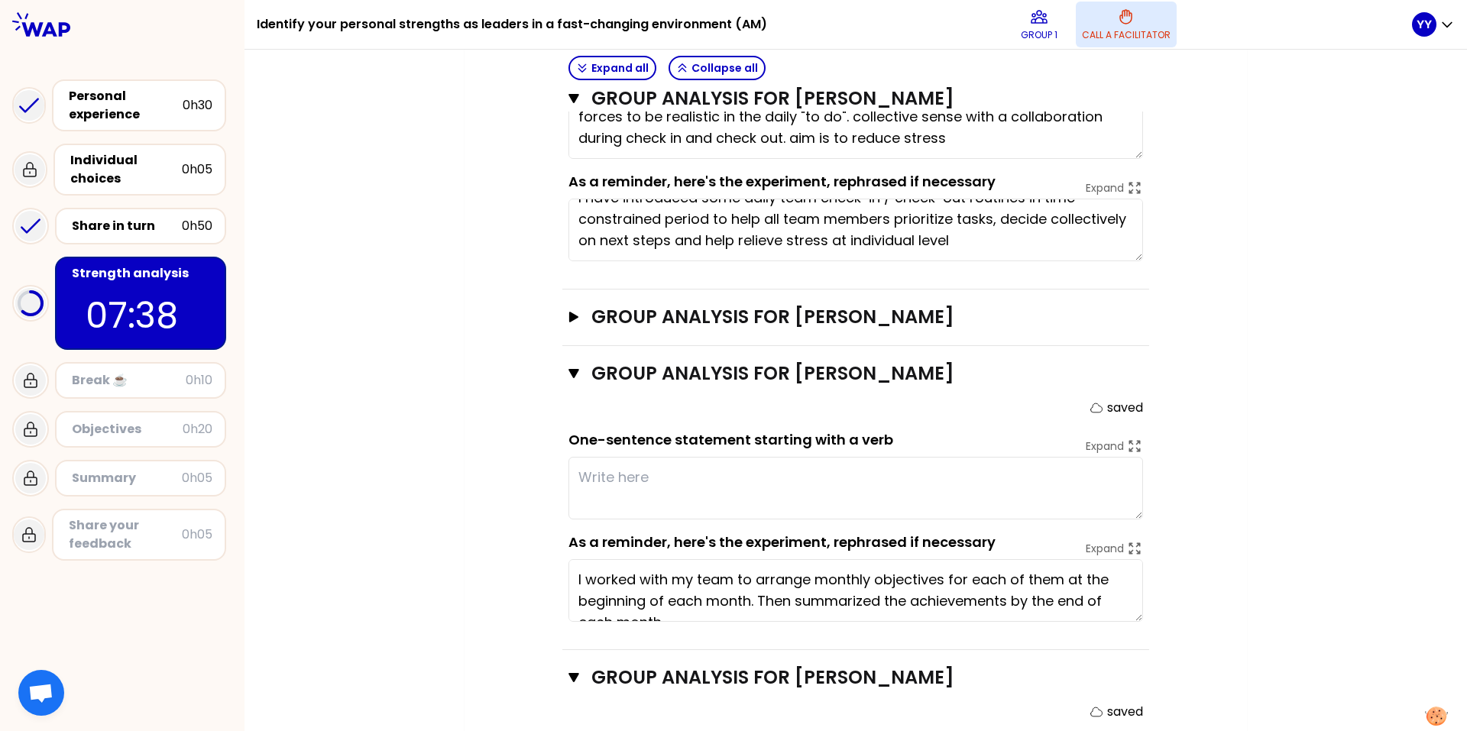
scroll to position [21, 0]
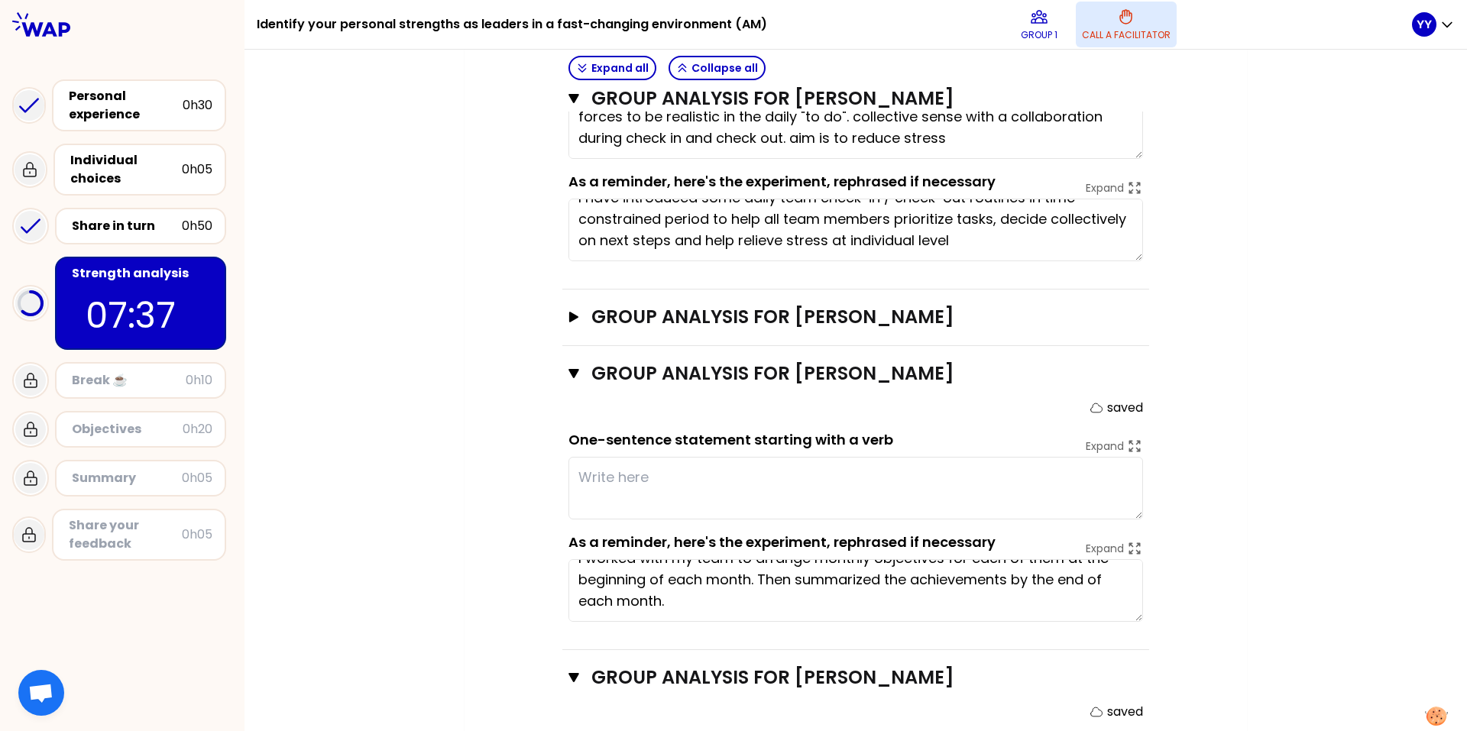
click at [977, 455] on div "My group number: 1 Objectives # As a group, identify the strength behind each e…" at bounding box center [855, 56] width 1222 height 1858
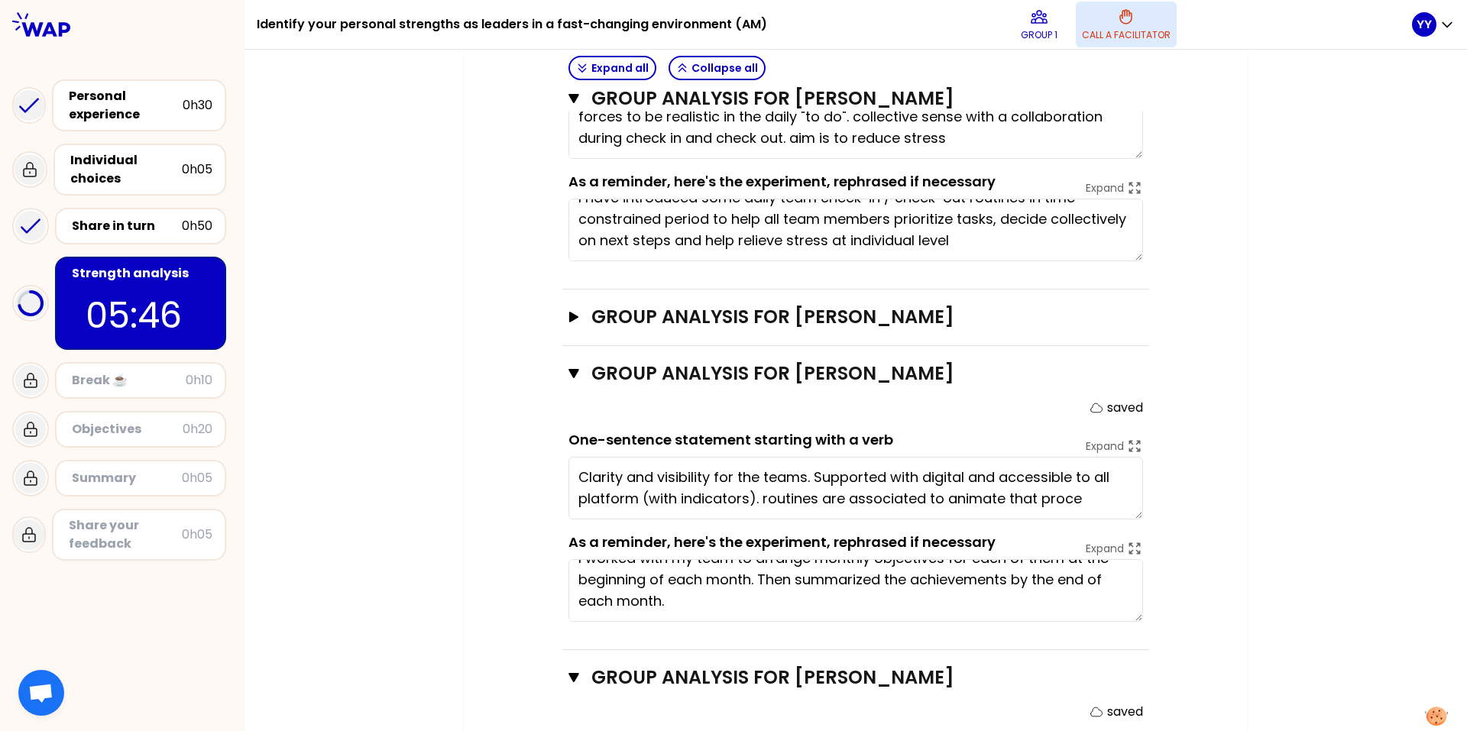
type textarea "Clarity and visibility for the teams. Supported with digital and accessible to …"
click at [977, 455] on div "My group number: 1 Objectives # As a group, identify the strength behind each e…" at bounding box center [855, 56] width 1222 height 1858
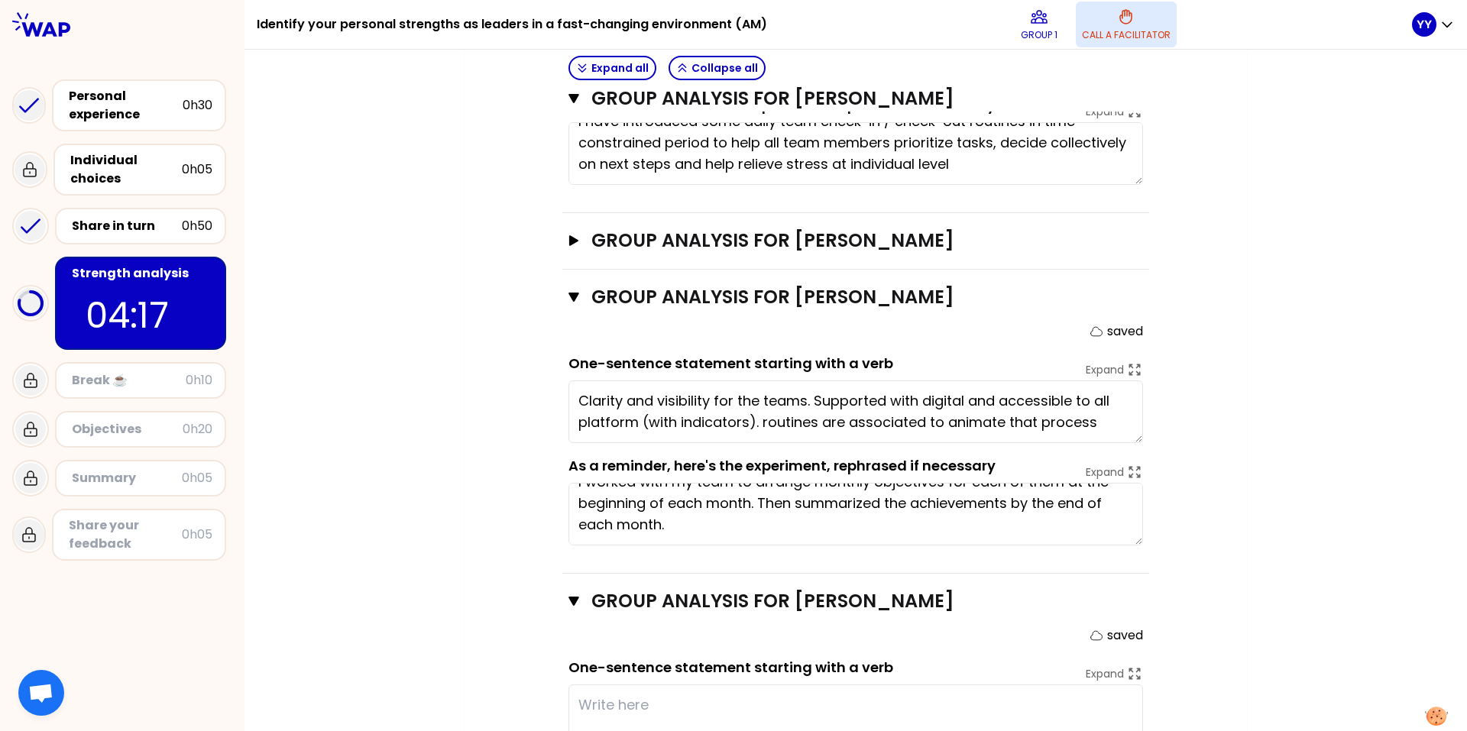
scroll to position [1009, 0]
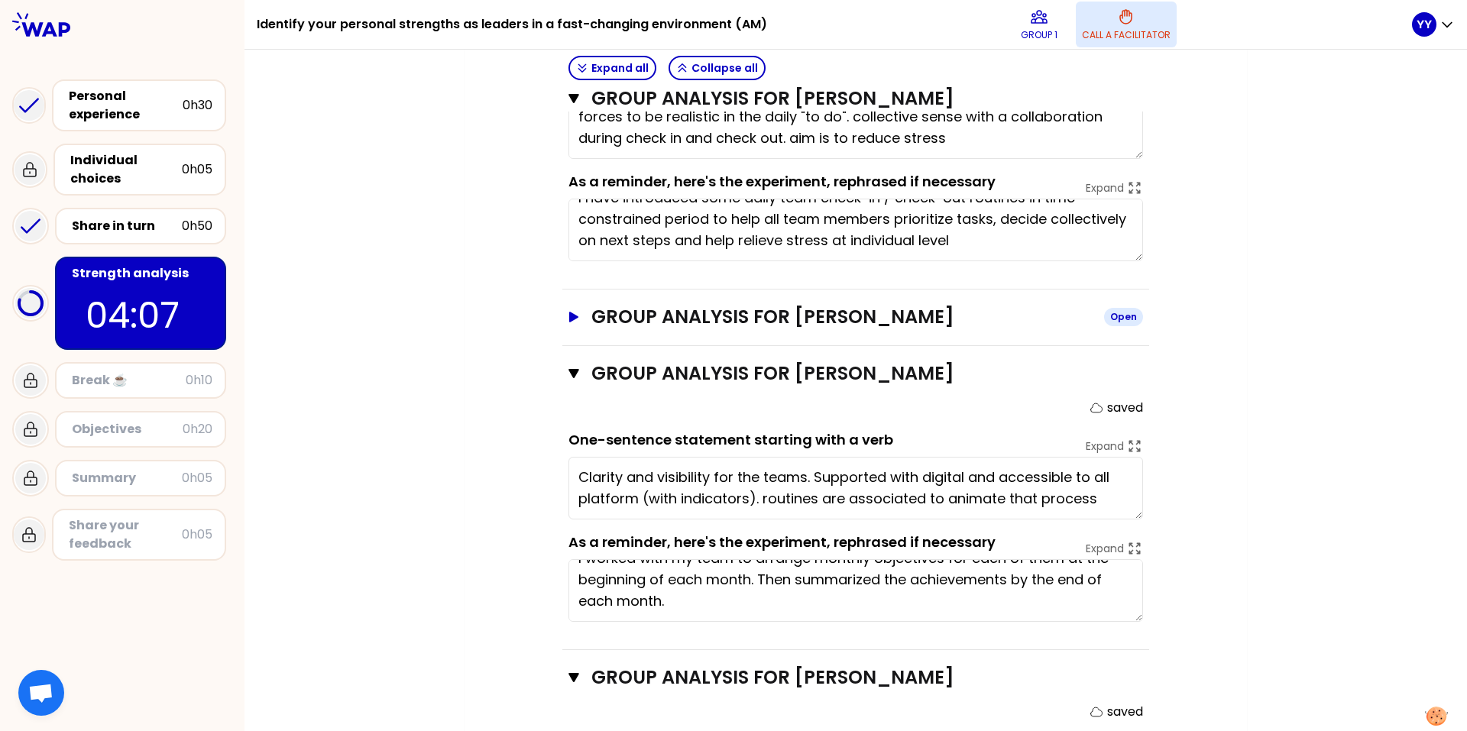
click at [569, 312] on icon "button" at bounding box center [573, 317] width 9 height 11
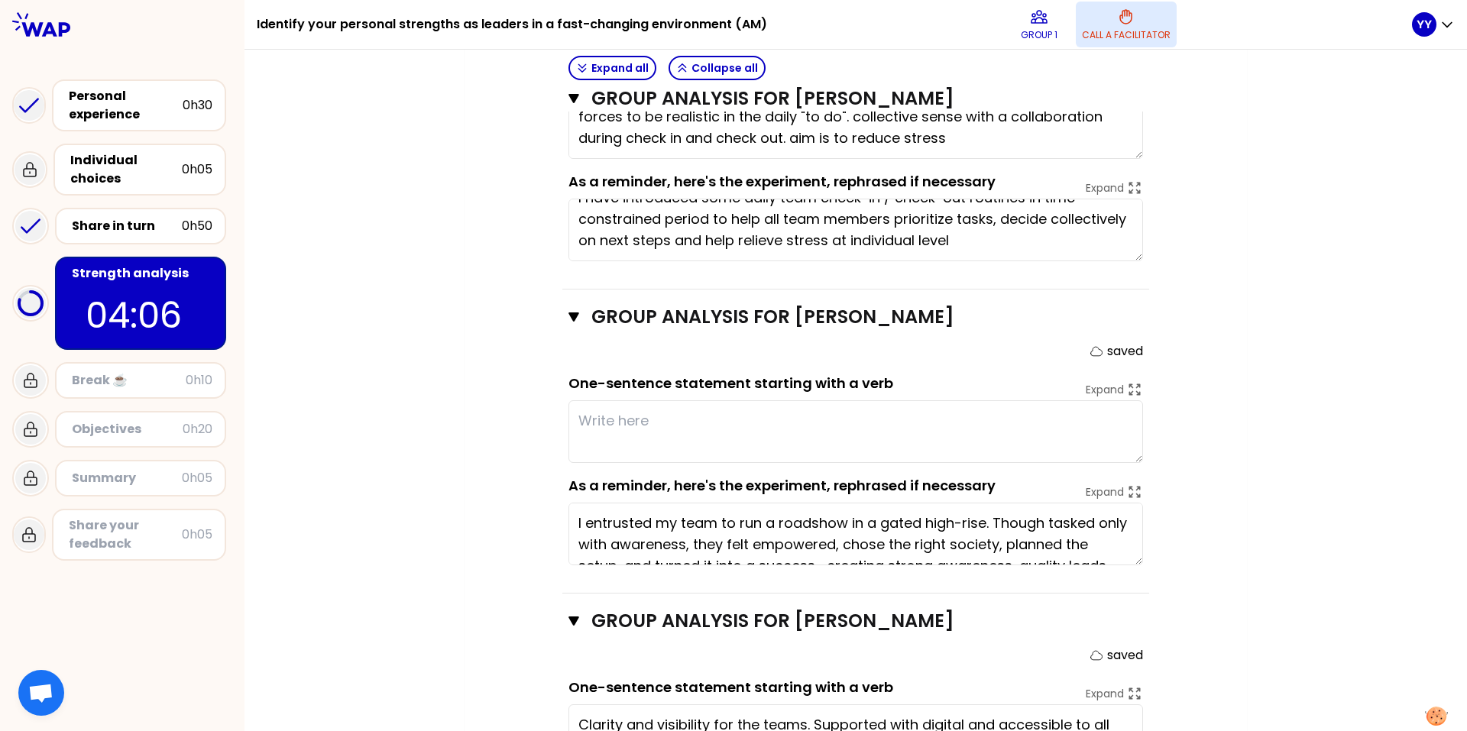
click at [474, 363] on div "My group number: 1 Objectives # As a group, identify the strength behind each e…" at bounding box center [856, 180] width 782 height 2106
click at [795, 455] on textarea "I entrusted my team to run a roadshow in a gated high-rise. Though tasked only …" at bounding box center [855, 534] width 575 height 63
click at [800, 455] on textarea "I entrusted my team to run a roadshow in a gated high-rise. Though tasked only …" at bounding box center [855, 534] width 575 height 63
click at [785, 455] on textarea "I entrusted my team to run a roadshow in a gated high-rise. Though tasked only …" at bounding box center [855, 534] width 575 height 63
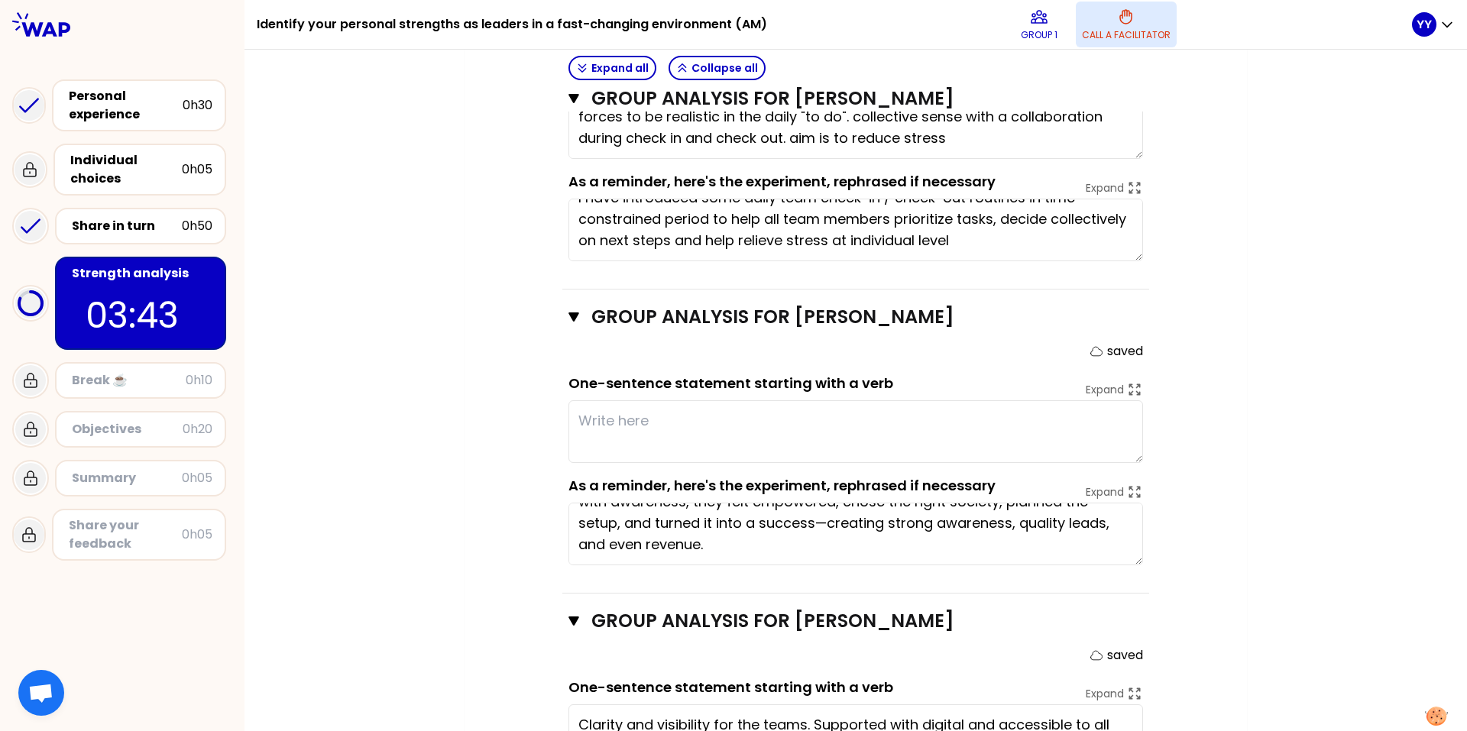
scroll to position [0, 0]
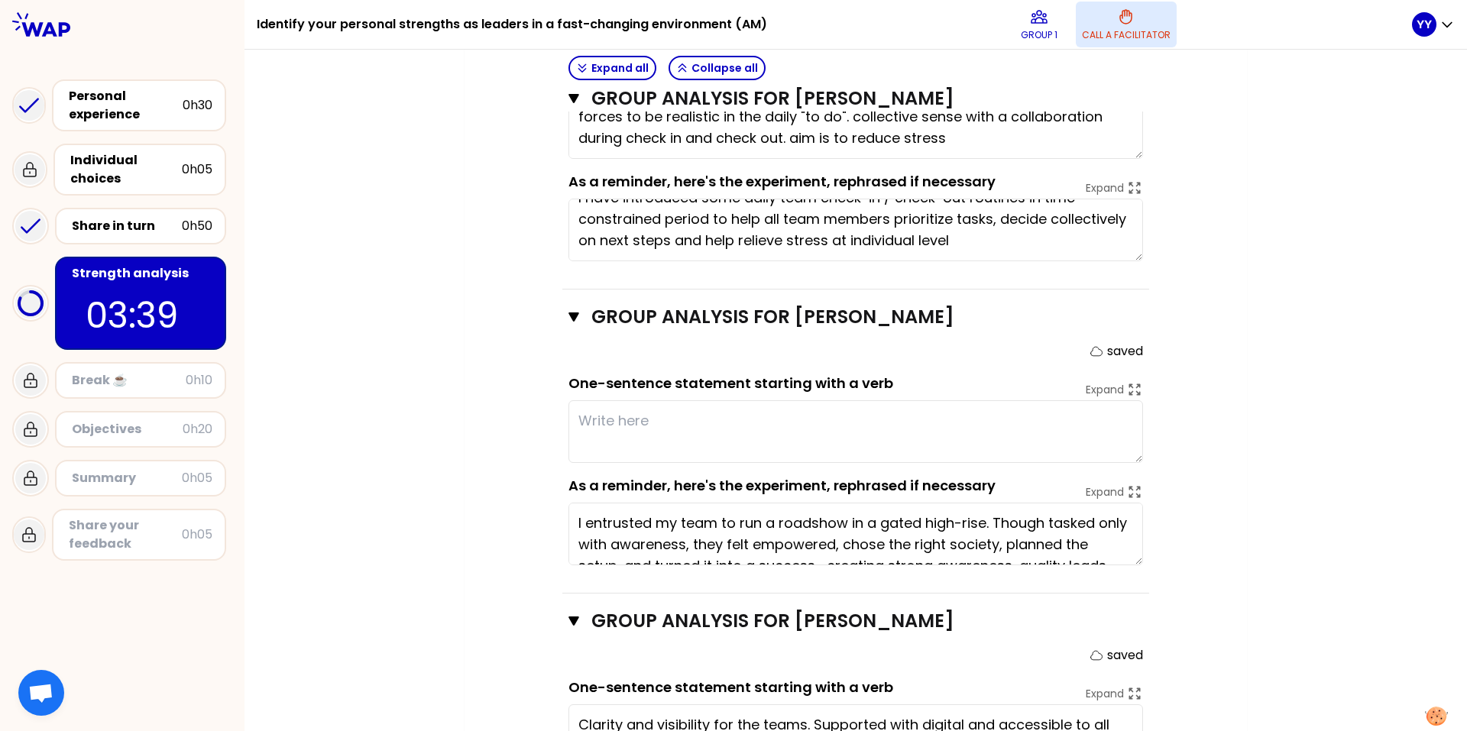
click at [672, 455] on textarea "I entrusted my team to run a roadshow in a gated high-rise. Though tasked only …" at bounding box center [855, 534] width 575 height 63
click at [640, 455] on textarea "I entrusted my team to run a roadshow in a gated high-rise. Though tasked only …" at bounding box center [855, 534] width 575 height 63
click at [811, 455] on textarea "I entrusted my team to run a roadshow in a gated high-rise. Though tasked only …" at bounding box center [855, 534] width 575 height 63
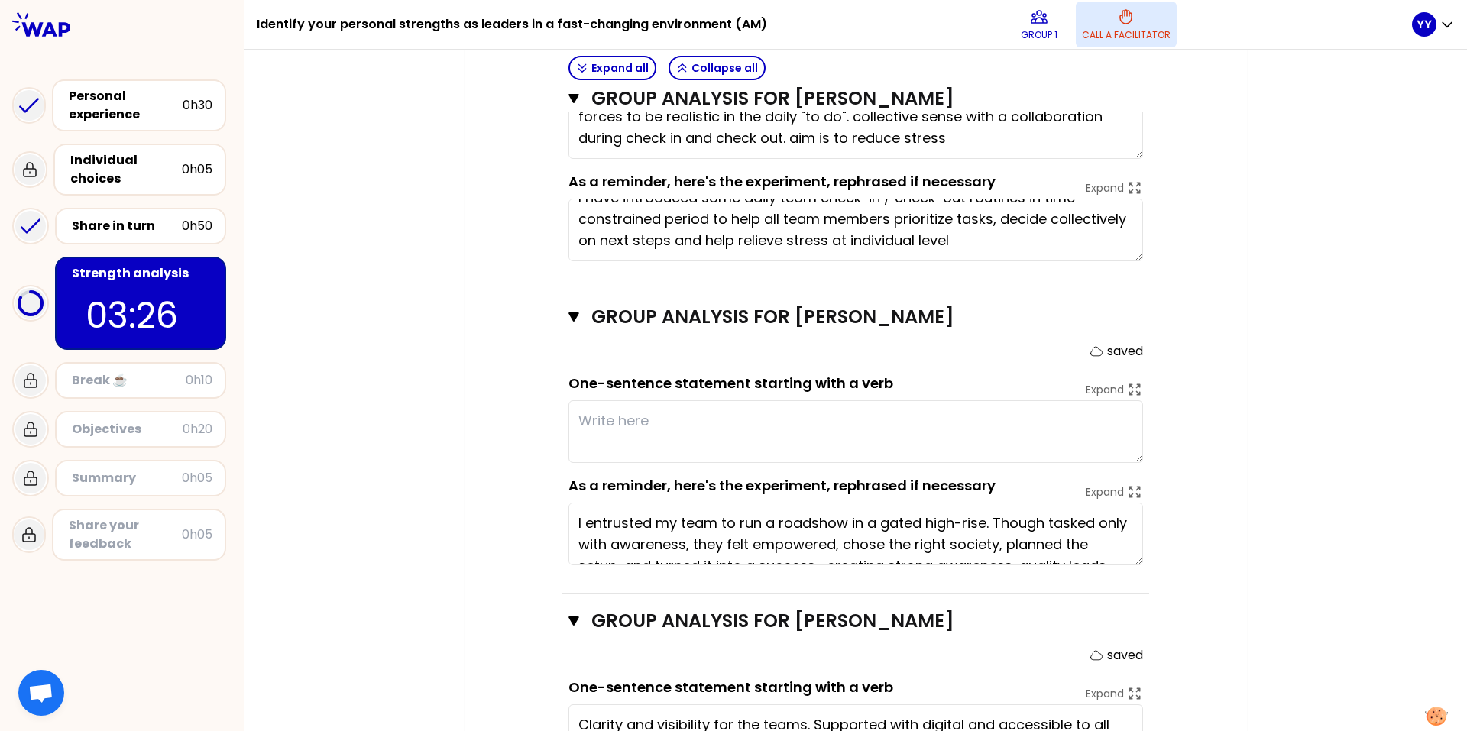
scroll to position [43, 0]
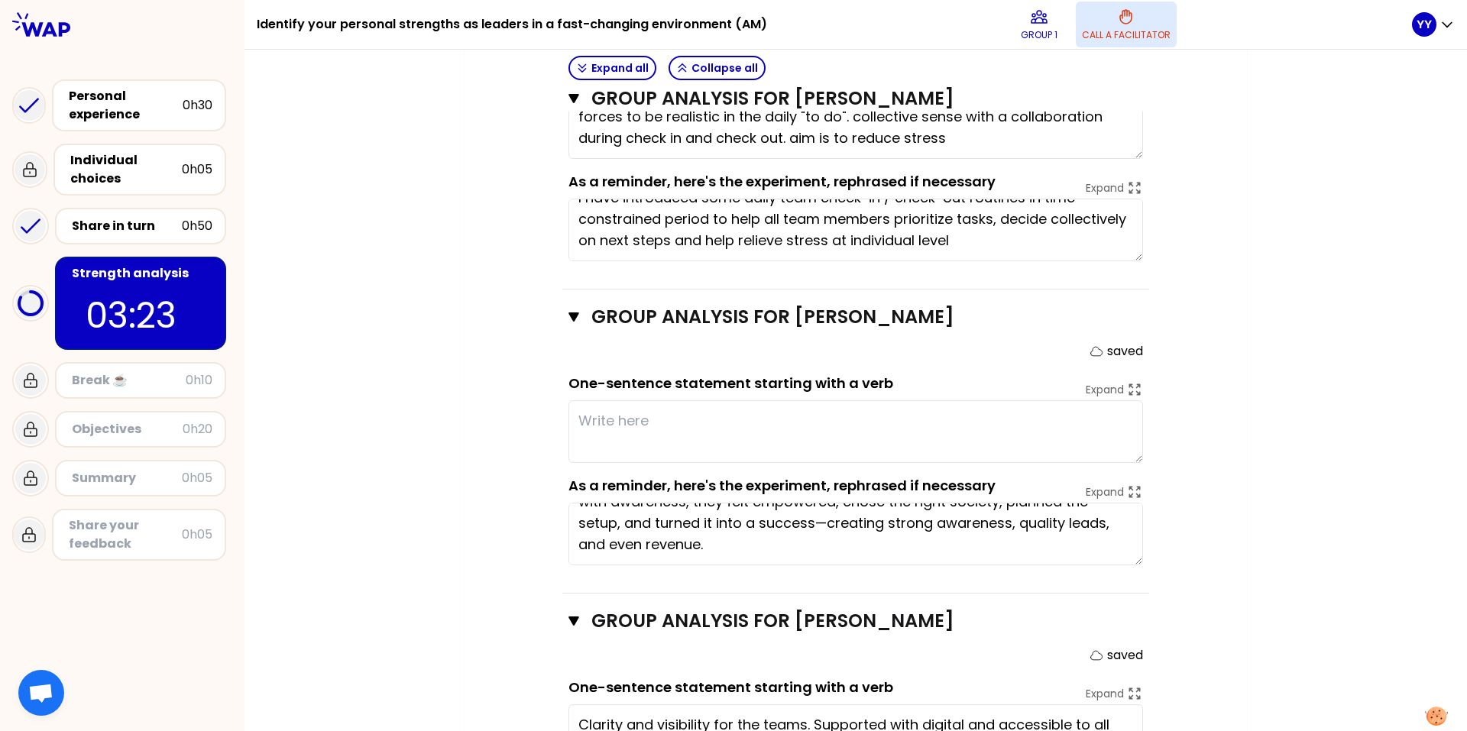
click at [791, 455] on textarea "I entrusted my team to run a roadshow in a gated high-rise. Though tasked only …" at bounding box center [855, 534] width 575 height 63
click at [847, 455] on textarea "I entrusted my team to run a roadshow in a gated high-rise. Though tasked only …" at bounding box center [855, 534] width 575 height 63
click at [973, 455] on textarea "I entrusted my team to run a roadshow in a gated high-rise. Though tasked only …" at bounding box center [855, 534] width 575 height 63
click at [977, 455] on textarea "I entrusted my team to run a roadshow in a gated high-rise. Though tasked only …" at bounding box center [855, 534] width 575 height 63
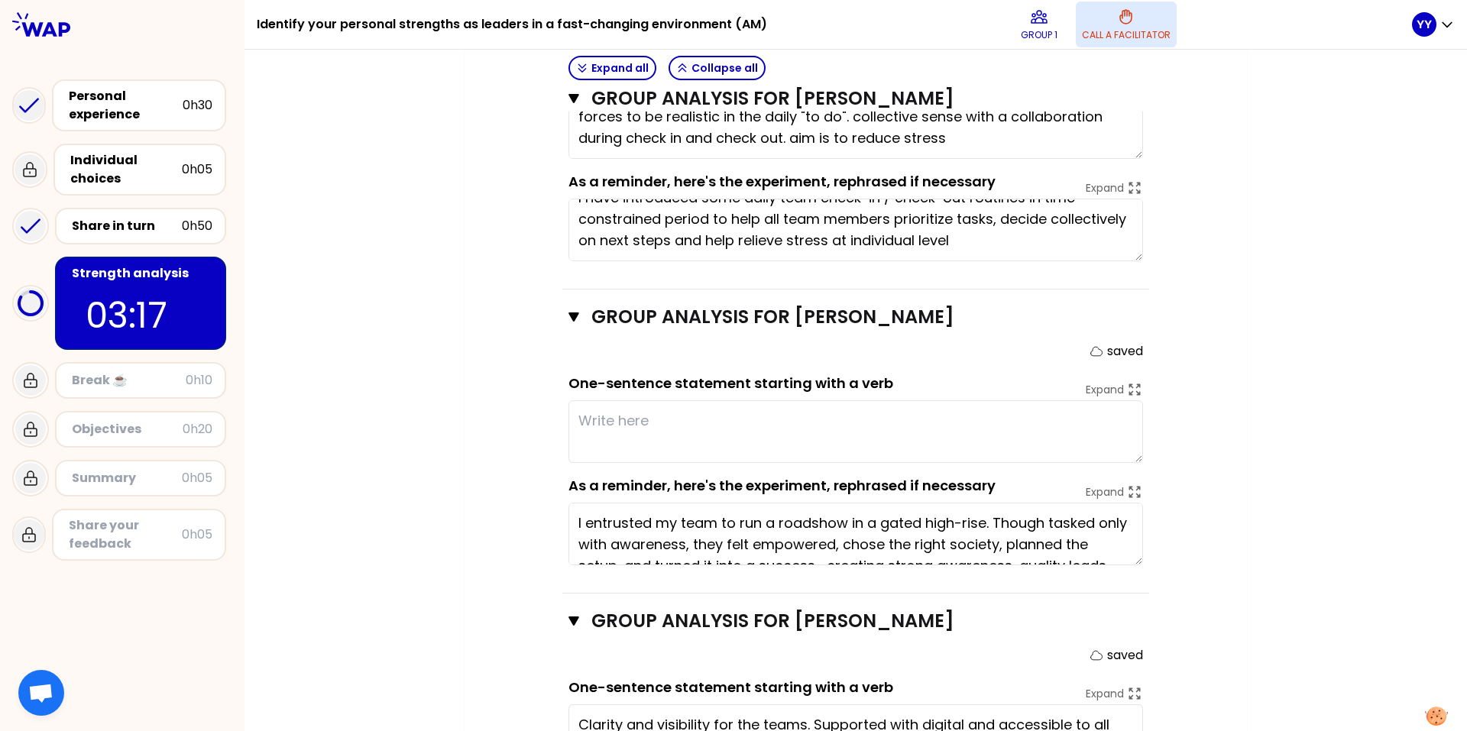
click at [821, 455] on textarea "I entrusted my team to run a roadshow in a gated high-rise. Though tasked only …" at bounding box center [855, 534] width 575 height 63
click at [977, 455] on div "My group number: 1 Objectives # As a group, identify the strength behind each e…" at bounding box center [855, 180] width 1222 height 2106
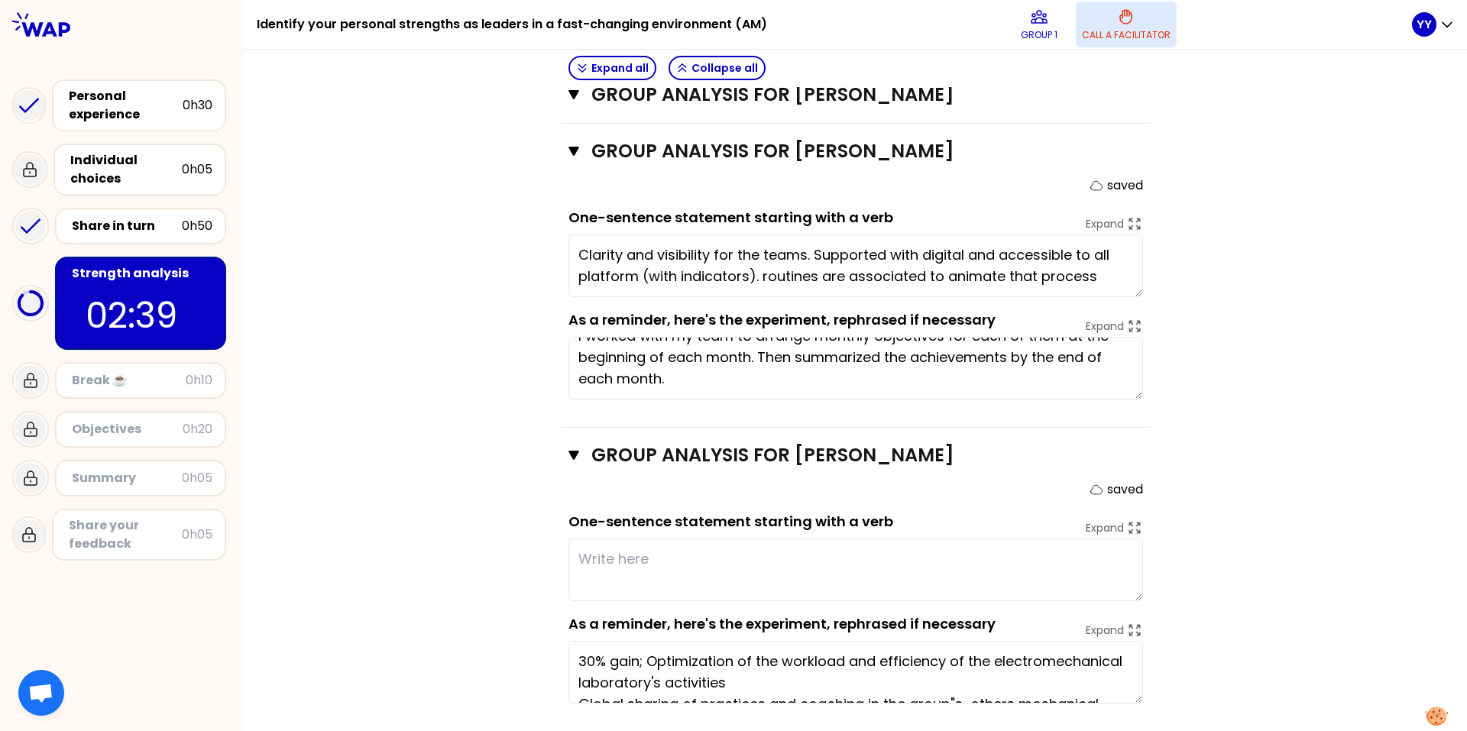
scroll to position [1485, 0]
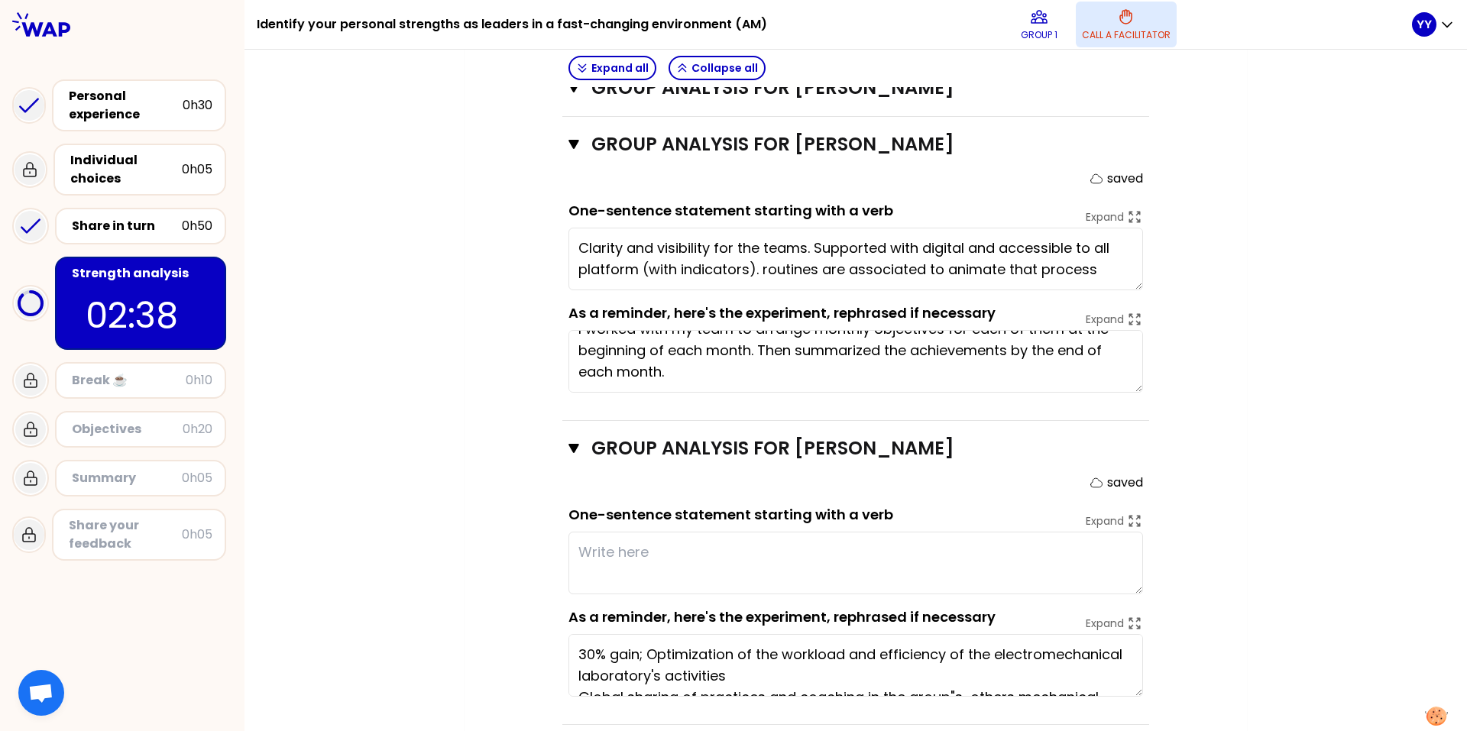
click at [888, 455] on textarea "30% gain; Optimization of the workload and efficiency of the electromechanical …" at bounding box center [855, 665] width 575 height 63
click at [800, 455] on textarea "30% gain; Optimization of the workload and efficiency of the electromechanical …" at bounding box center [855, 665] width 575 height 63
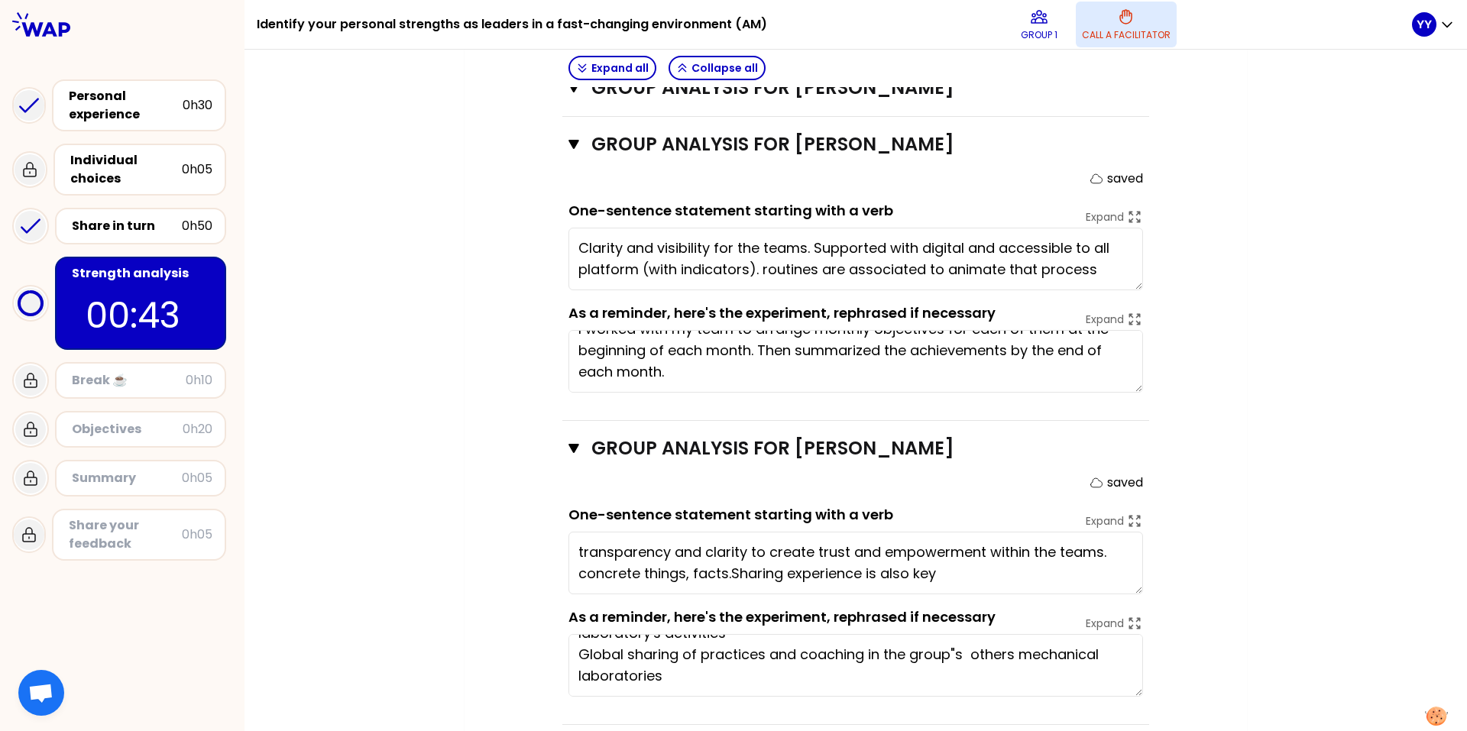
type textarea "transparency and clarity to create trust and empowerment within the teams. conc…"
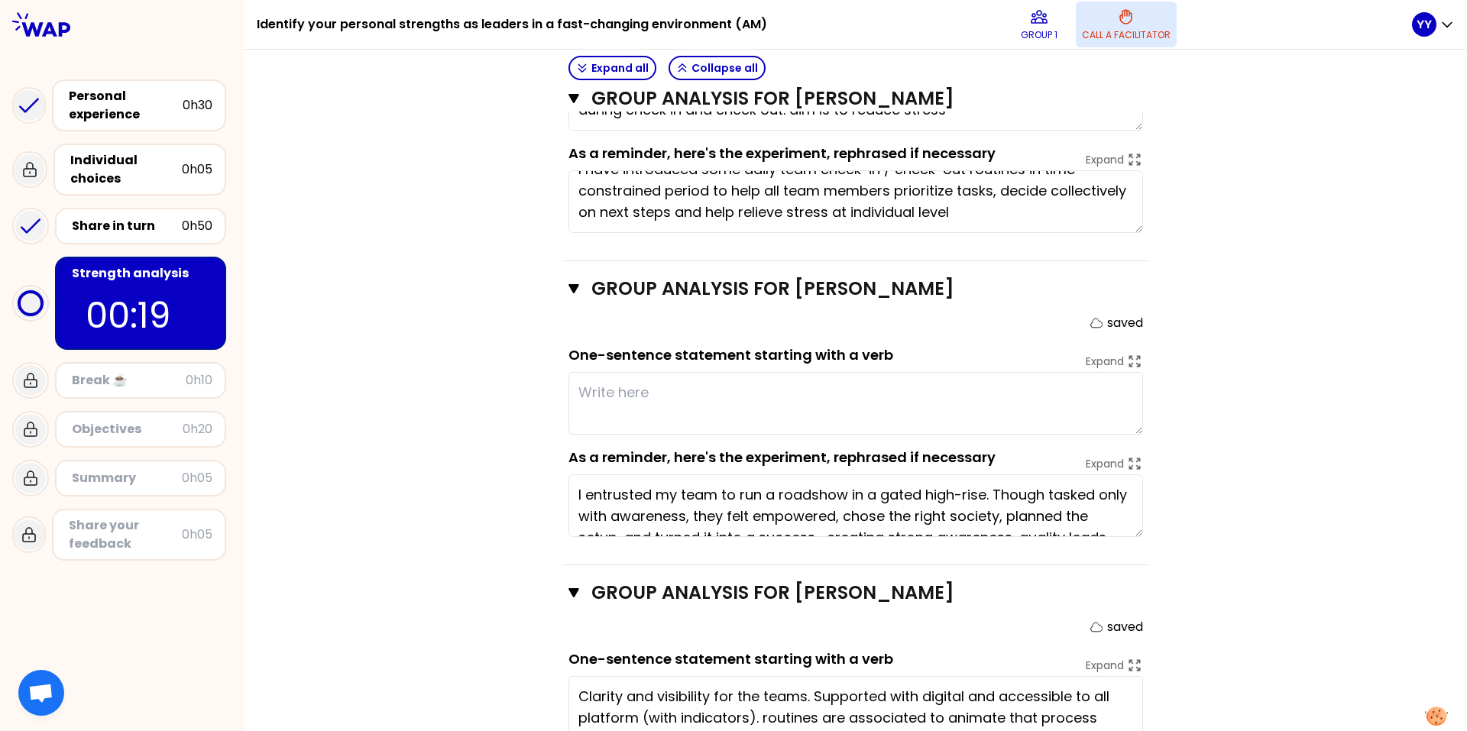
scroll to position [1027, 0]
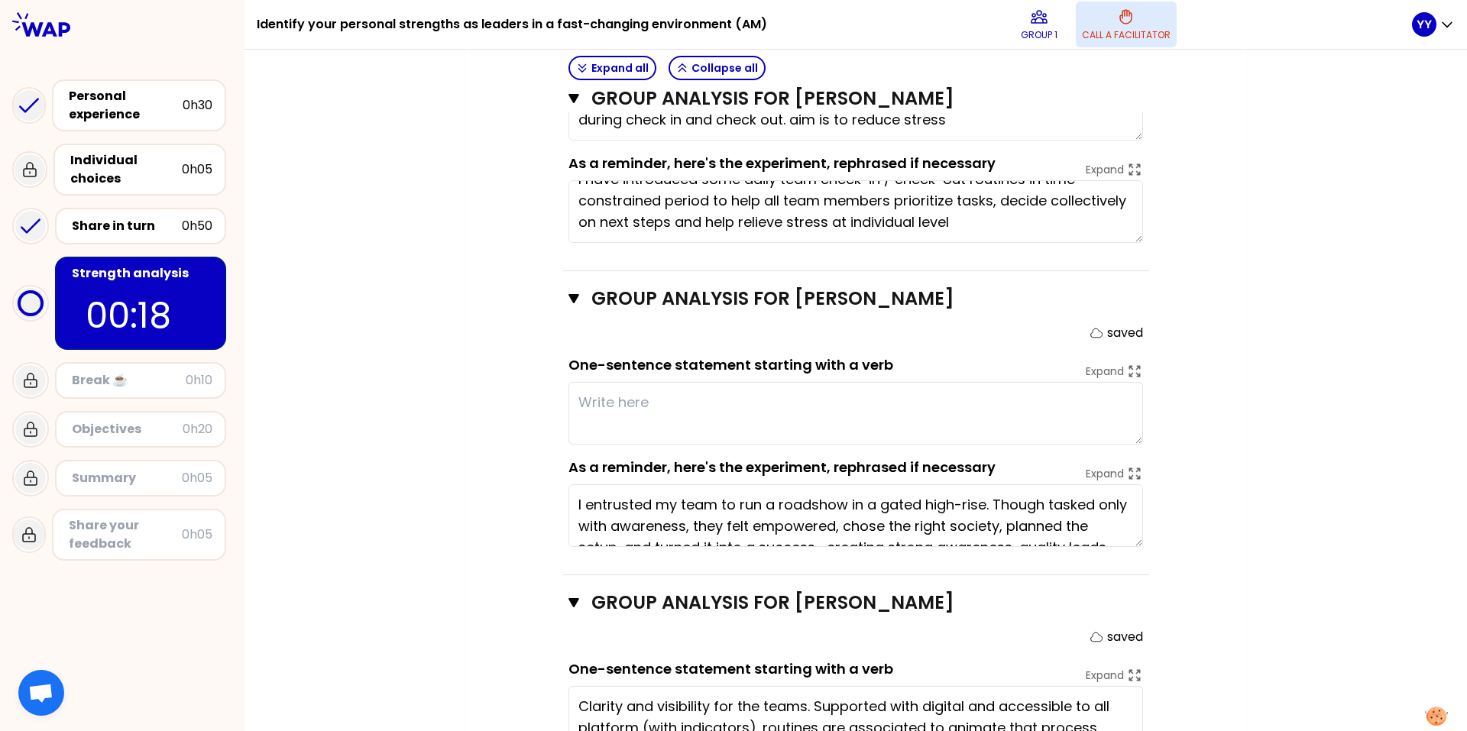
click at [977, 400] on div "My group number: 1 Objectives # As a group, identify the strength behind each e…" at bounding box center [855, 161] width 1222 height 2106
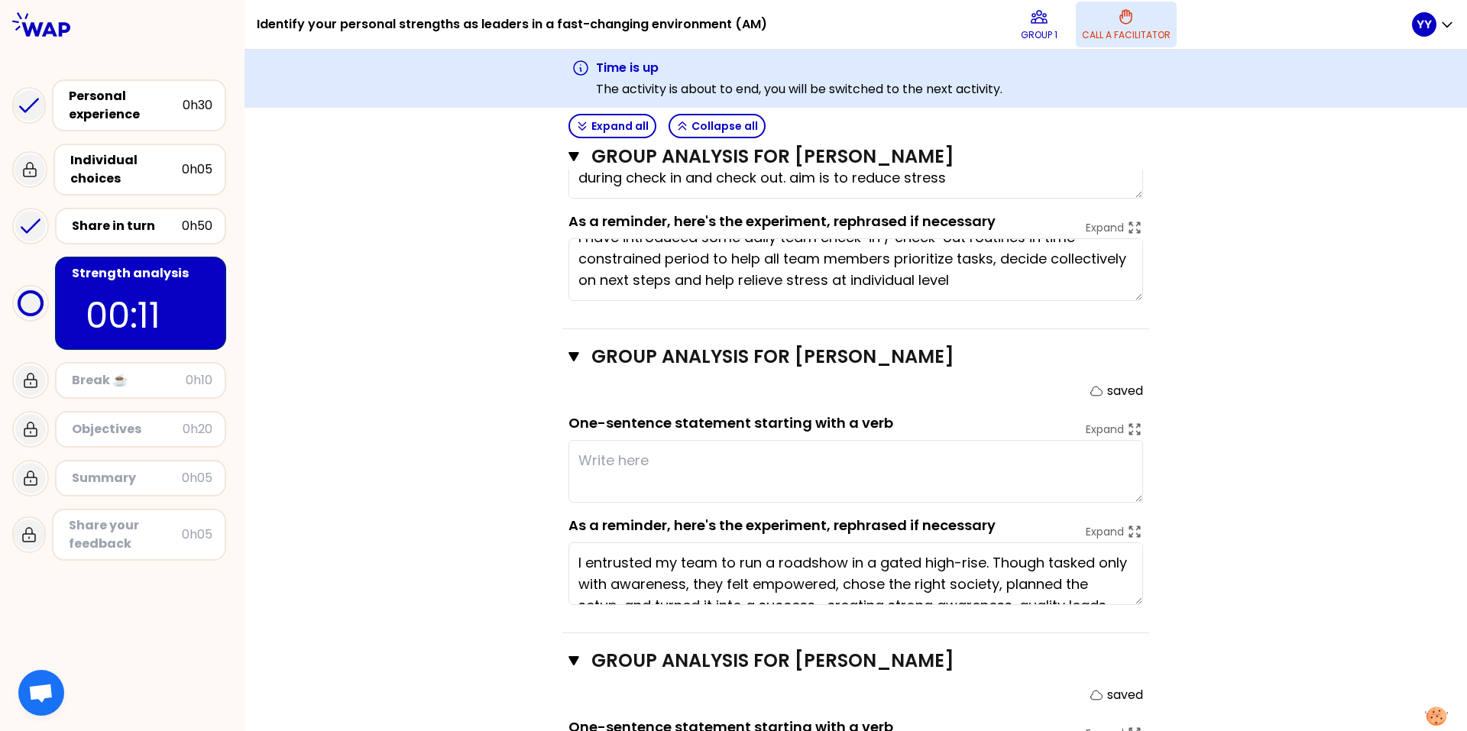
click at [662, 455] on textarea "I entrusted my team to run a roadshow in a gated high-rise. Though tasked only …" at bounding box center [855, 573] width 575 height 63
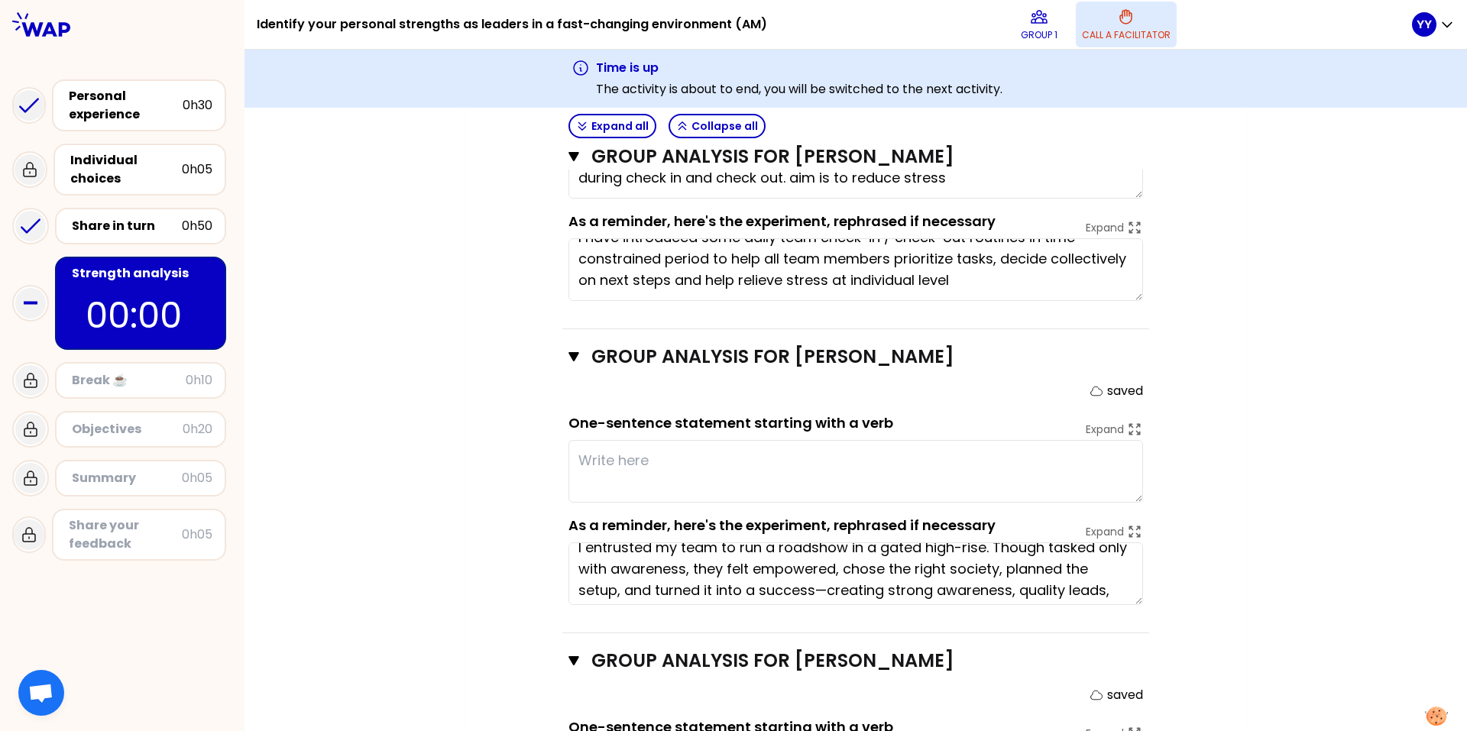
scroll to position [0, 0]
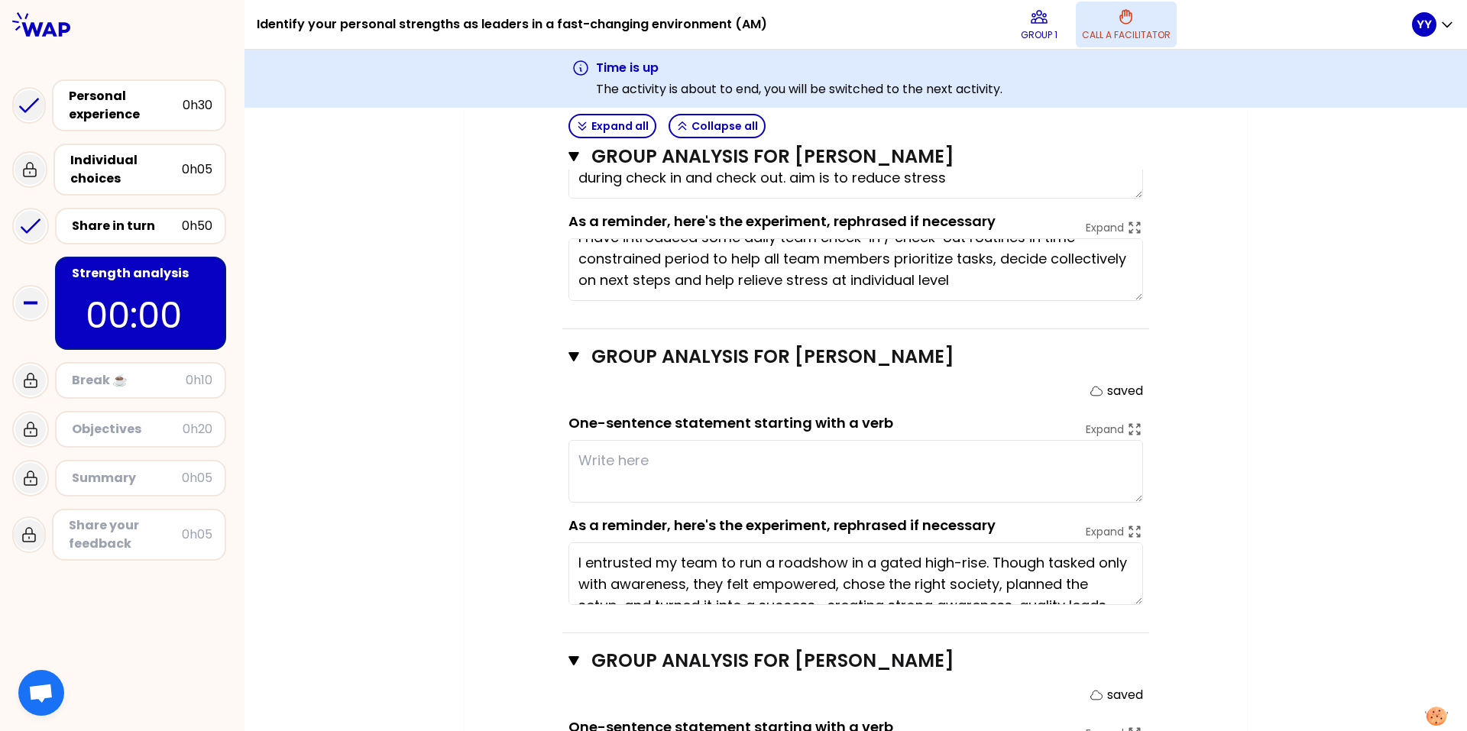
drag, startPoint x: 780, startPoint y: 559, endPoint x: 857, endPoint y: 560, distance: 77.2
click at [857, 455] on textarea "I entrusted my team to run a roadshow in a gated high-rise. Though tasked only …" at bounding box center [855, 573] width 575 height 63
type textarea "be"
type textarea "creating trust environment empower"
click at [818, 455] on textarea "I entrusted my team to run a roadshow in a gated high-rise. Though tasked only …" at bounding box center [855, 573] width 575 height 63
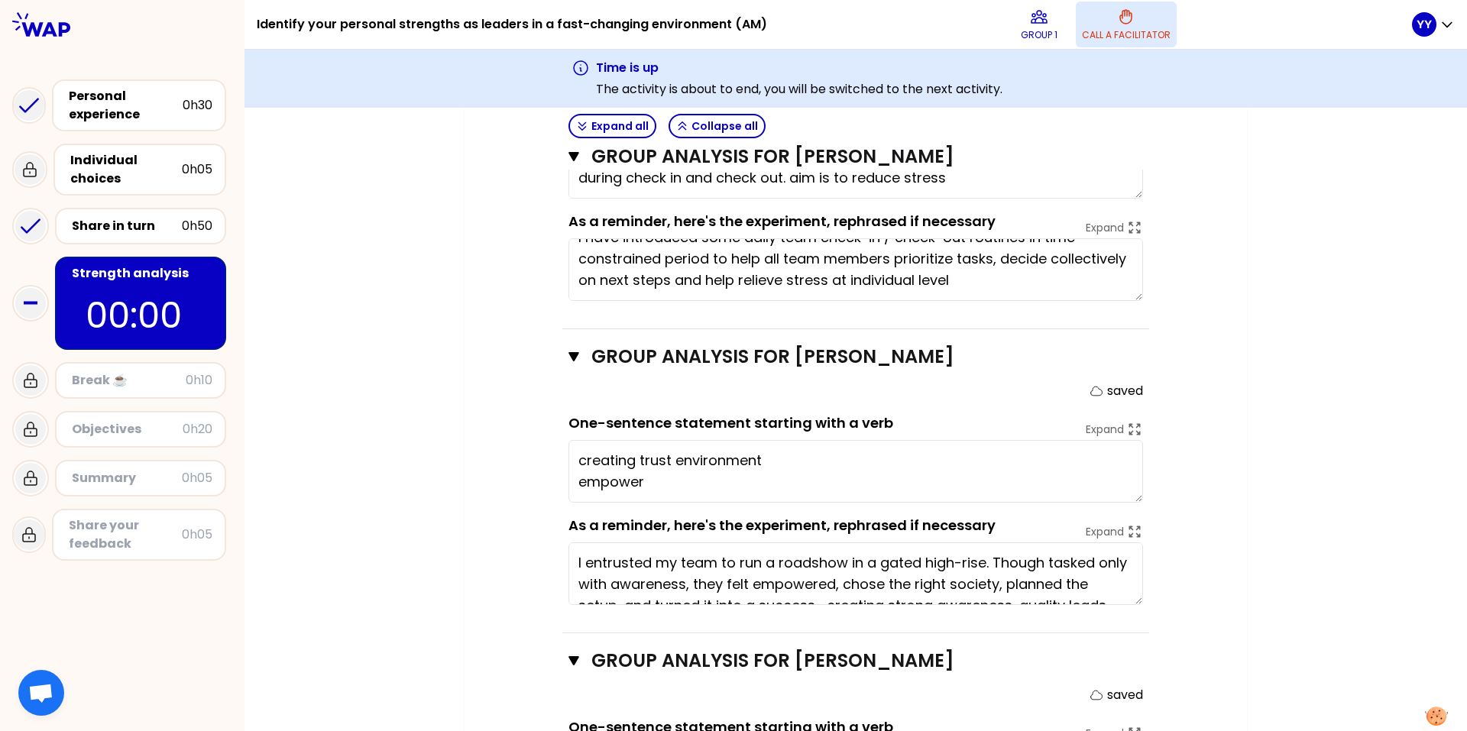
click at [818, 455] on textarea "I entrusted my team to run a roadshow in a gated high-rise. Though tasked only …" at bounding box center [855, 573] width 575 height 63
click at [826, 455] on textarea "I entrusted my team to run a roadshow in a gated high-rise. Though tasked only …" at bounding box center [855, 573] width 575 height 63
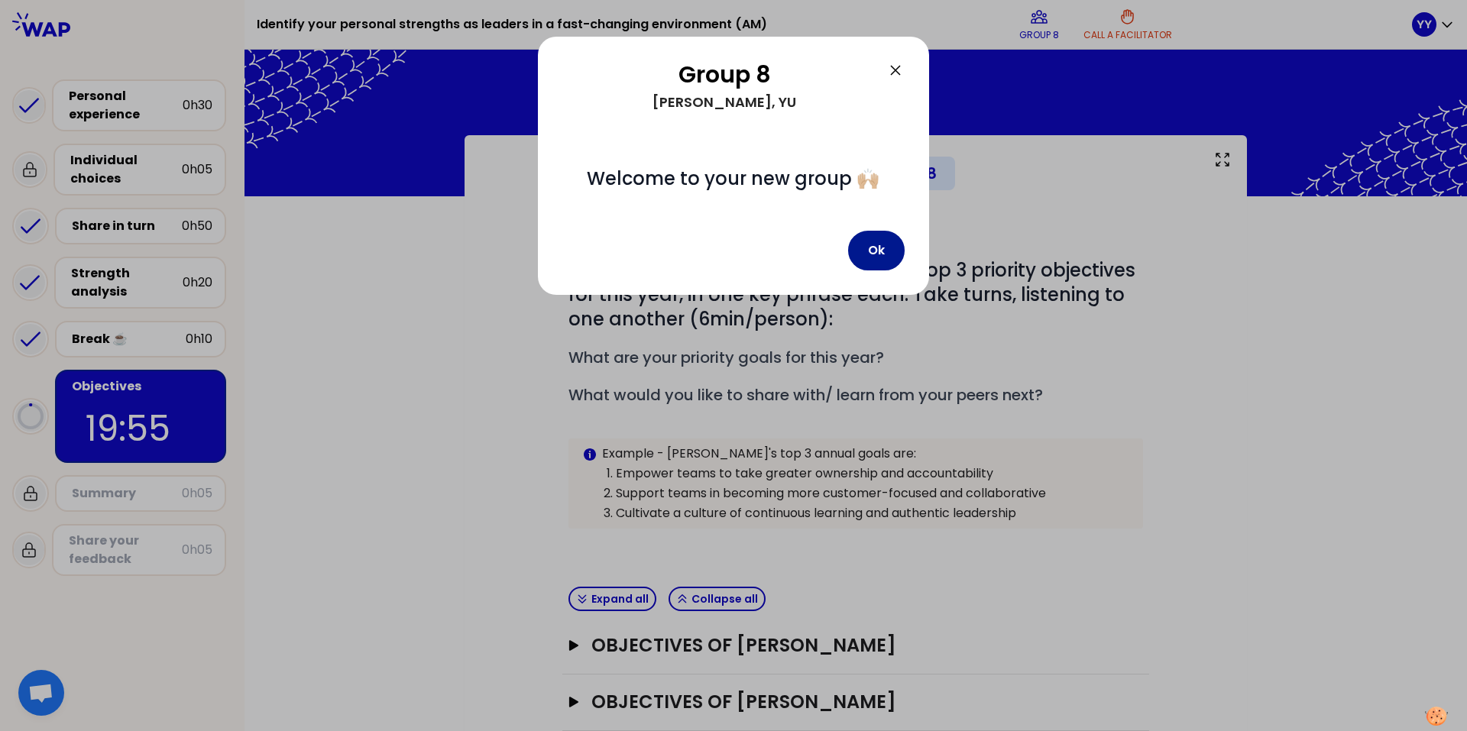
click at [873, 251] on button "Ok" at bounding box center [876, 251] width 57 height 40
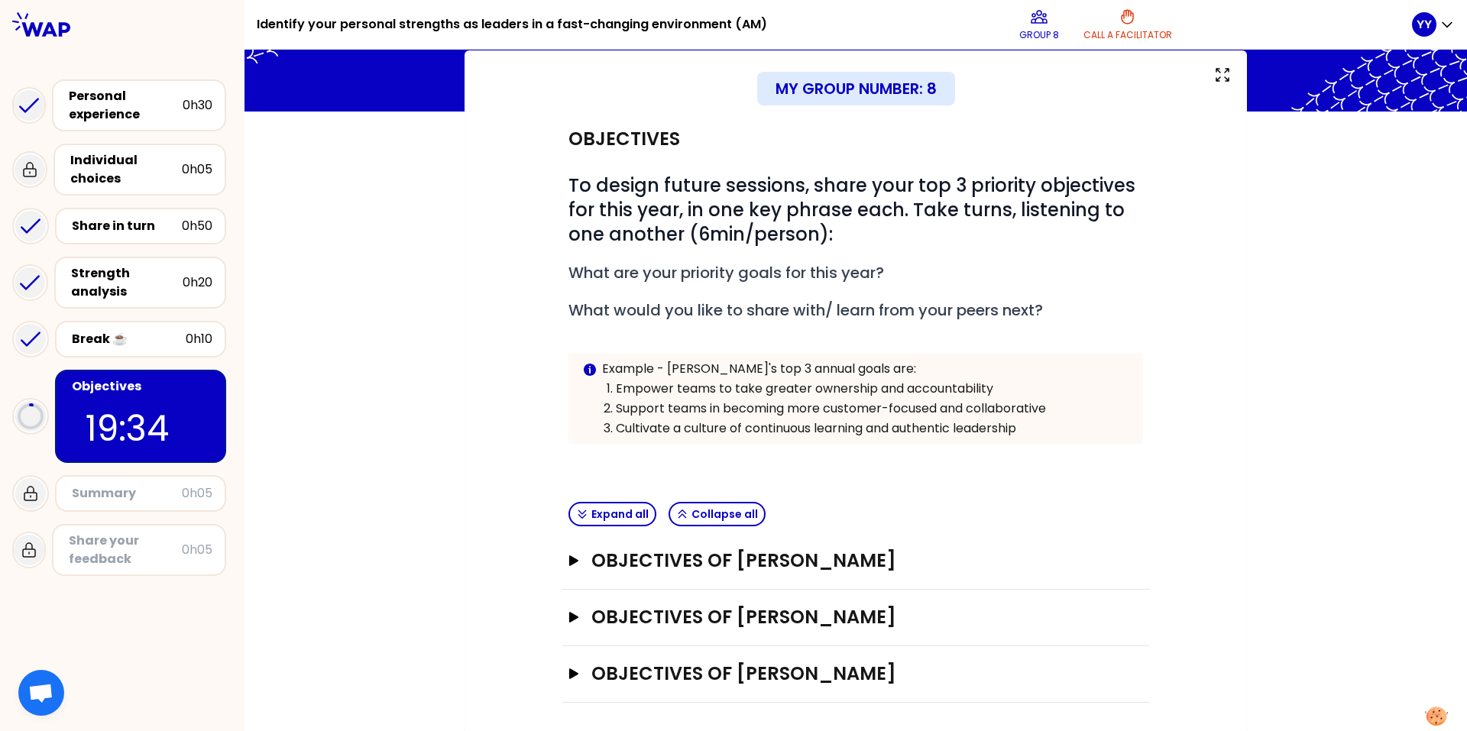
scroll to position [87, 0]
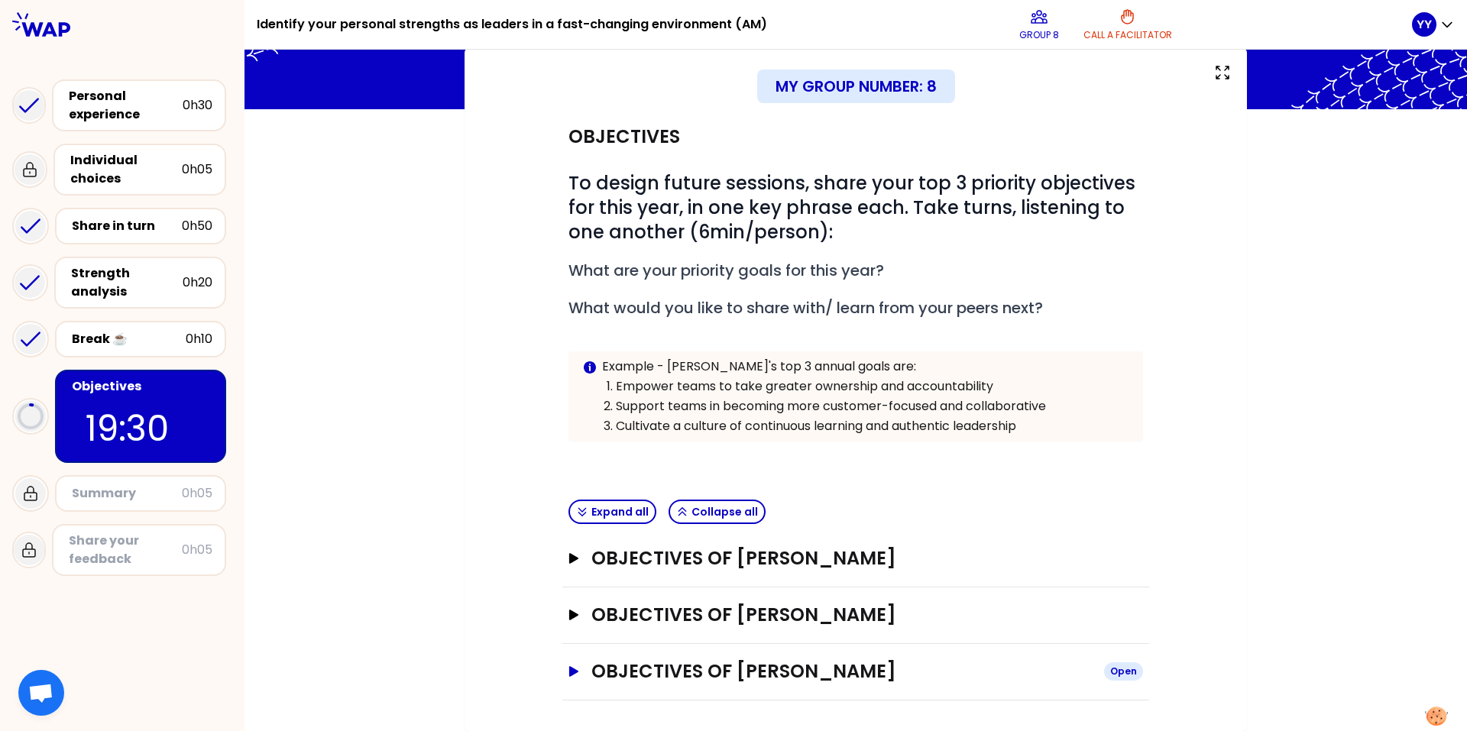
click at [569, 455] on icon "button" at bounding box center [573, 671] width 9 height 11
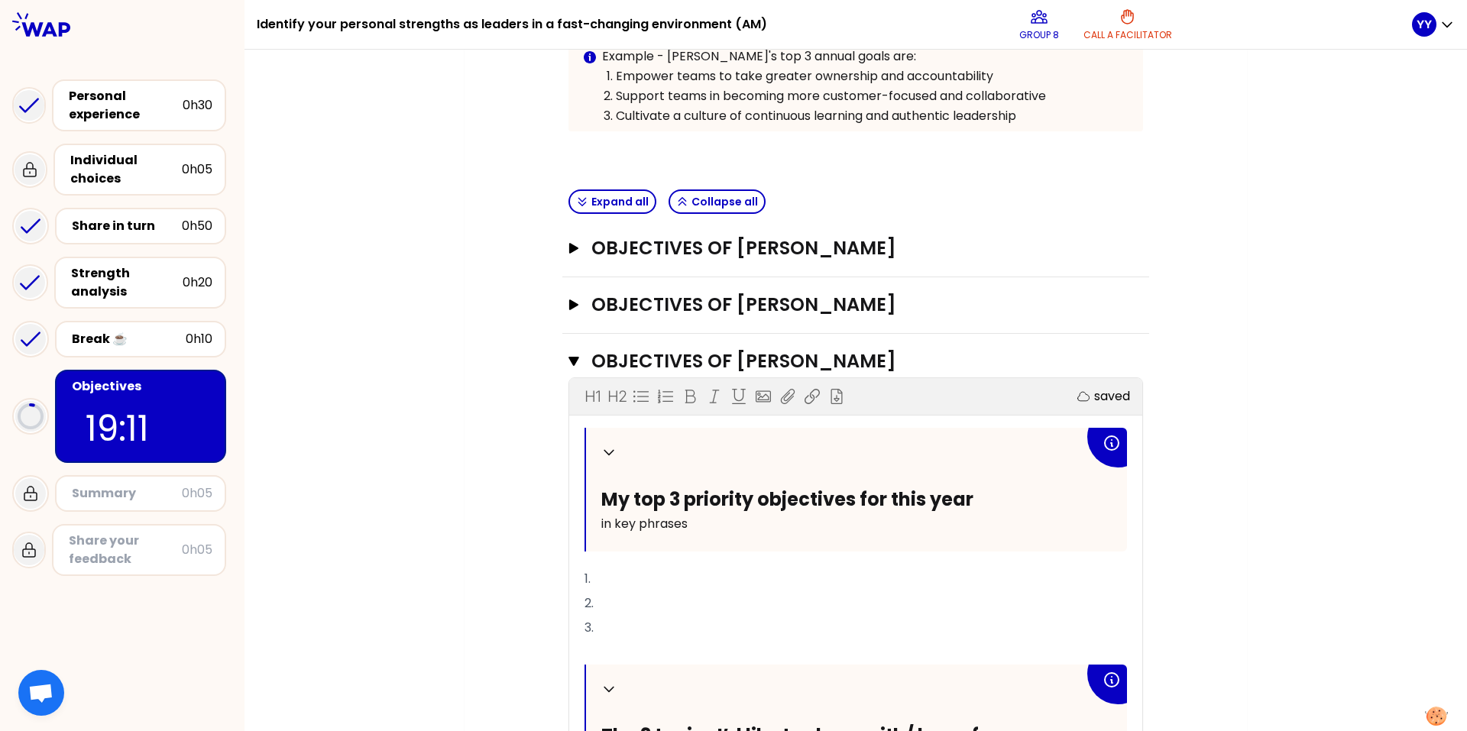
scroll to position [388, 0]
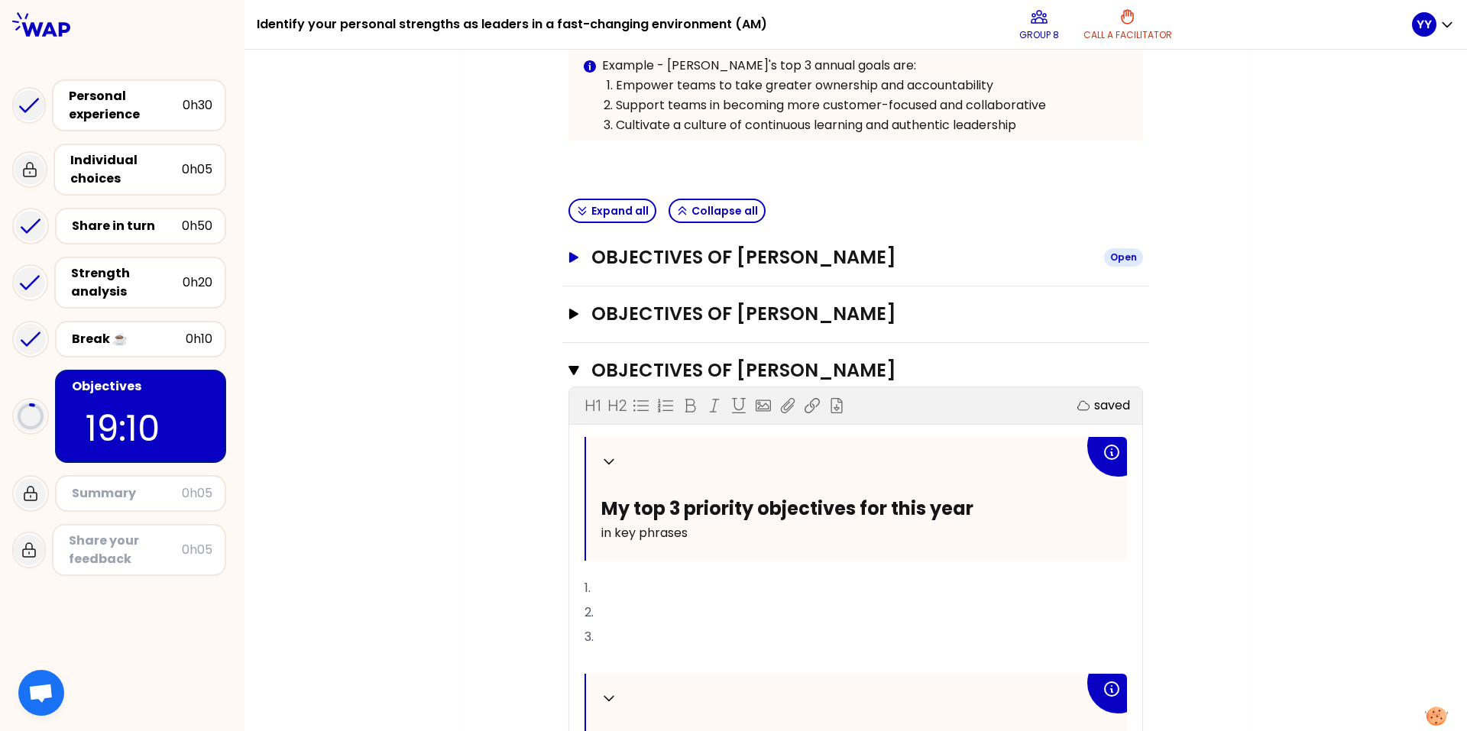
click at [569, 260] on icon "button" at bounding box center [573, 257] width 9 height 11
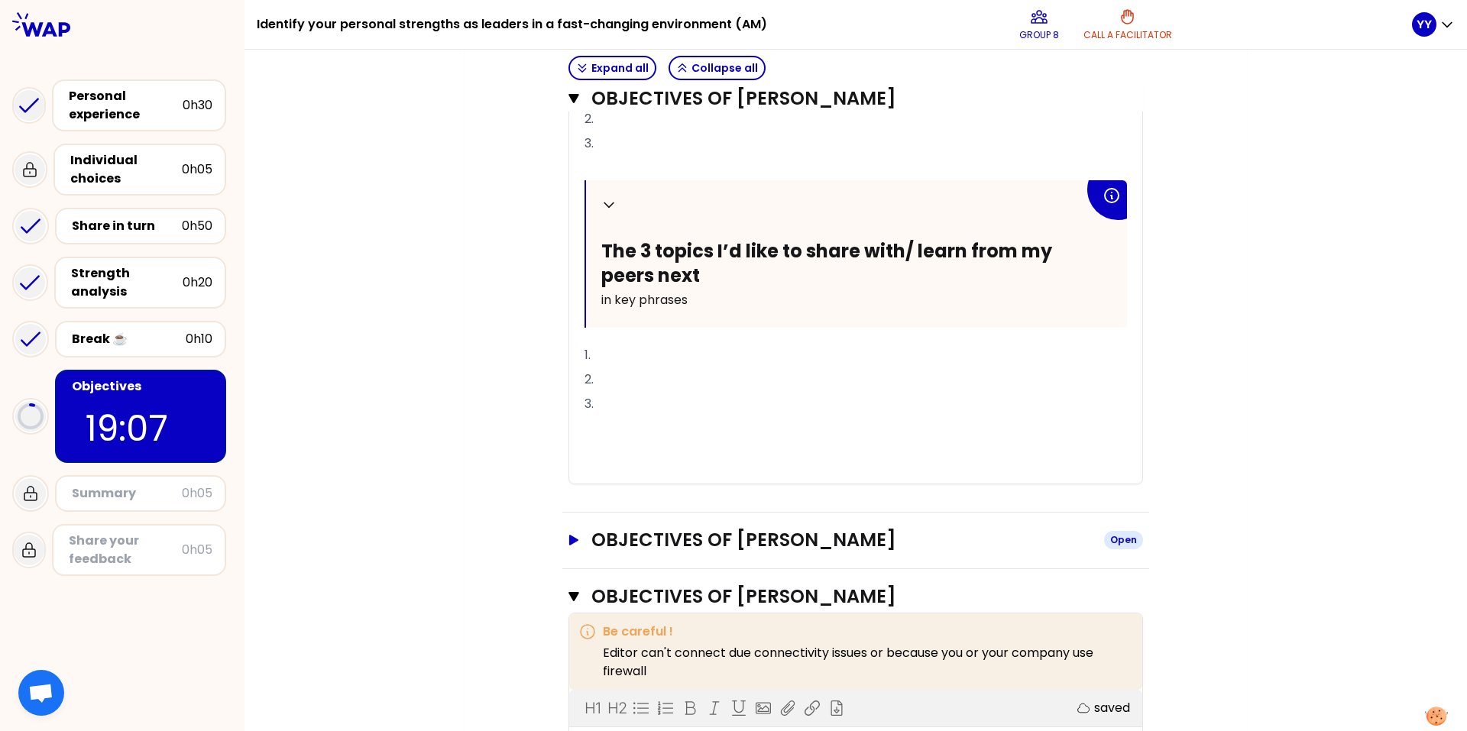
scroll to position [770, 0]
click at [569, 455] on icon "button" at bounding box center [573, 538] width 9 height 11
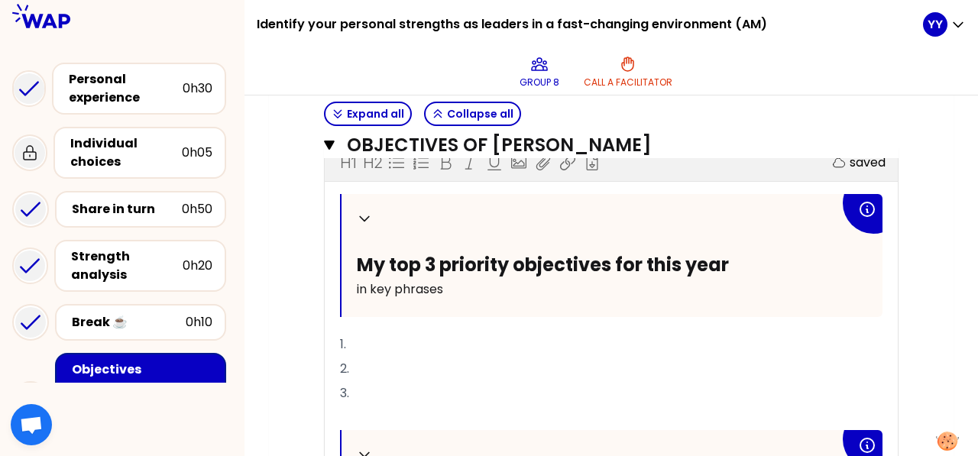
scroll to position [1914, 0]
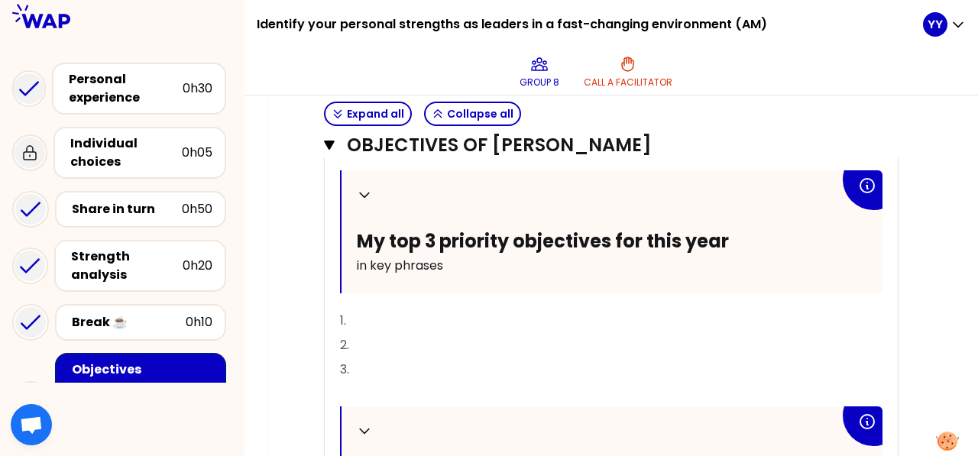
click at [510, 309] on p "1." at bounding box center [611, 321] width 542 height 24
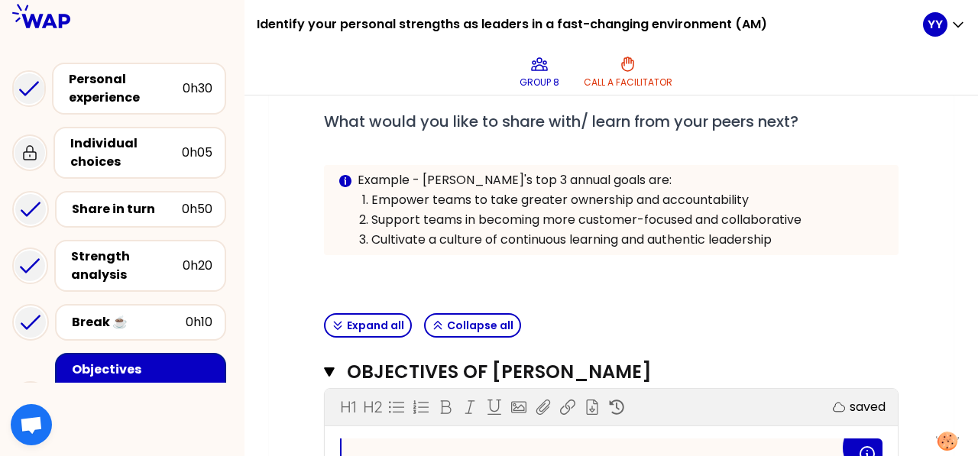
scroll to position [309, 0]
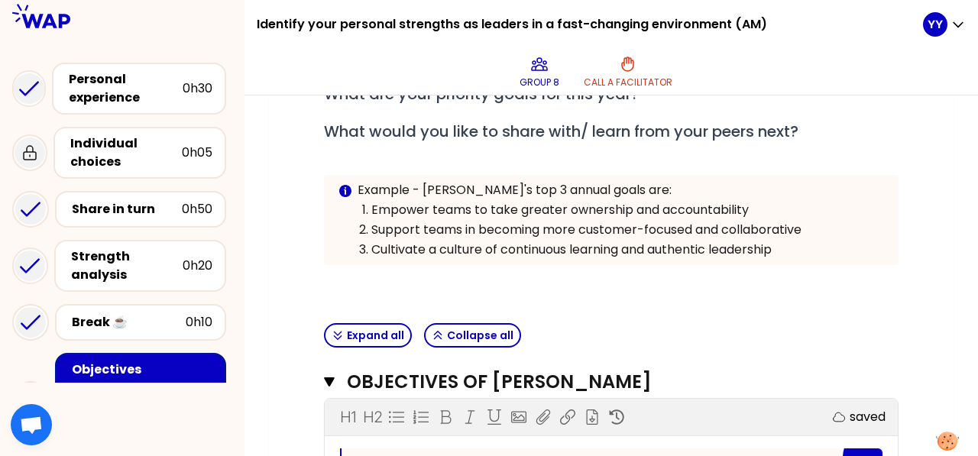
click at [555, 213] on p "Empower teams to take greater ownership and accountability" at bounding box center [627, 210] width 513 height 18
click at [528, 229] on p "Support teams in becoming more customer-focused and collaborative" at bounding box center [627, 230] width 513 height 18
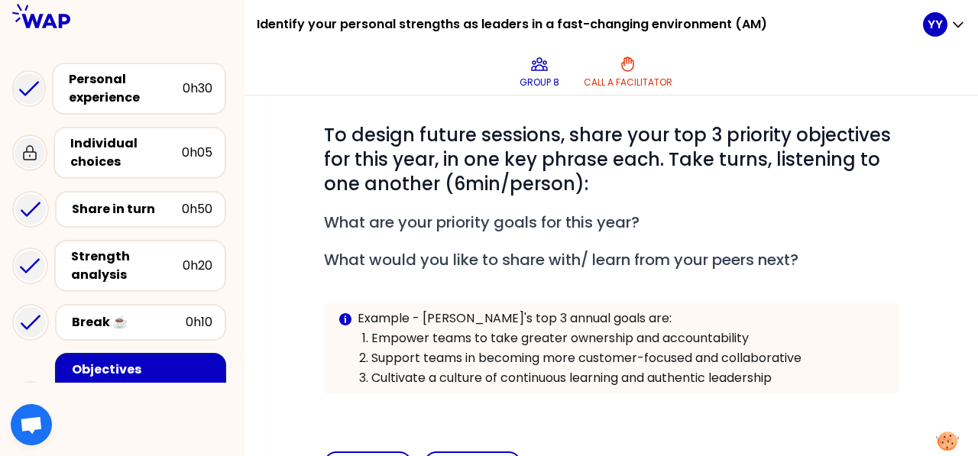
scroll to position [157, 0]
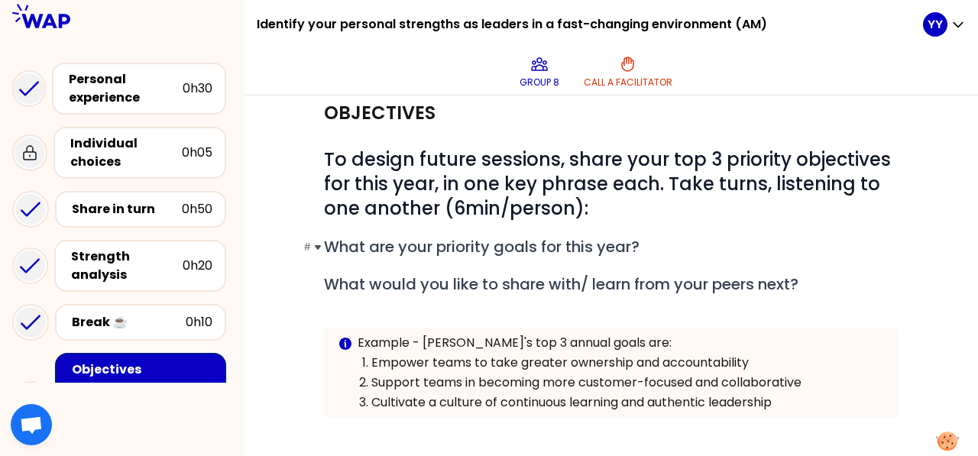
click at [513, 248] on span "What are your priority goals for this year?" at bounding box center [482, 246] width 316 height 21
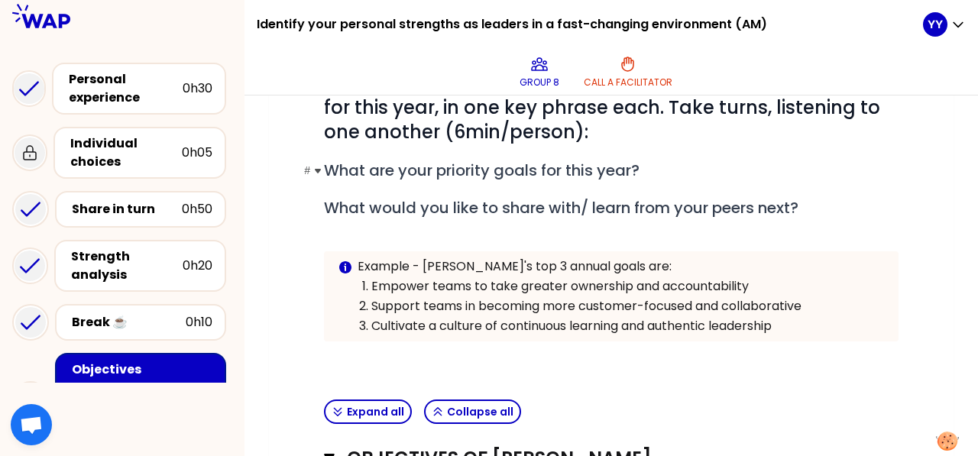
click at [379, 169] on span "What are your priority goals for this year?" at bounding box center [482, 170] width 316 height 21
click at [406, 169] on span "What are your priority goals for this year?" at bounding box center [482, 170] width 316 height 21
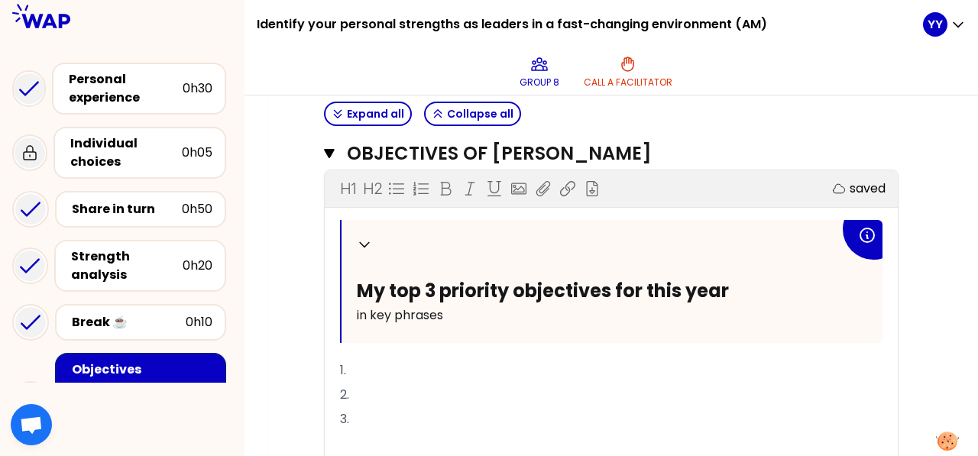
scroll to position [1914, 0]
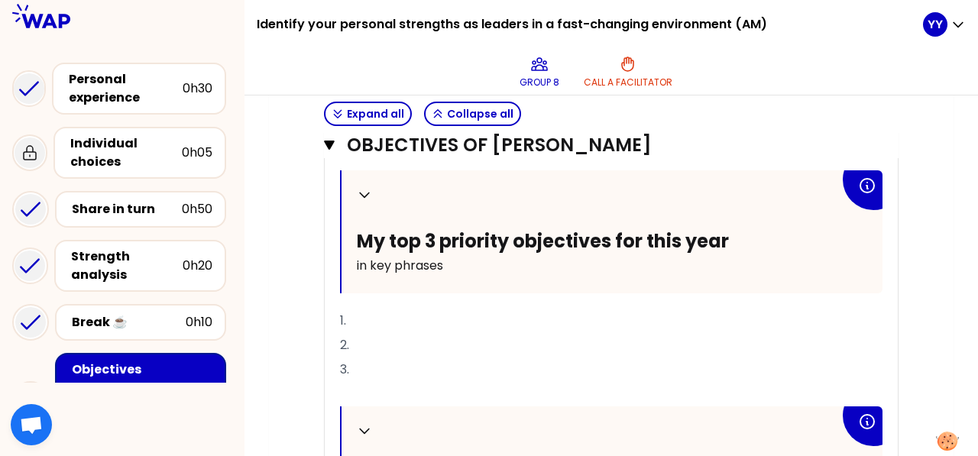
click at [463, 313] on p "1." at bounding box center [611, 321] width 542 height 24
click at [491, 316] on span "1. Reach the TRP pass yield KPI." at bounding box center [431, 321] width 183 height 18
click at [456, 333] on p "2." at bounding box center [611, 345] width 542 height 24
click at [432, 359] on p "3." at bounding box center [611, 370] width 542 height 24
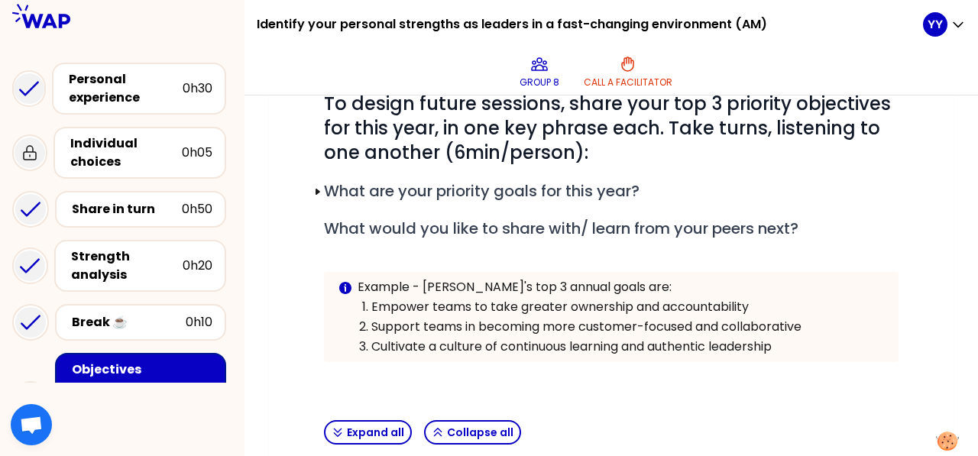
scroll to position [233, 0]
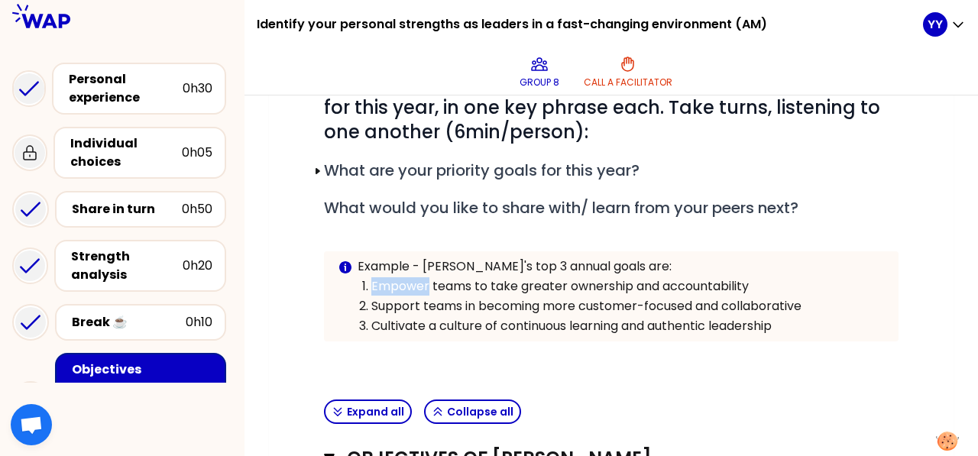
drag, startPoint x: 372, startPoint y: 285, endPoint x: 428, endPoint y: 285, distance: 55.8
click at [428, 285] on p "Empower teams to take greater ownership and accountability" at bounding box center [627, 286] width 513 height 18
copy p "Empower"
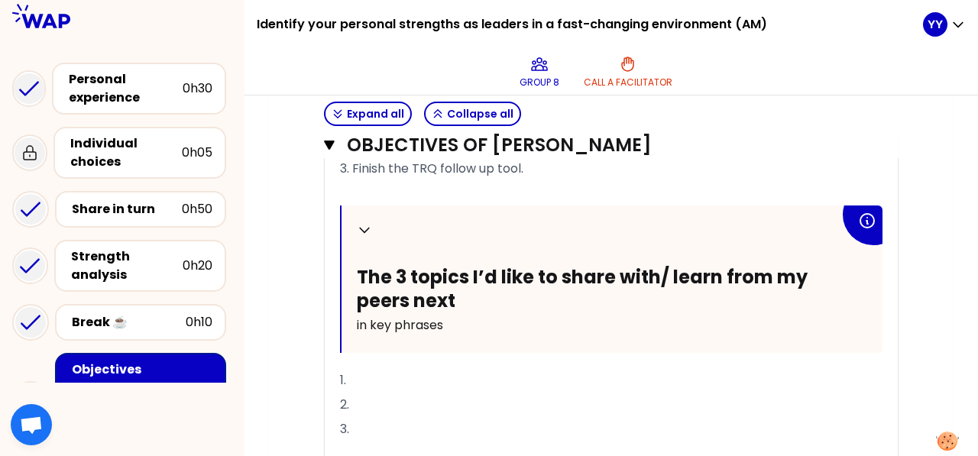
scroll to position [2143, 0]
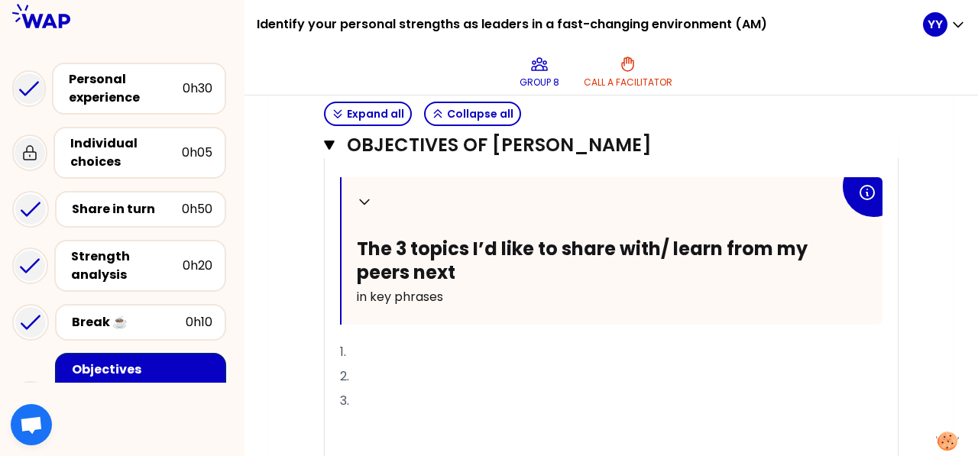
click at [400, 341] on p "1." at bounding box center [611, 352] width 542 height 24
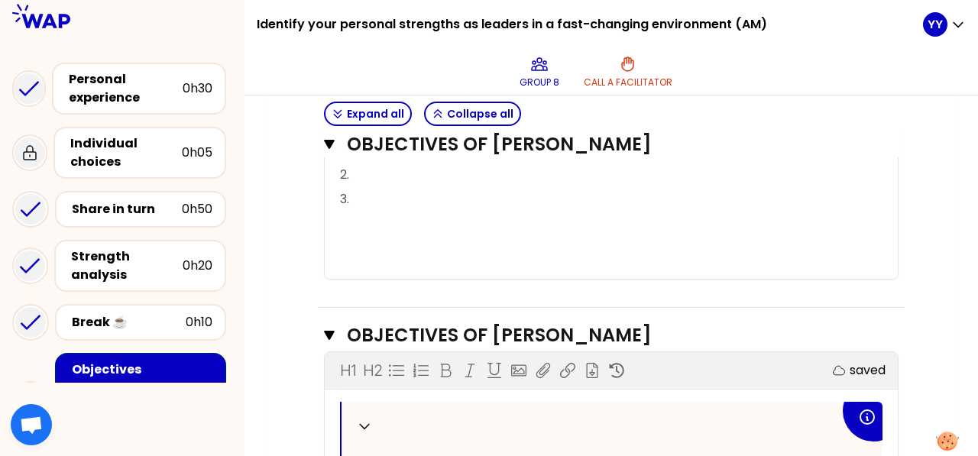
scroll to position [943, 0]
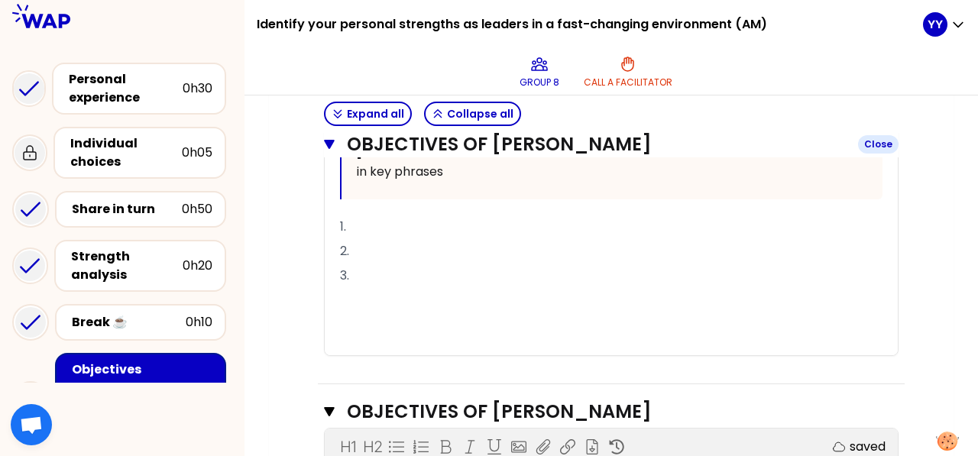
click at [328, 144] on icon "button" at bounding box center [329, 144] width 11 height 9
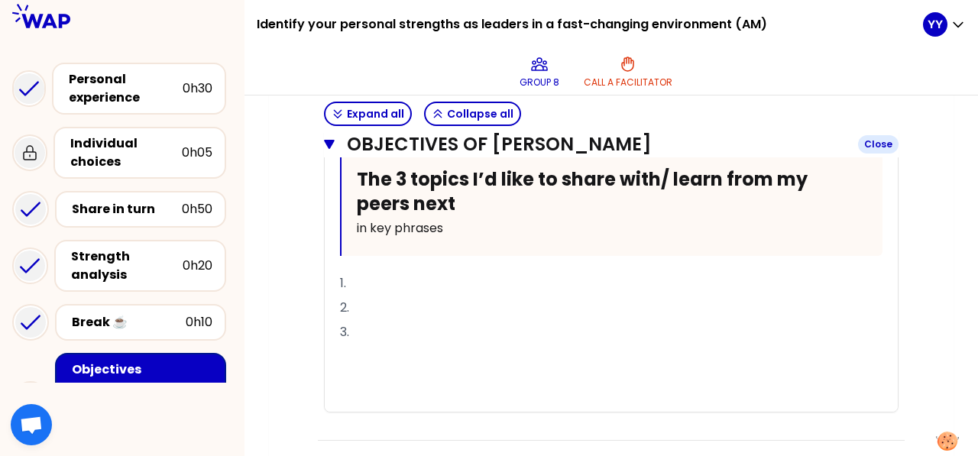
click at [329, 141] on icon "button" at bounding box center [329, 144] width 11 height 9
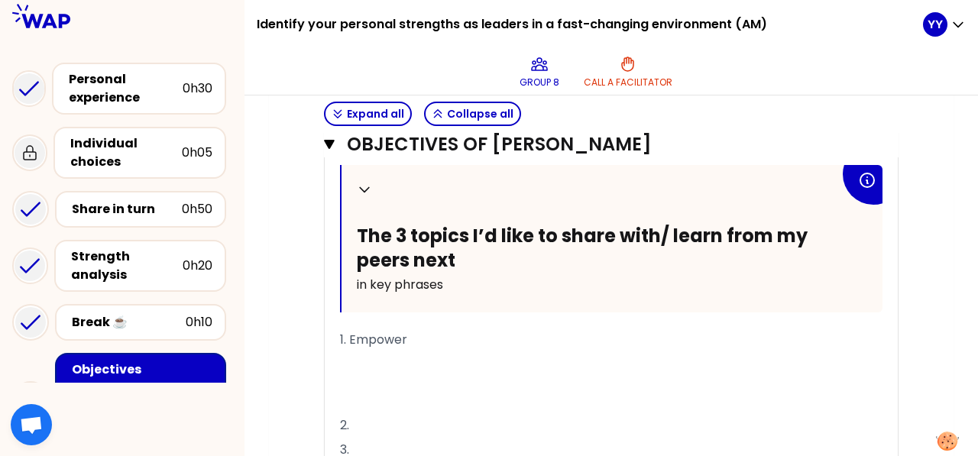
click at [422, 335] on p "1. Empower" at bounding box center [611, 340] width 542 height 24
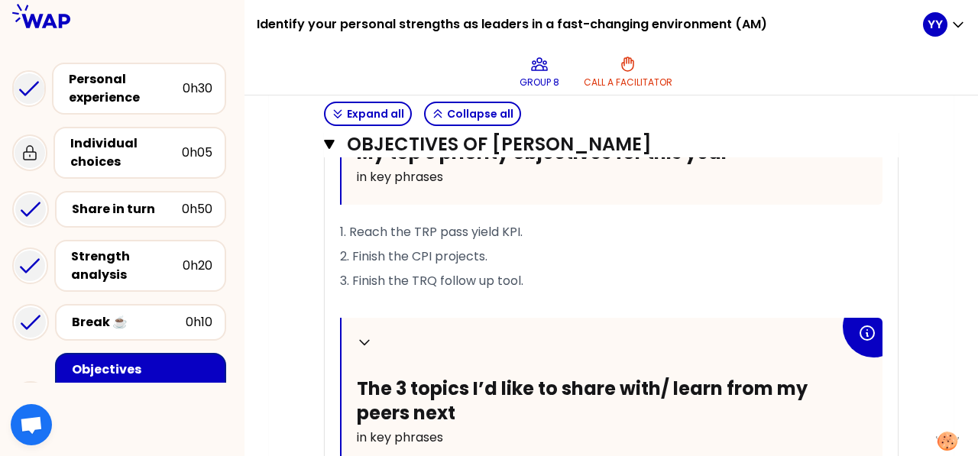
click at [416, 224] on span "1. Reach the TRP pass yield KPI." at bounding box center [431, 232] width 183 height 18
click at [425, 248] on span "2. Finish the CPI projects." at bounding box center [413, 257] width 147 height 18
click at [427, 226] on span "1. Reach the taTRP pass yield KPI." at bounding box center [438, 232] width 196 height 18
click at [442, 248] on span "2. Finish the CIP projects." at bounding box center [413, 257] width 147 height 18
click at [480, 248] on span "2. Finish the CIP projects." at bounding box center [413, 257] width 147 height 18
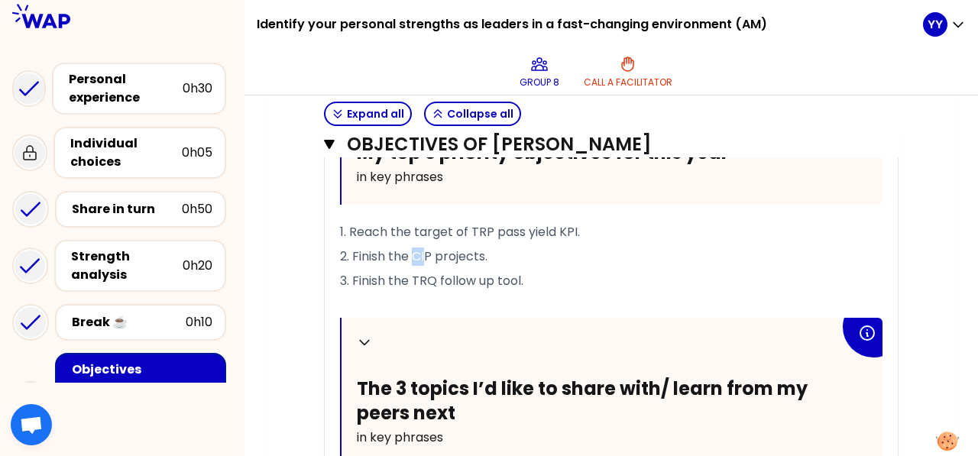
drag, startPoint x: 413, startPoint y: 251, endPoint x: 426, endPoint y: 253, distance: 13.8
click at [426, 253] on span "2. Finish the CIP projects." at bounding box center [413, 257] width 147 height 18
click at [388, 261] on p "2. Finish the CIP projects." at bounding box center [611, 256] width 542 height 24
click at [510, 247] on p "2. Finish the CIP projects." at bounding box center [611, 256] width 542 height 24
click at [416, 272] on span "3. Finish the TRQ follow up tool." at bounding box center [431, 281] width 183 height 18
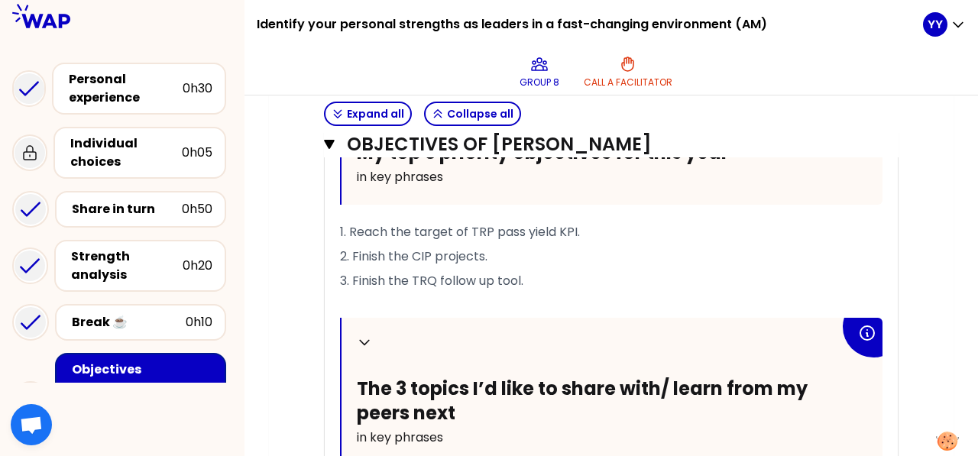
click at [536, 270] on p "3. Finish the TRQ follow up tool." at bounding box center [611, 281] width 542 height 24
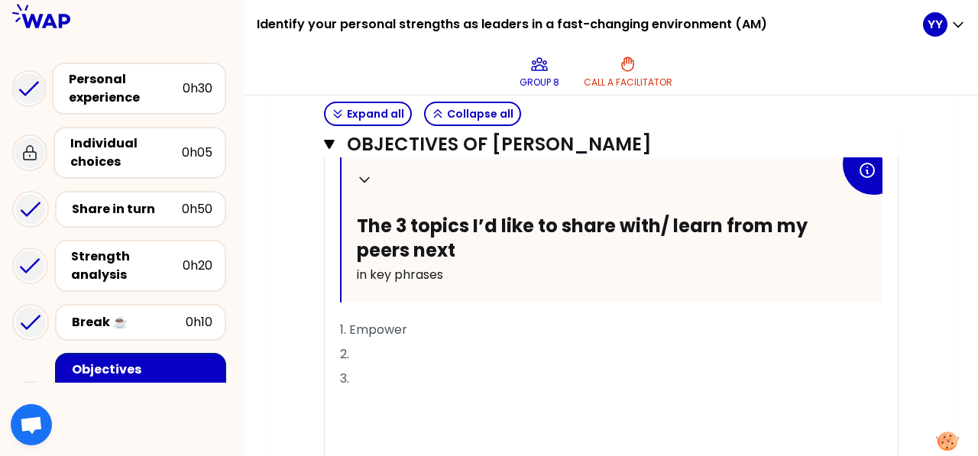
scroll to position [931, 0]
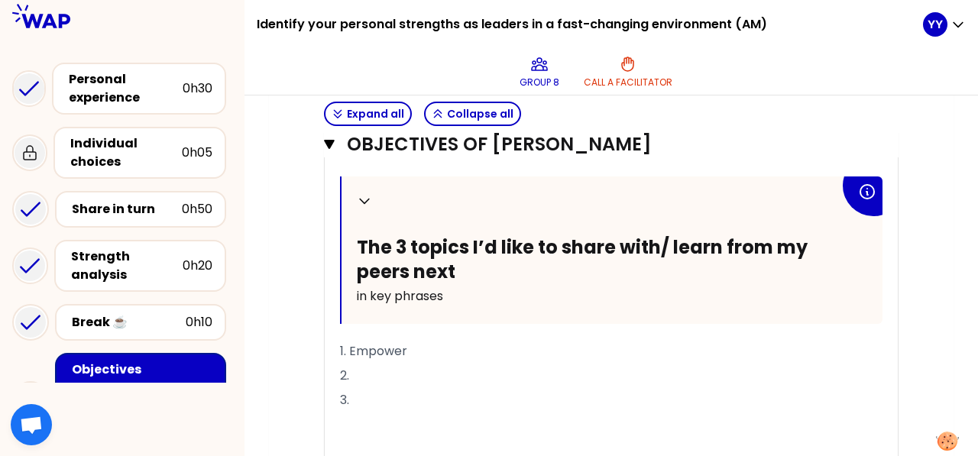
click at [426, 345] on p "1. Empower" at bounding box center [611, 351] width 542 height 24
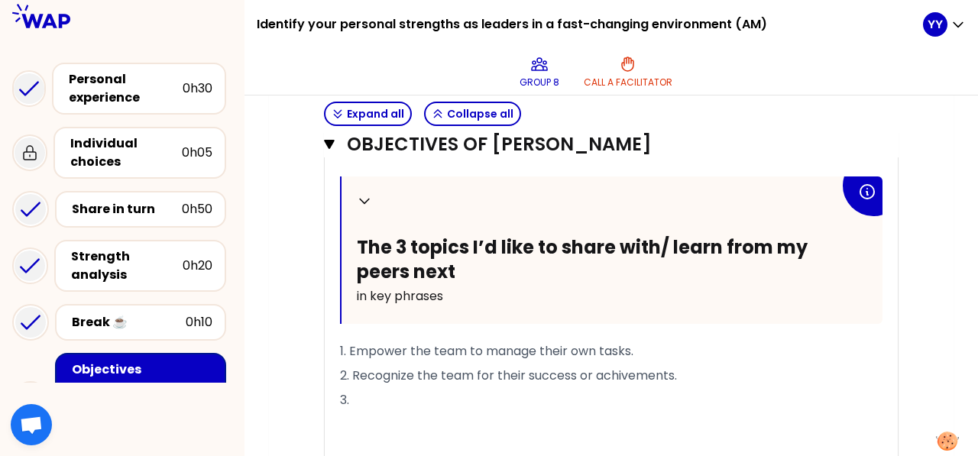
click at [400, 388] on p "3." at bounding box center [611, 400] width 542 height 24
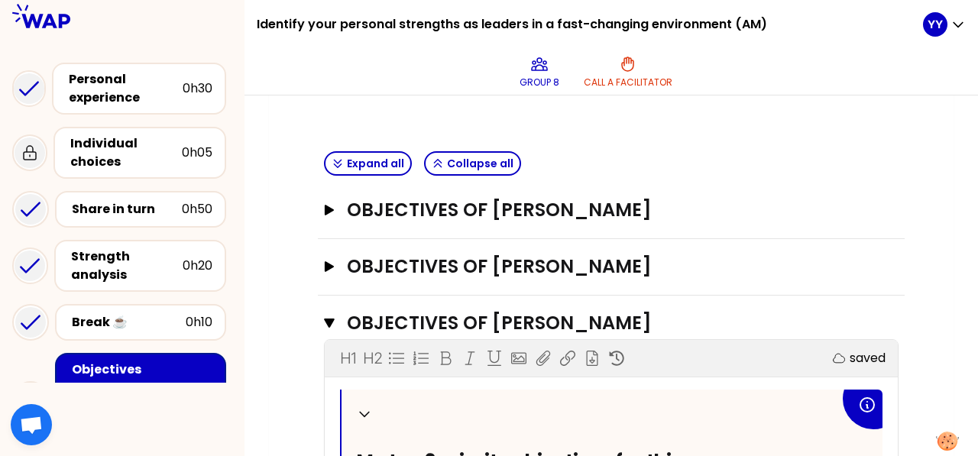
scroll to position [473, 0]
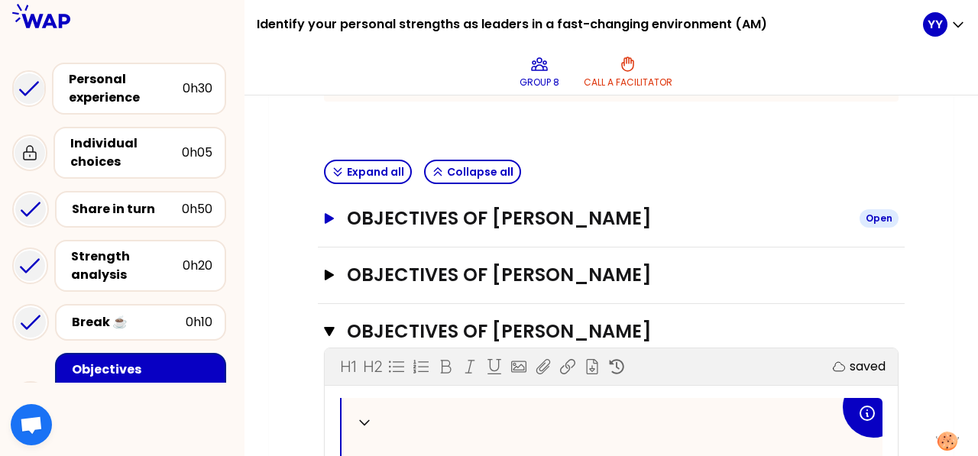
click at [329, 214] on icon "button" at bounding box center [329, 218] width 9 height 11
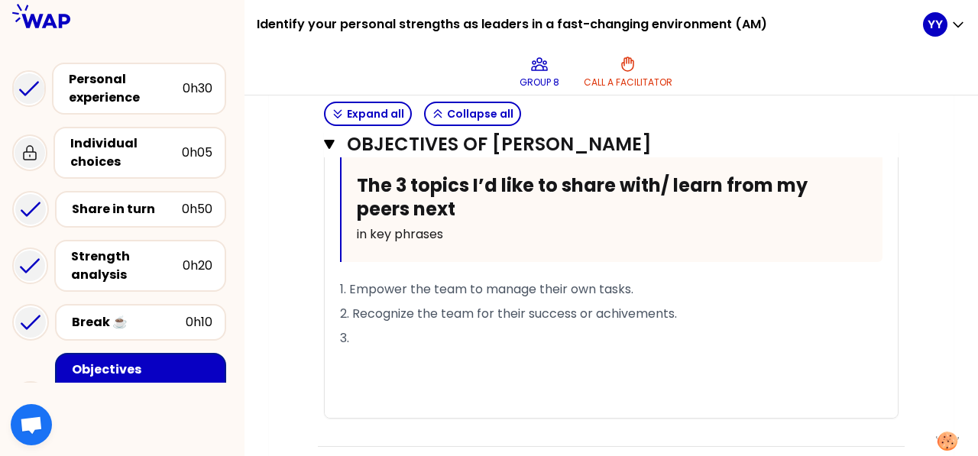
scroll to position [1614, 0]
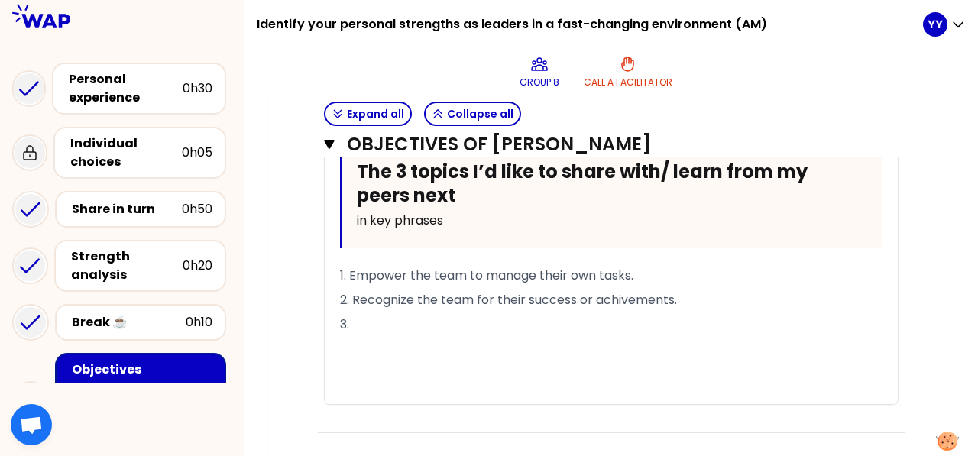
click at [379, 293] on span "2. Recognize the team for their success or achivements." at bounding box center [508, 300] width 337 height 18
click at [384, 316] on p "3." at bounding box center [611, 325] width 542 height 24
click at [552, 294] on span "2. Recognize the team for their success or achivements." at bounding box center [508, 300] width 337 height 18
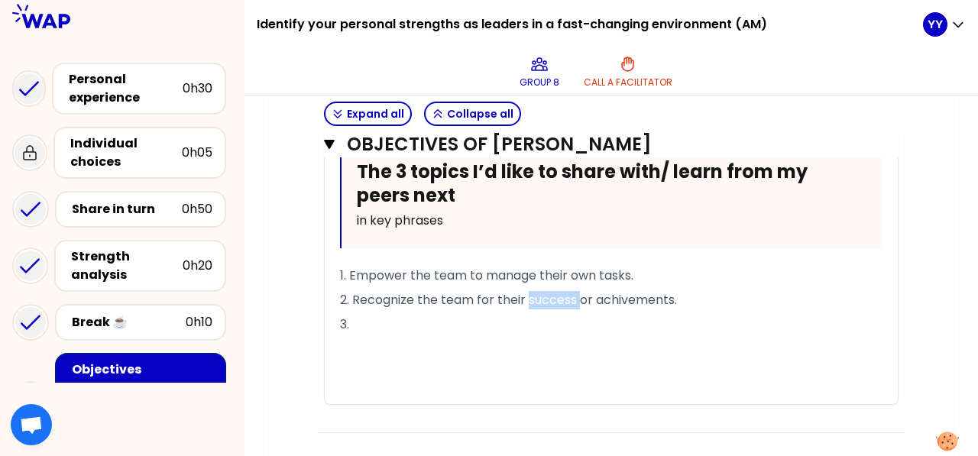
click at [552, 294] on span "2. Recognize the team for their success or achivements." at bounding box center [508, 300] width 337 height 18
click at [620, 291] on span "2. Recognize the team for their success or achivements." at bounding box center [508, 300] width 337 height 18
click at [611, 292] on span "2. Recognize the team for their success or achivements." at bounding box center [508, 300] width 337 height 18
click at [625, 313] on p "3." at bounding box center [611, 325] width 542 height 24
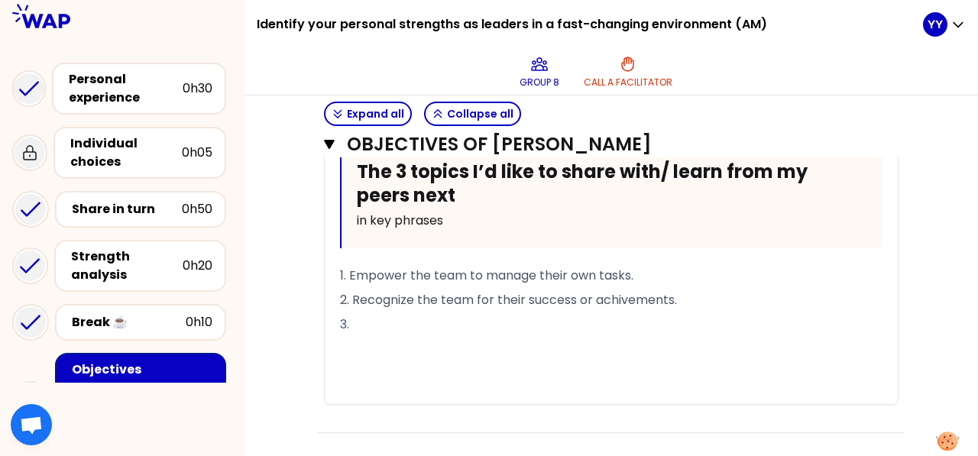
click at [637, 299] on span "2. Recognize the team for their success or achivements." at bounding box center [508, 300] width 337 height 18
click at [635, 296] on span "2. Recognize the team for their success or achivements." at bounding box center [508, 300] width 337 height 18
click at [625, 291] on span "2. Recognize the team for their success or achivements." at bounding box center [508, 300] width 337 height 18
click at [631, 293] on span "2. Recognize the team for their success or achievements." at bounding box center [512, 300] width 345 height 18
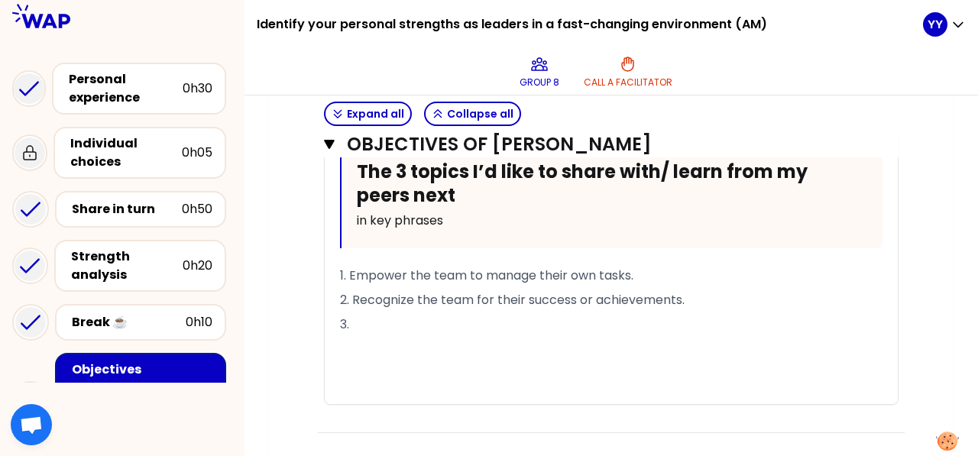
click at [631, 293] on span "2. Recognize the team for their success or achievements." at bounding box center [512, 300] width 345 height 18
click at [591, 320] on p "3." at bounding box center [611, 325] width 542 height 24
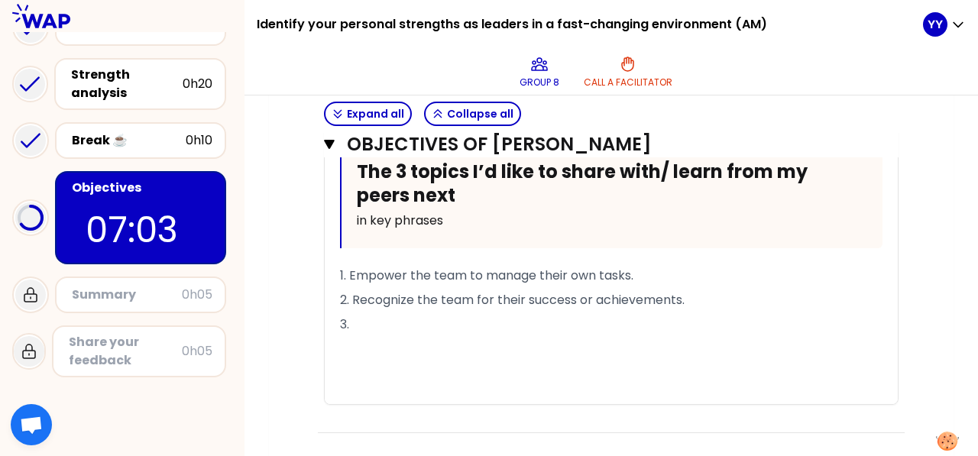
click at [402, 313] on p "3." at bounding box center [611, 325] width 542 height 24
click at [431, 316] on p "3." at bounding box center [611, 325] width 542 height 24
click at [410, 313] on p "3." at bounding box center [611, 325] width 542 height 24
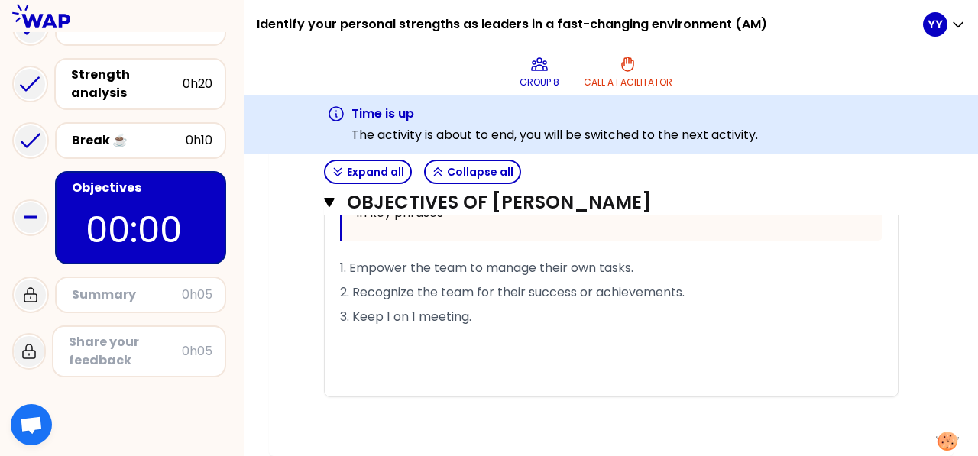
scroll to position [1672, 0]
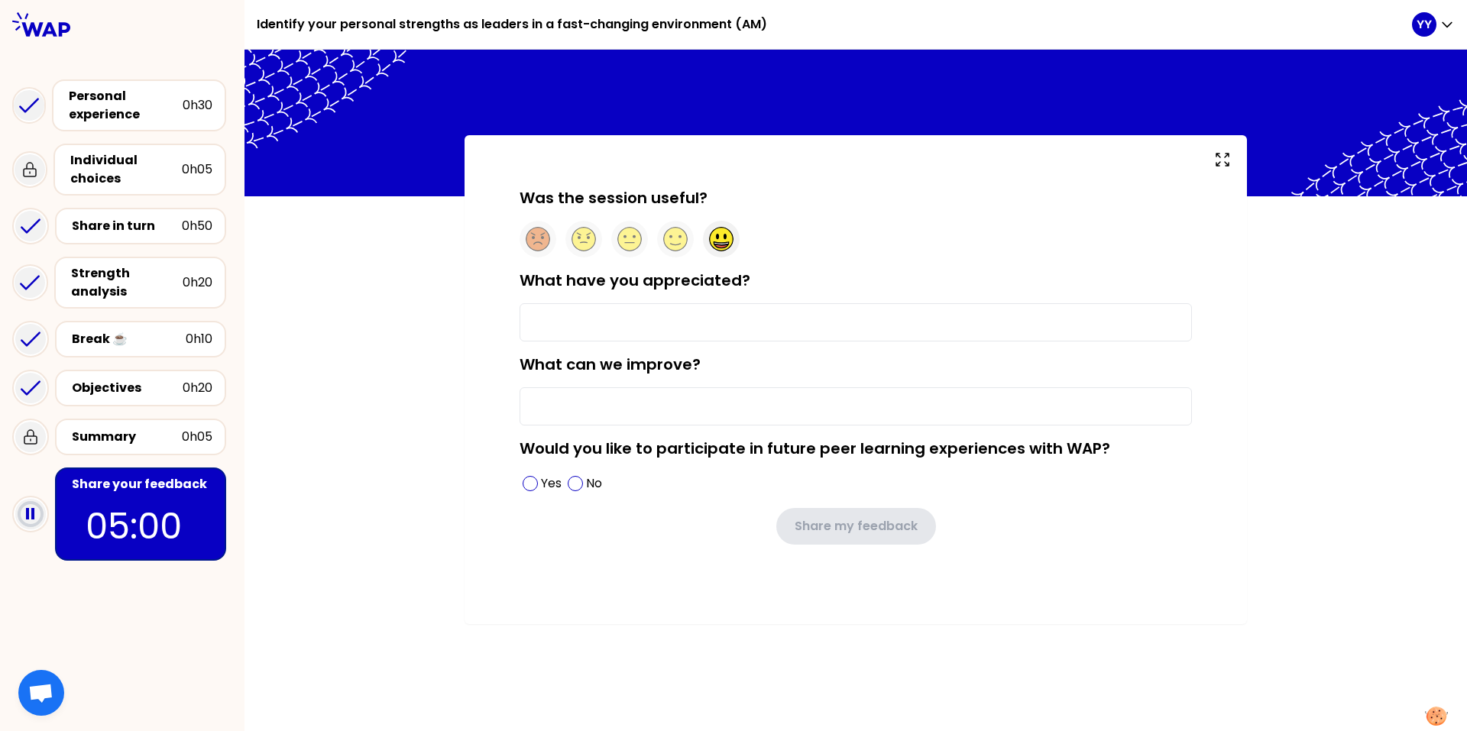
click at [725, 241] on circle at bounding box center [722, 240] width 24 height 24
click at [731, 328] on input "What have you appreciated?" at bounding box center [856, 322] width 672 height 38
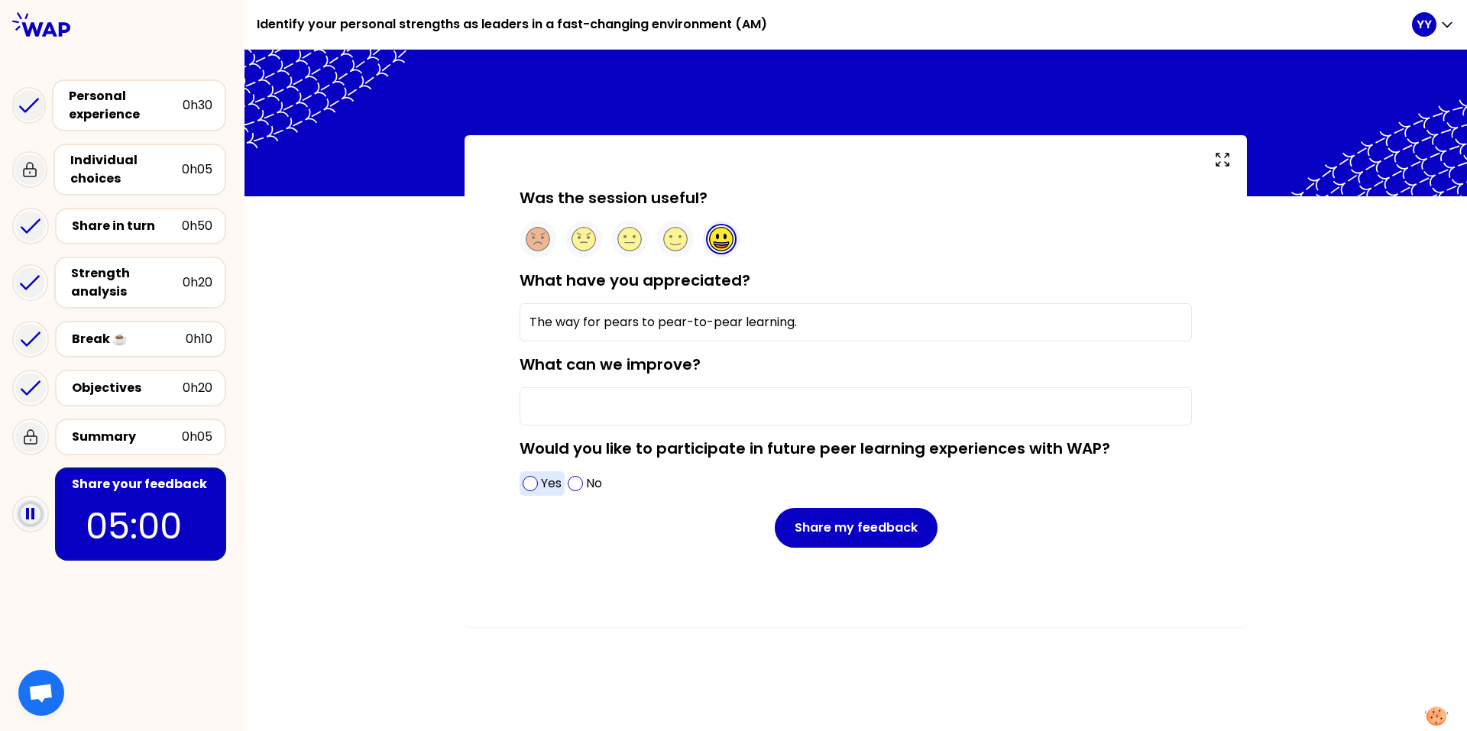
type input "The way for pears to pear-to-pear learning."
click at [535, 455] on span at bounding box center [530, 483] width 15 height 15
click at [678, 410] on input "What can we improve?" at bounding box center [856, 406] width 672 height 38
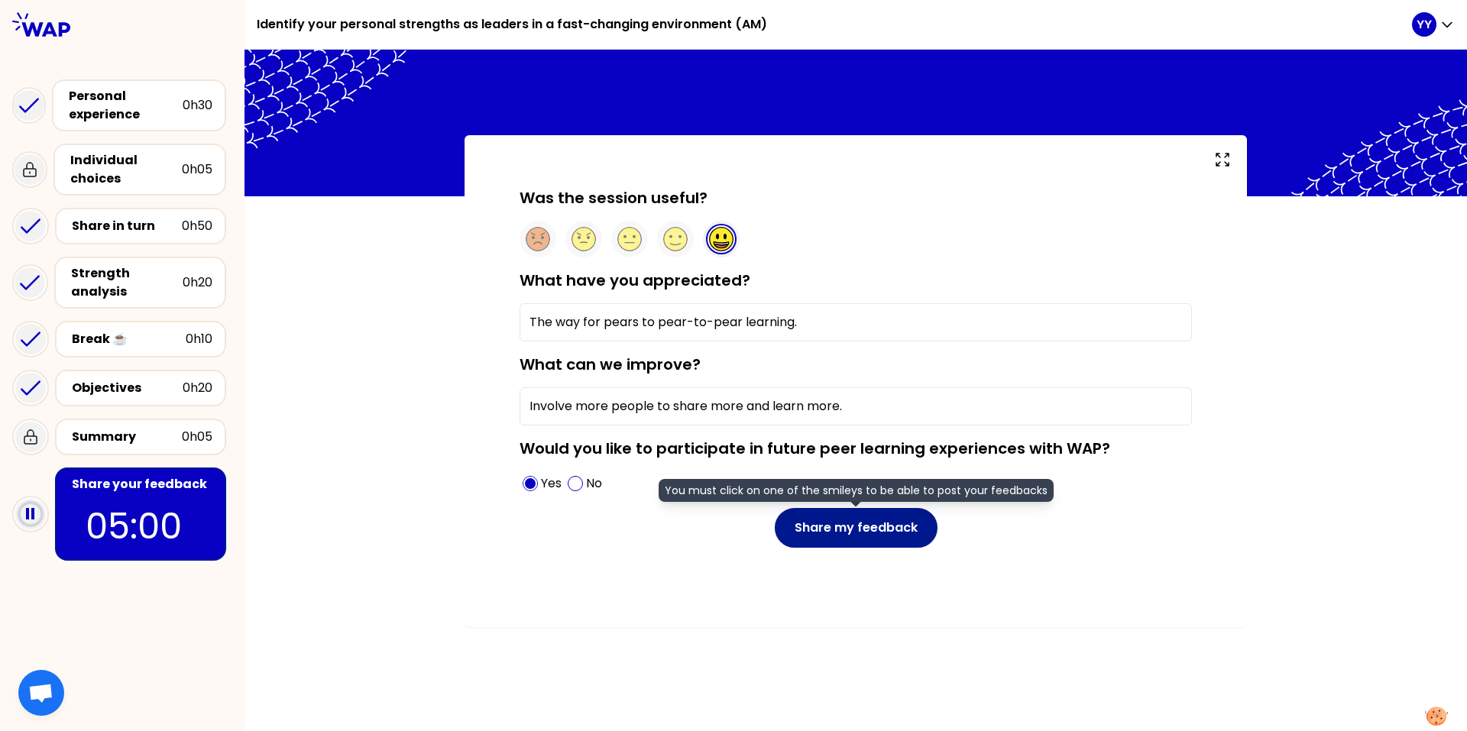
type input "Involve more people to share more and learn more."
click at [831, 455] on button "Share my feedback" at bounding box center [856, 528] width 163 height 40
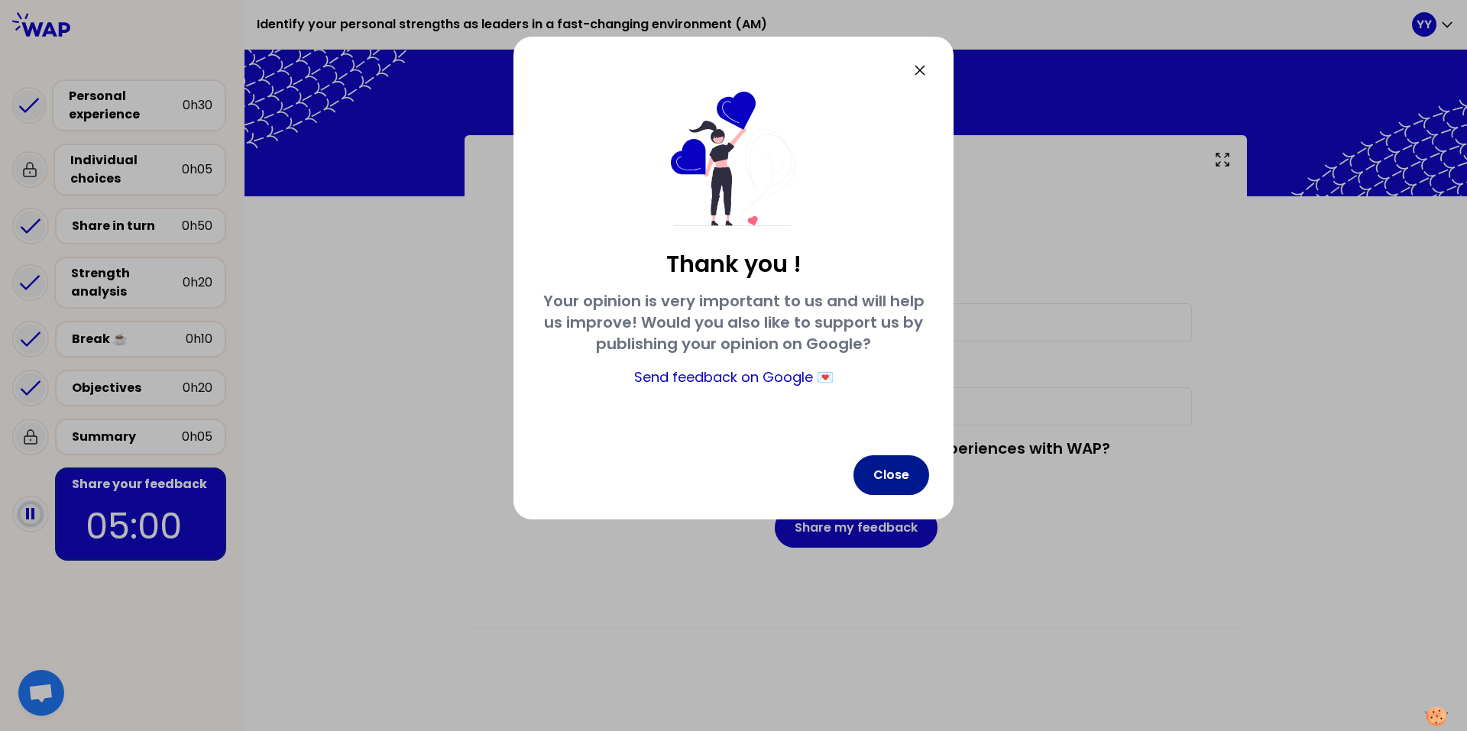
click at [889, 455] on button "Close" at bounding box center [891, 475] width 76 height 40
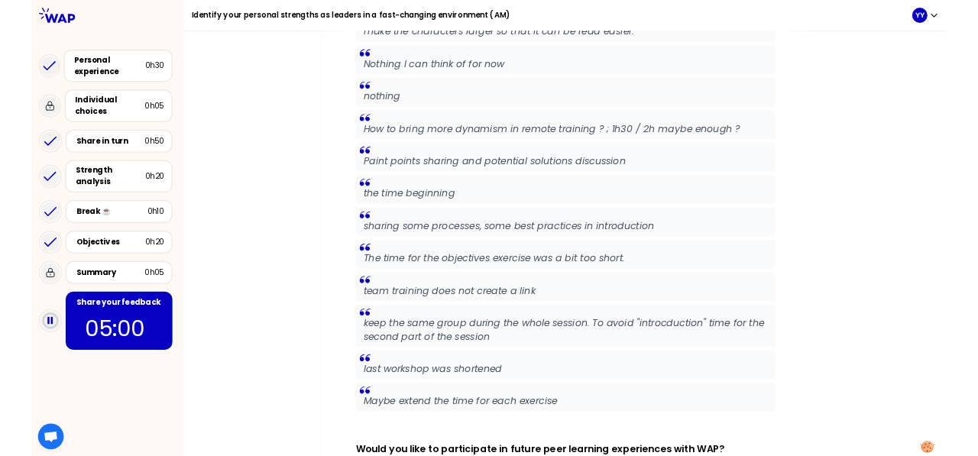
scroll to position [3480, 0]
